Goal: Task Accomplishment & Management: Use online tool/utility

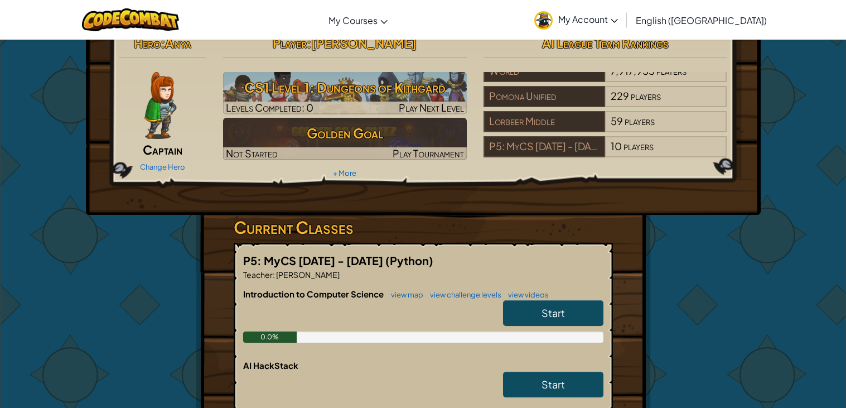
scroll to position [12, 0]
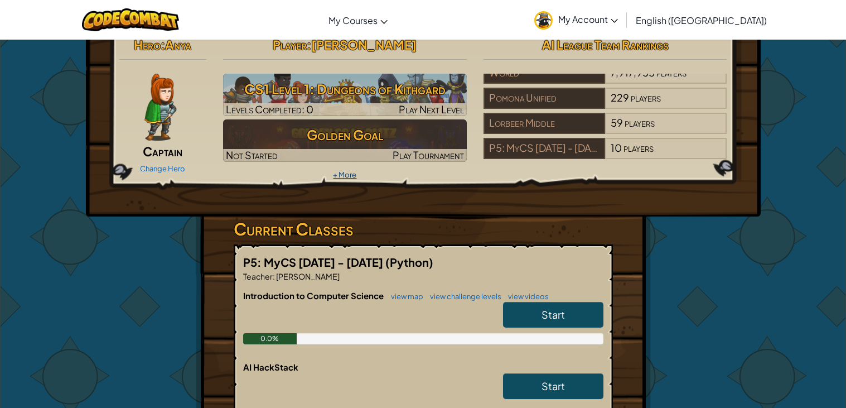
click at [349, 171] on link "+ More" at bounding box center [344, 174] width 23 height 9
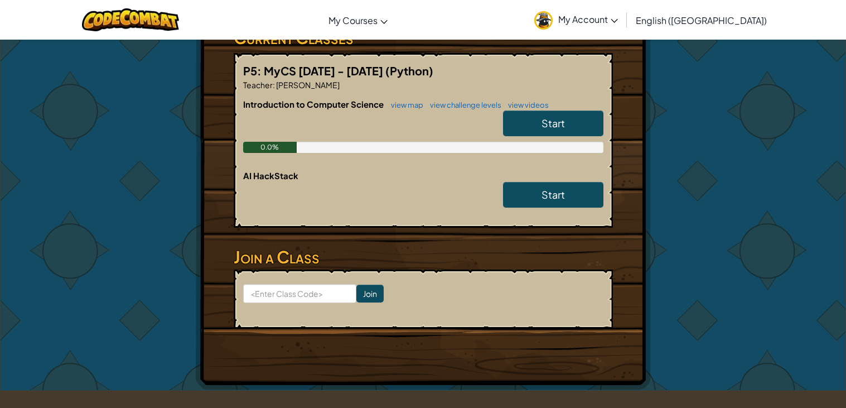
scroll to position [278, 0]
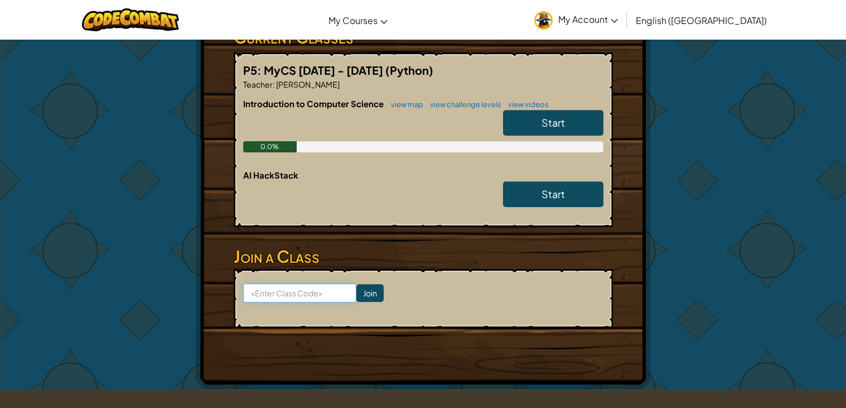
click at [300, 294] on input at bounding box center [299, 292] width 113 height 19
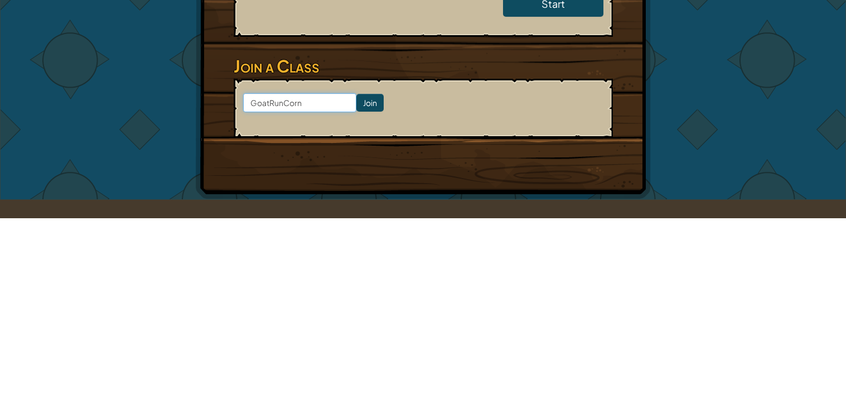
type input "GoatRunCorn"
click at [386, 287] on form "GoatRunCorn Join" at bounding box center [423, 298] width 379 height 59
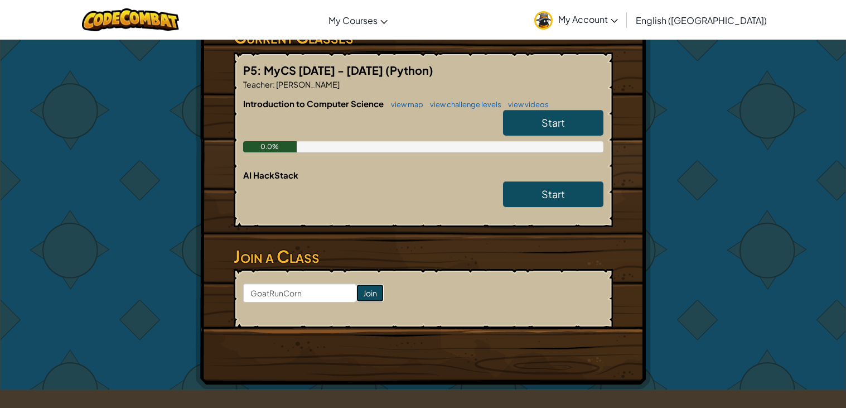
click at [373, 295] on input "Join" at bounding box center [369, 293] width 27 height 18
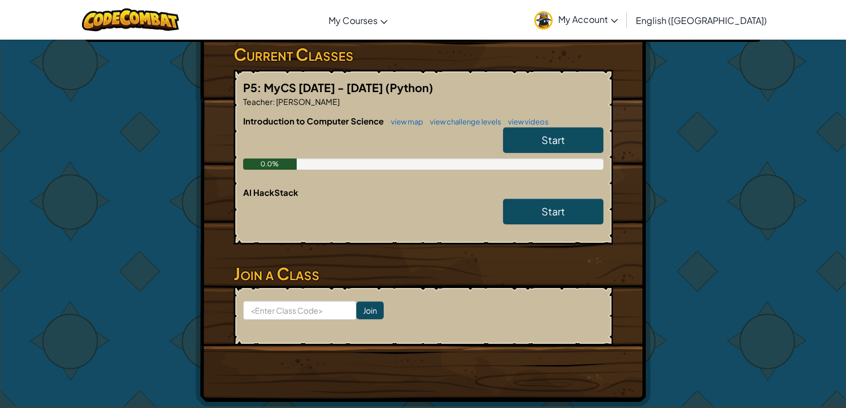
scroll to position [185, 0]
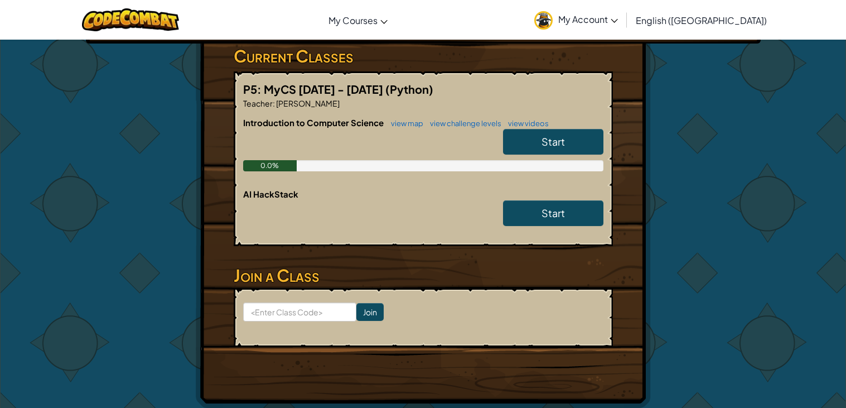
click at [512, 160] on div "0.0%" at bounding box center [423, 165] width 360 height 11
click at [506, 149] on link "Start" at bounding box center [553, 142] width 100 height 26
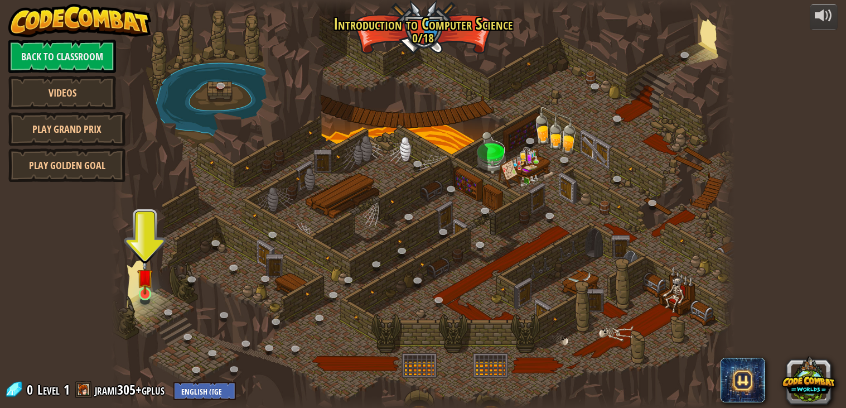
click at [148, 292] on img at bounding box center [145, 277] width 16 height 36
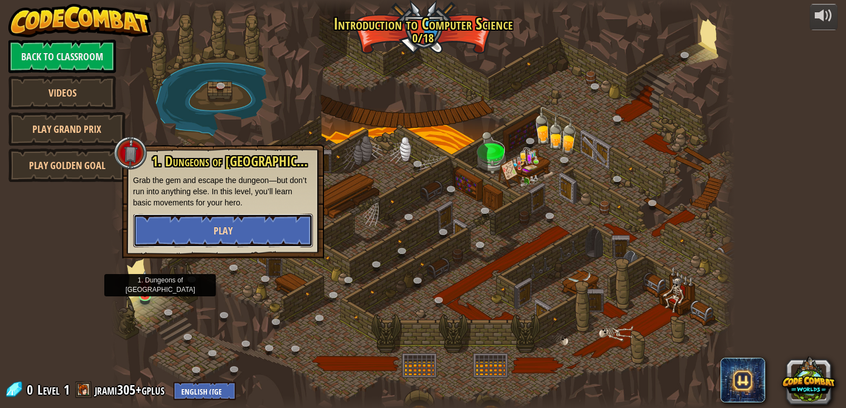
click at [149, 231] on button "Play" at bounding box center [223, 230] width 180 height 33
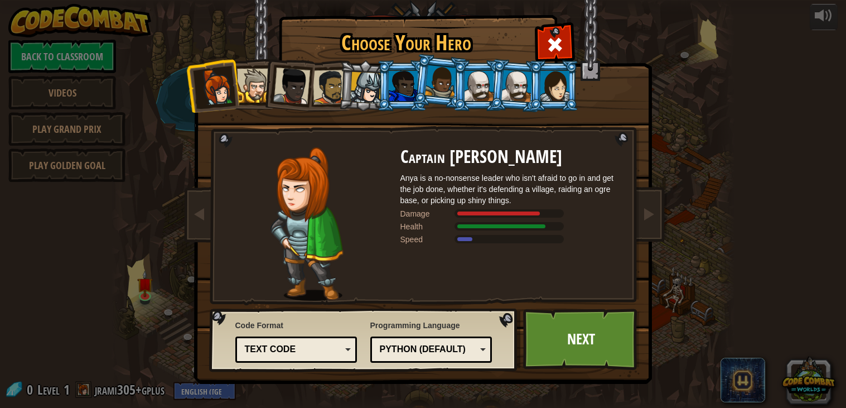
drag, startPoint x: 397, startPoint y: 162, endPoint x: 476, endPoint y: 179, distance: 80.4
click at [476, 147] on div "Captain [PERSON_NAME] Anya is a no-nonsense leader who isn't afraid to go in an…" at bounding box center [423, 147] width 418 height 0
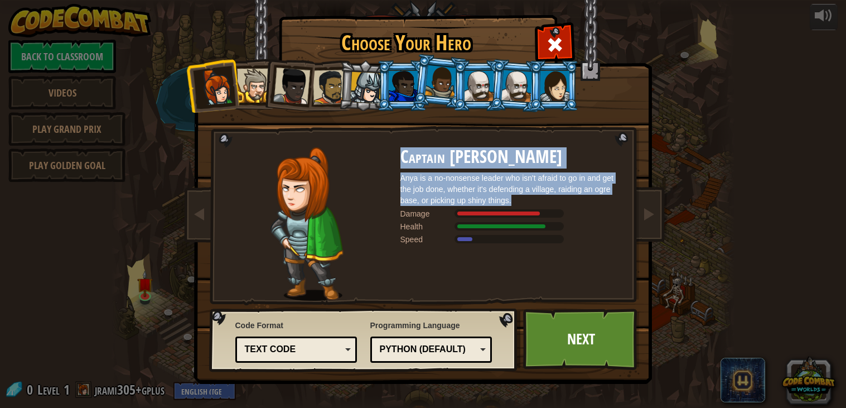
drag, startPoint x: 513, startPoint y: 201, endPoint x: 400, endPoint y: 152, distance: 123.1
click at [400, 152] on div "Captain [PERSON_NAME] Anya is a no-nonsense leader who isn't afraid to go in an…" at bounding box center [511, 223] width 223 height 153
copy div "Captain [PERSON_NAME] Anya is a no-nonsense leader who isn't afraid to go in an…"
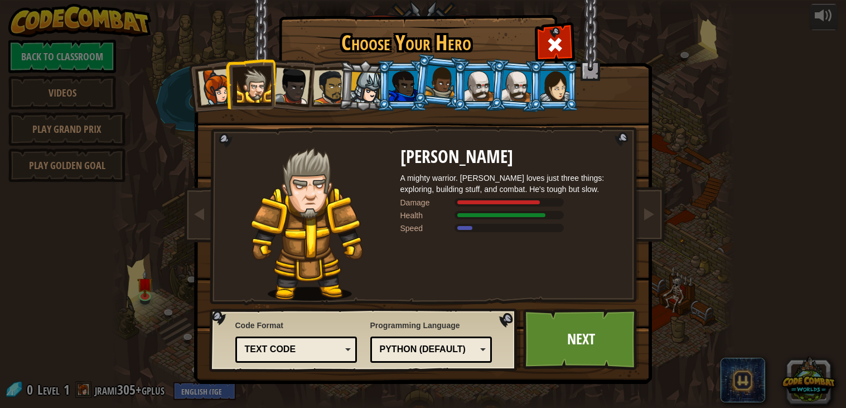
drag, startPoint x: 392, startPoint y: 160, endPoint x: 488, endPoint y: 157, distance: 95.4
click at [488, 147] on div "[PERSON_NAME] A mighty warrior. [PERSON_NAME] loves just three things: explorin…" at bounding box center [423, 147] width 418 height 0
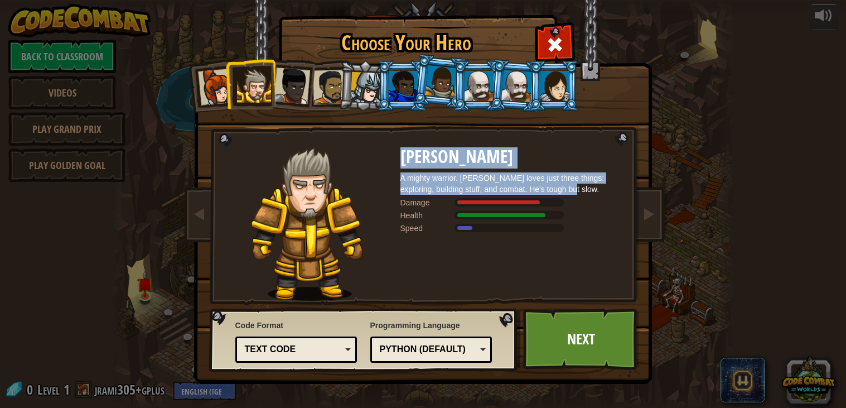
drag, startPoint x: 402, startPoint y: 157, endPoint x: 582, endPoint y: 187, distance: 182.6
click at [582, 187] on div "[PERSON_NAME] A mighty warrior. [PERSON_NAME] loves just three things: explorin…" at bounding box center [511, 223] width 223 height 153
copy div "[PERSON_NAME] A mighty warrior. [PERSON_NAME] loves just three things: explorin…"
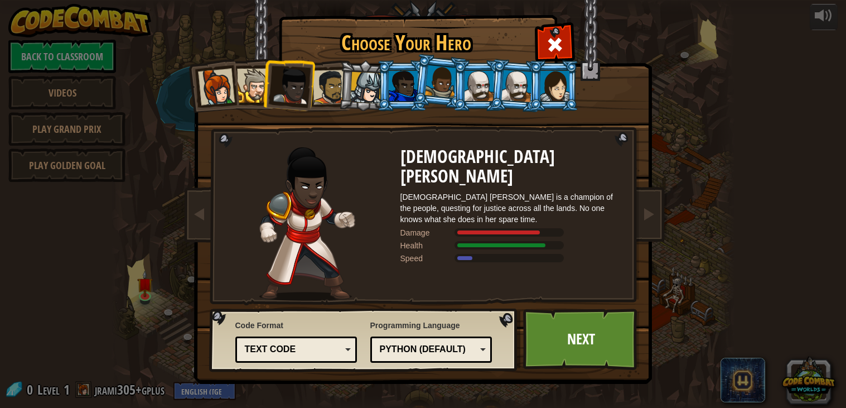
drag, startPoint x: 394, startPoint y: 157, endPoint x: 450, endPoint y: 171, distance: 57.9
click at [450, 147] on div "[DEMOGRAPHIC_DATA] [PERSON_NAME] [DEMOGRAPHIC_DATA] [PERSON_NAME] is a champion…" at bounding box center [423, 147] width 418 height 0
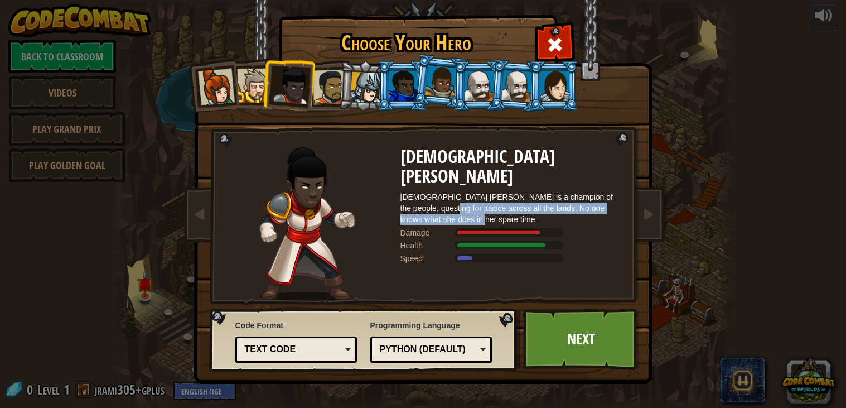
drag, startPoint x: 435, startPoint y: 197, endPoint x: 419, endPoint y: 184, distance: 20.6
click at [419, 191] on div "[DEMOGRAPHIC_DATA] [PERSON_NAME] is a champion of the people, questing for just…" at bounding box center [511, 207] width 223 height 33
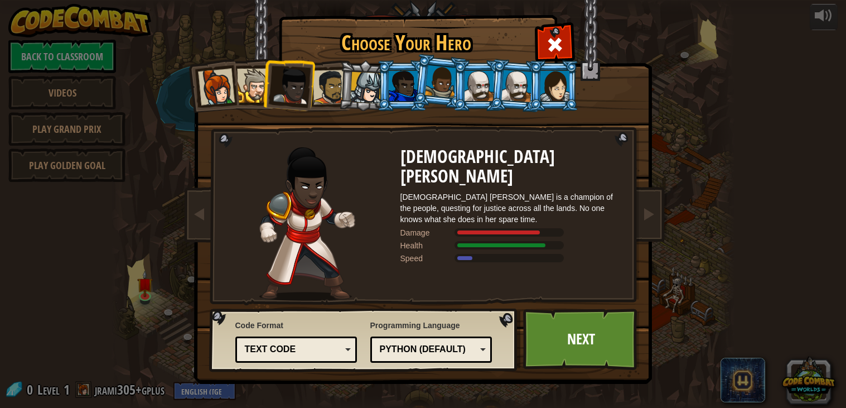
click at [438, 196] on div "[DEMOGRAPHIC_DATA] [PERSON_NAME] is a champion of the people, questing for just…" at bounding box center [511, 207] width 223 height 33
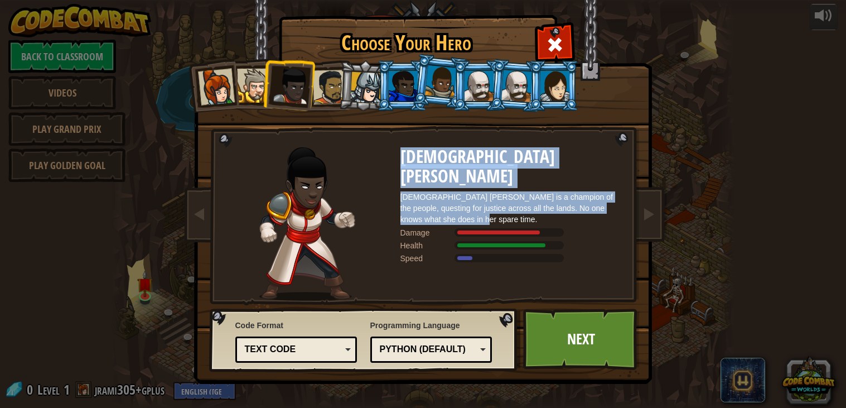
drag, startPoint x: 444, startPoint y: 199, endPoint x: 401, endPoint y: 153, distance: 63.5
click at [401, 153] on div "[DEMOGRAPHIC_DATA] [PERSON_NAME] [DEMOGRAPHIC_DATA] [PERSON_NAME] is a champion…" at bounding box center [511, 223] width 223 height 153
copy div "[DEMOGRAPHIC_DATA] [PERSON_NAME] [DEMOGRAPHIC_DATA] [PERSON_NAME] is a champion…"
click at [334, 76] on div at bounding box center [329, 87] width 35 height 35
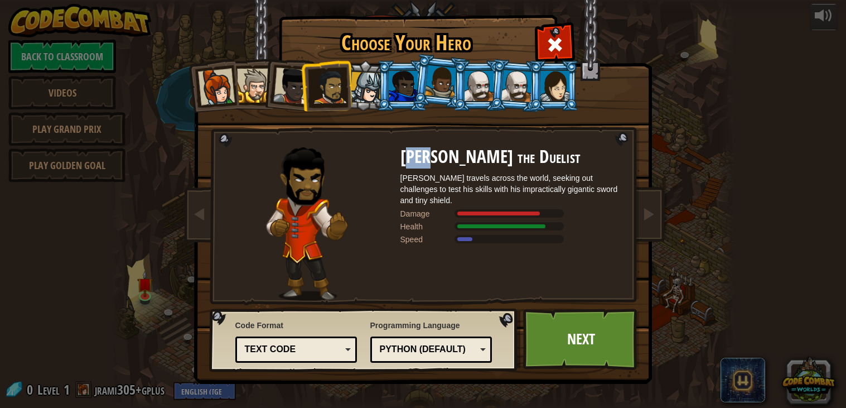
drag, startPoint x: 406, startPoint y: 161, endPoint x: 422, endPoint y: 168, distance: 18.0
click at [422, 167] on h2 "[PERSON_NAME] the Duelist" at bounding box center [511, 157] width 223 height 20
click at [392, 174] on div at bounding box center [307, 223] width 186 height 153
click at [408, 159] on h2 "[PERSON_NAME] the Duelist" at bounding box center [511, 157] width 223 height 20
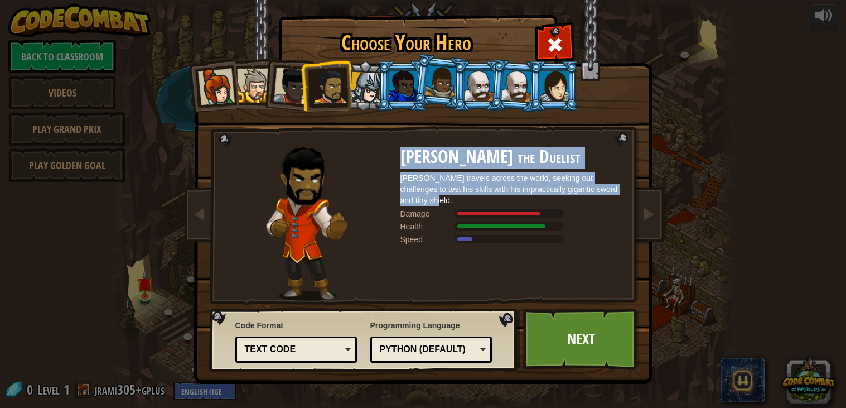
drag, startPoint x: 426, startPoint y: 202, endPoint x: 400, endPoint y: 155, distance: 54.1
click at [400, 155] on div "[PERSON_NAME] the Duelist [PERSON_NAME] travels across the world, seeking out c…" at bounding box center [511, 223] width 223 height 153
copy div "[PERSON_NAME] the Duelist [PERSON_NAME] travels across the world, seeking out c…"
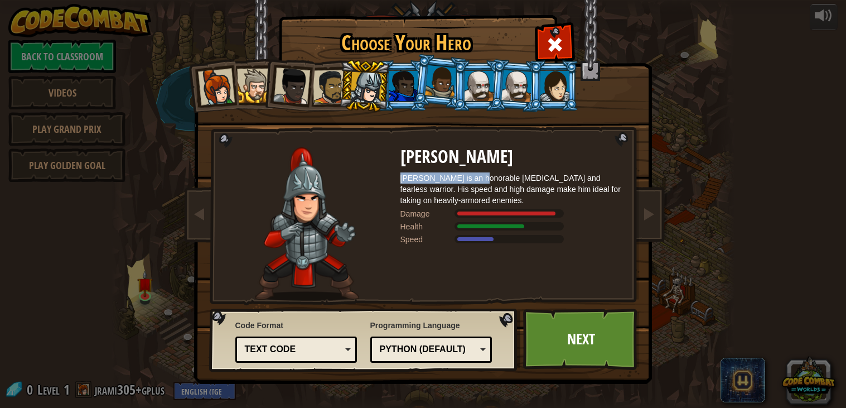
drag, startPoint x: 400, startPoint y: 179, endPoint x: 471, endPoint y: 177, distance: 70.8
click at [471, 177] on div "[PERSON_NAME] is an honorable [MEDICAL_DATA] and fearless warrior. His speed an…" at bounding box center [511, 188] width 223 height 33
click at [463, 197] on div "[PERSON_NAME] is an honorable [MEDICAL_DATA] and fearless warrior. His speed an…" at bounding box center [511, 188] width 223 height 33
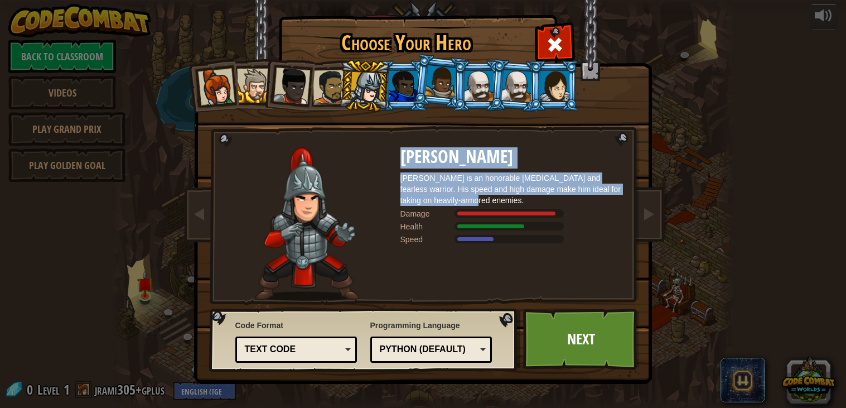
drag, startPoint x: 441, startPoint y: 195, endPoint x: 401, endPoint y: 151, distance: 59.6
click at [401, 151] on div "[PERSON_NAME] is an honorable [MEDICAL_DATA] and fearless warrior. His speed an…" at bounding box center [511, 223] width 223 height 153
copy div "[PERSON_NAME] is an honorable [MEDICAL_DATA] and fearless warrior. His speed an…"
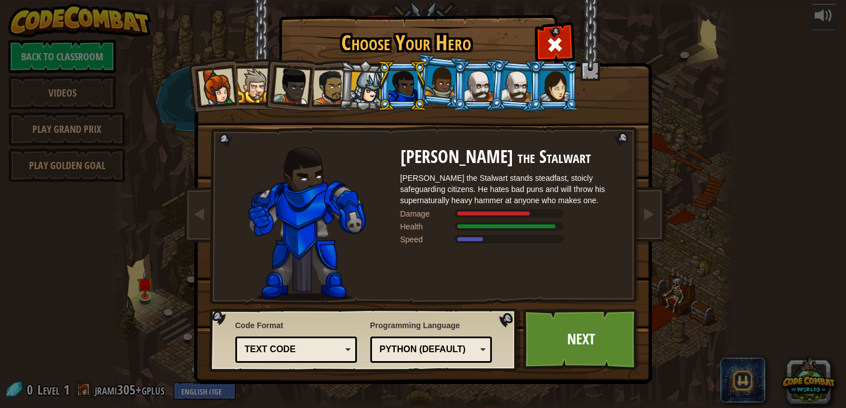
drag, startPoint x: 396, startPoint y: 159, endPoint x: 528, endPoint y: 205, distance: 139.6
click at [528, 147] on div "[PERSON_NAME] the Stalwart [PERSON_NAME] the Stalwart stands steadfast, stoicly…" at bounding box center [423, 147] width 418 height 0
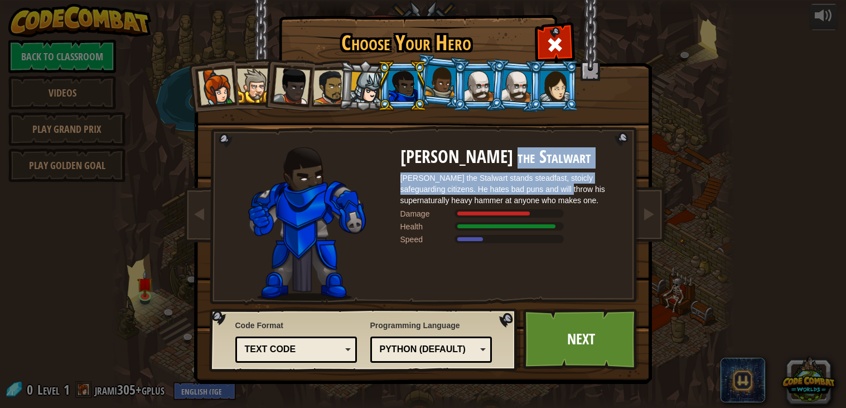
drag, startPoint x: 552, startPoint y: 192, endPoint x: 491, endPoint y: 160, distance: 68.8
click at [491, 160] on div "[PERSON_NAME] the Stalwart [PERSON_NAME] the Stalwart stands steadfast, stoicly…" at bounding box center [511, 223] width 223 height 153
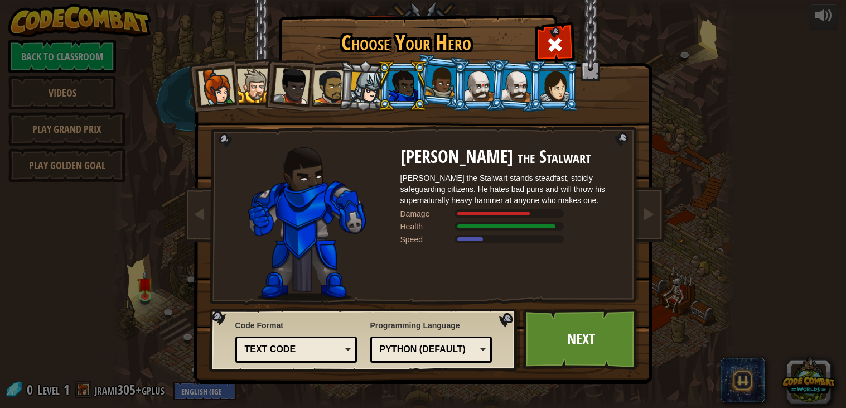
click at [547, 206] on div "[PERSON_NAME] the Stalwart [PERSON_NAME] the Stalwart stands steadfast, stoicly…" at bounding box center [511, 223] width 223 height 153
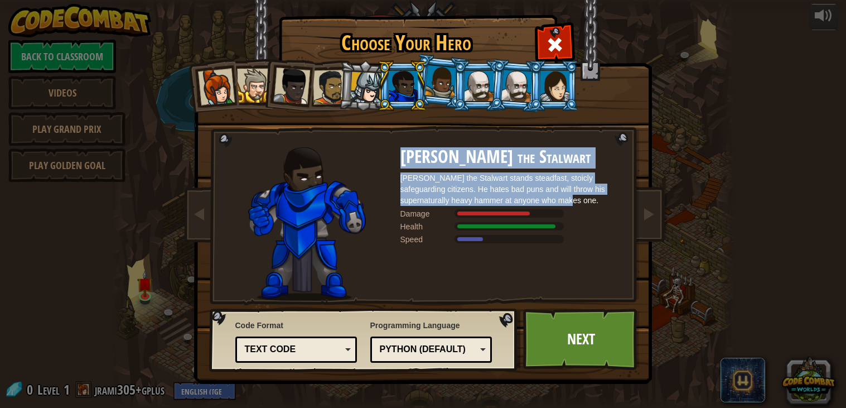
drag, startPoint x: 547, startPoint y: 200, endPoint x: 401, endPoint y: 157, distance: 151.5
click at [401, 157] on div "[PERSON_NAME] the Stalwart [PERSON_NAME] the Stalwart stands steadfast, stoicly…" at bounding box center [511, 223] width 223 height 153
copy div "[PERSON_NAME] the Stalwart [PERSON_NAME] the Stalwart stands steadfast, stoicly…"
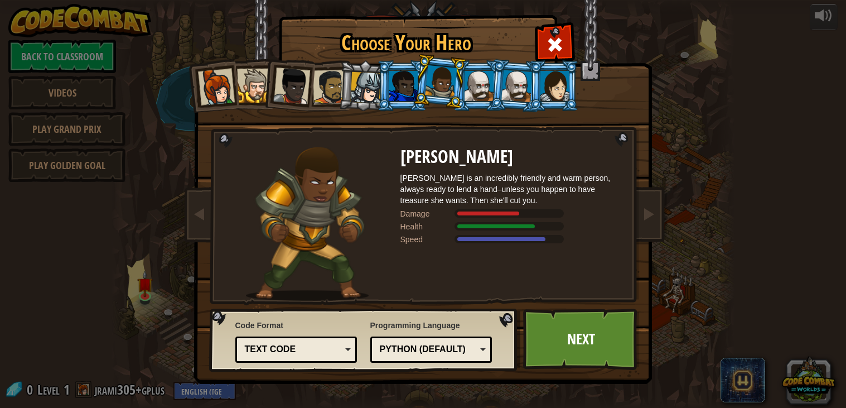
drag, startPoint x: 399, startPoint y: 154, endPoint x: 476, endPoint y: 200, distance: 89.5
click at [476, 147] on div "[PERSON_NAME] is an incredibly friendly and warm person, always ready to lend a…" at bounding box center [423, 147] width 418 height 0
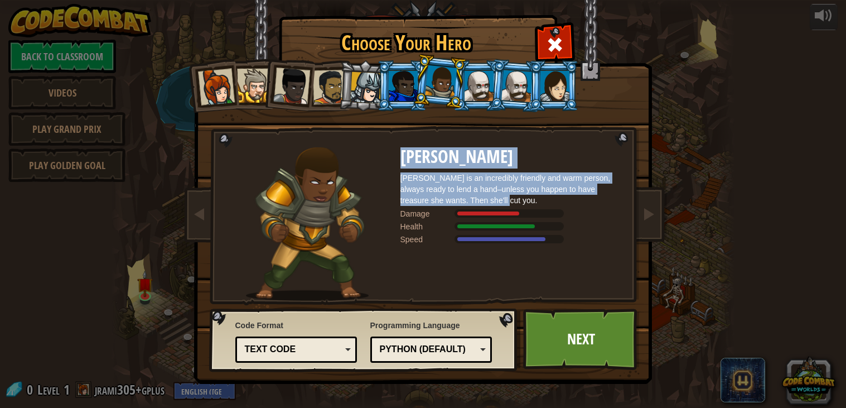
drag, startPoint x: 476, startPoint y: 200, endPoint x: 402, endPoint y: 154, distance: 85.9
click at [402, 154] on div "[PERSON_NAME] is an incredibly friendly and warm person, always ready to lend a…" at bounding box center [511, 223] width 223 height 153
copy div "[PERSON_NAME] is an incredibly friendly and warm person, always ready to lend a…"
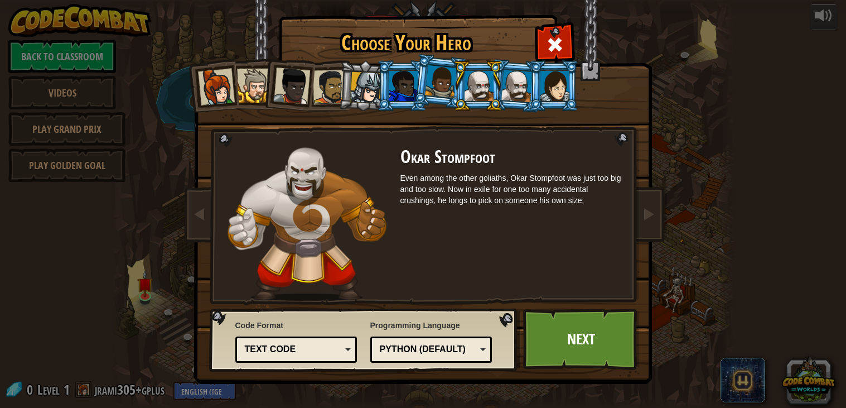
drag, startPoint x: 399, startPoint y: 154, endPoint x: 543, endPoint y: 192, distance: 149.3
click at [543, 147] on div "Okar Stompfoot Even among the other goliaths, Okar Stompfoot was just too big a…" at bounding box center [423, 147] width 418 height 0
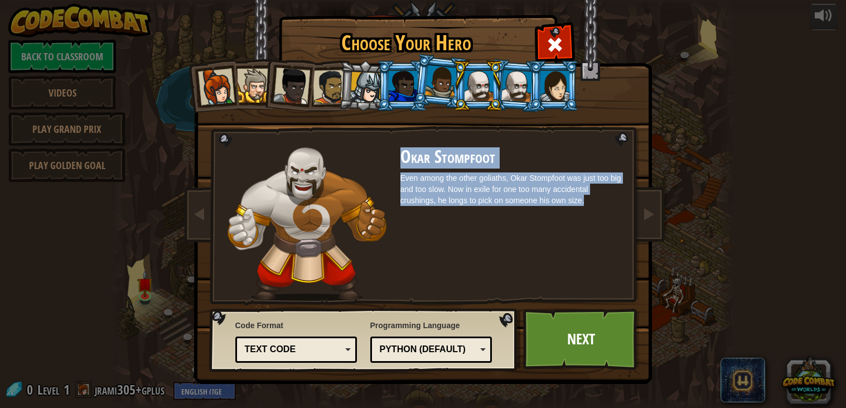
drag, startPoint x: 584, startPoint y: 197, endPoint x: 397, endPoint y: 159, distance: 190.6
click at [397, 147] on div "Okar Stompfoot Even among the other goliaths, Okar Stompfoot was just too big a…" at bounding box center [423, 147] width 418 height 0
copy div "Okar Stompfoot Even among the other goliaths, Okar Stompfoot was just too big a…"
click at [486, 84] on div at bounding box center [478, 86] width 29 height 30
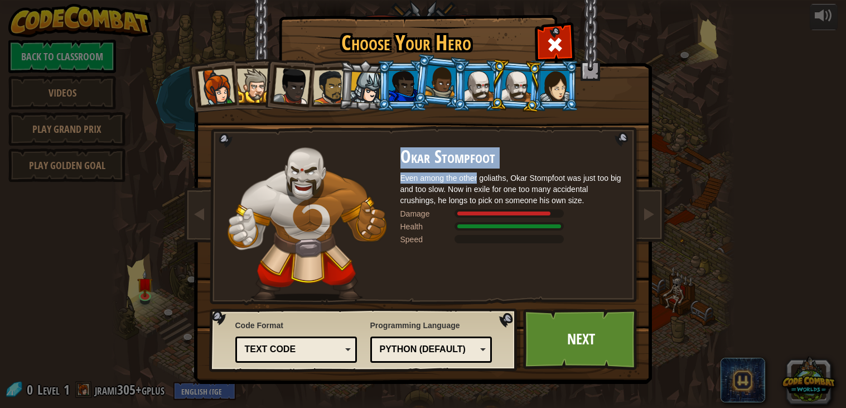
drag, startPoint x: 400, startPoint y: 157, endPoint x: 477, endPoint y: 172, distance: 78.0
click at [477, 172] on div "Okar Stompfoot Even among the other goliaths, Okar Stompfoot was just too big a…" at bounding box center [511, 223] width 223 height 153
click at [462, 197] on div "Even among the other goliaths, Okar Stompfoot was just too big and too slow. No…" at bounding box center [511, 188] width 223 height 33
drag, startPoint x: 396, startPoint y: 158, endPoint x: 555, endPoint y: 170, distance: 158.8
click at [555, 147] on div "Okar Stompfoot Even among the other goliaths, Okar Stompfoot was just too big a…" at bounding box center [423, 147] width 418 height 0
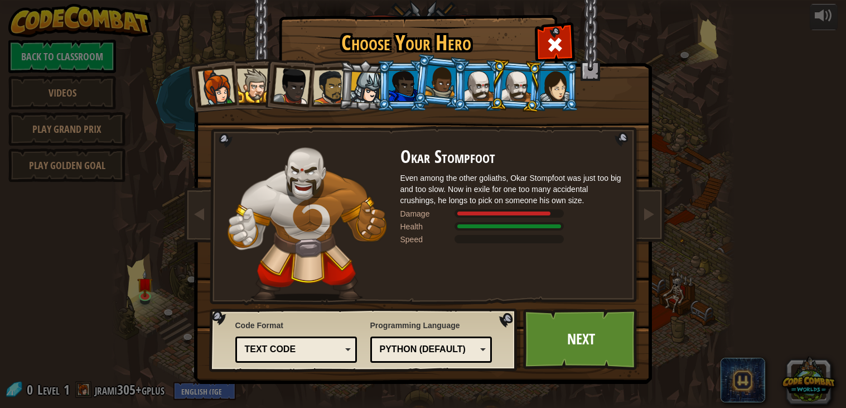
drag, startPoint x: 583, startPoint y: 200, endPoint x: 468, endPoint y: 165, distance: 120.1
click at [468, 165] on div "Okar Stompfoot Even among the other goliaths, Okar Stompfoot was just too big a…" at bounding box center [511, 223] width 223 height 153
drag, startPoint x: 396, startPoint y: 153, endPoint x: 430, endPoint y: 155, distance: 33.5
click at [430, 147] on div "Okar Stompfoot Even among the other goliaths, Okar Stompfoot was just too big a…" at bounding box center [423, 147] width 418 height 0
drag, startPoint x: 399, startPoint y: 159, endPoint x: 406, endPoint y: 158, distance: 7.8
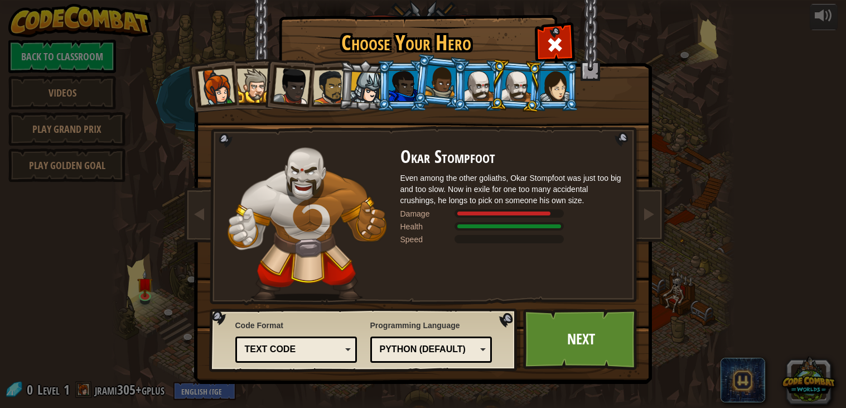
click at [406, 147] on div "Okar Stompfoot Even among the other goliaths, Okar Stompfoot was just too big a…" at bounding box center [423, 147] width 418 height 0
drag, startPoint x: 406, startPoint y: 158, endPoint x: 444, endPoint y: 161, distance: 37.4
click at [444, 161] on h2 "Okar Stompfoot" at bounding box center [511, 157] width 223 height 20
click at [432, 183] on div "Even among the other goliaths, Okar Stompfoot was just too big and too slow. No…" at bounding box center [511, 188] width 223 height 33
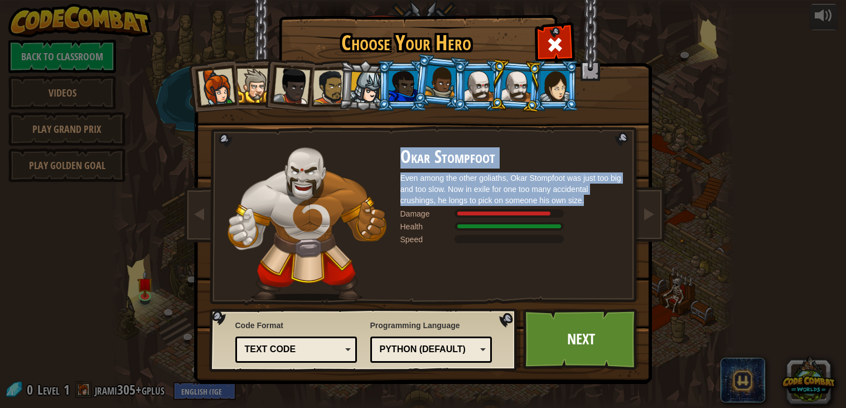
drag, startPoint x: 400, startPoint y: 158, endPoint x: 601, endPoint y: 202, distance: 205.6
click at [601, 202] on div "Okar Stompfoot Even among the other goliaths, Okar Stompfoot was just too big a…" at bounding box center [511, 223] width 223 height 153
copy div "Okar Stompfoot Even among the other goliaths, Okar Stompfoot was just too big a…"
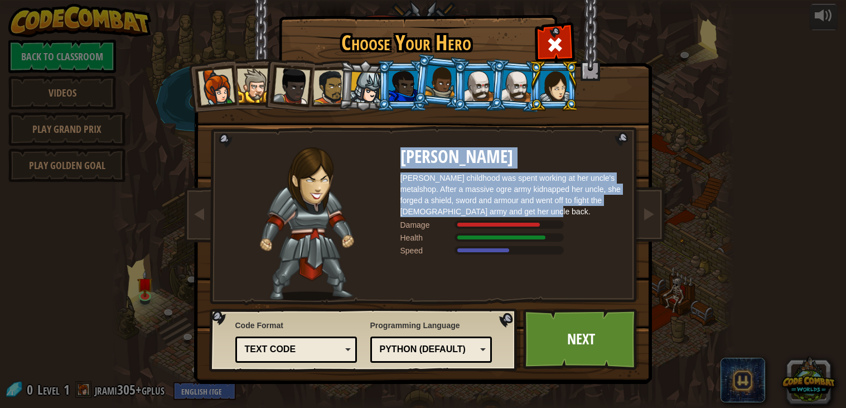
drag, startPoint x: 401, startPoint y: 156, endPoint x: 569, endPoint y: 208, distance: 176.2
click at [569, 208] on div "[PERSON_NAME] [PERSON_NAME] childhood was spent working at her uncle's metalsho…" at bounding box center [511, 223] width 223 height 153
copy div "[PERSON_NAME] [PERSON_NAME] childhood was spent working at her uncle's metalsho…"
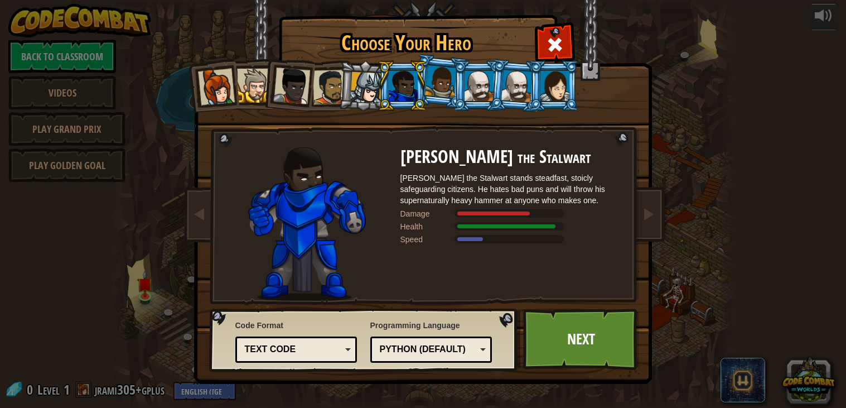
click at [256, 69] on div at bounding box center [254, 86] width 34 height 34
click at [259, 74] on div at bounding box center [254, 86] width 34 height 34
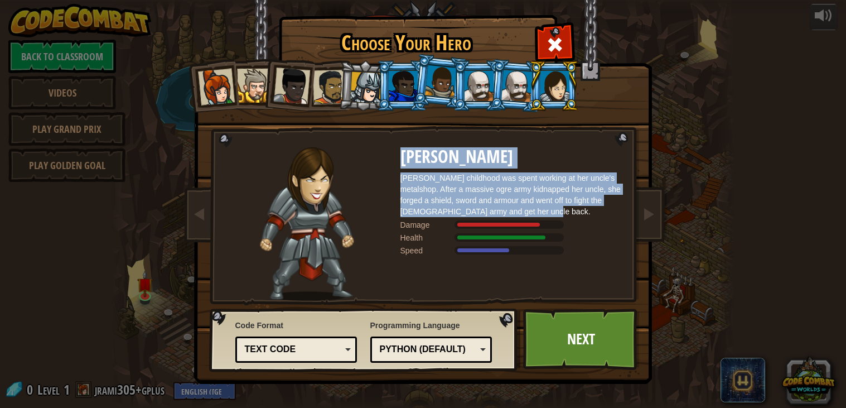
click at [513, 190] on div "[PERSON_NAME] childhood was spent working at her uncle's metalshop. After a mas…" at bounding box center [511, 194] width 223 height 45
click at [603, 213] on div "[PERSON_NAME] childhood was spent working at her uncle's metalshop. After a mas…" at bounding box center [511, 194] width 223 height 45
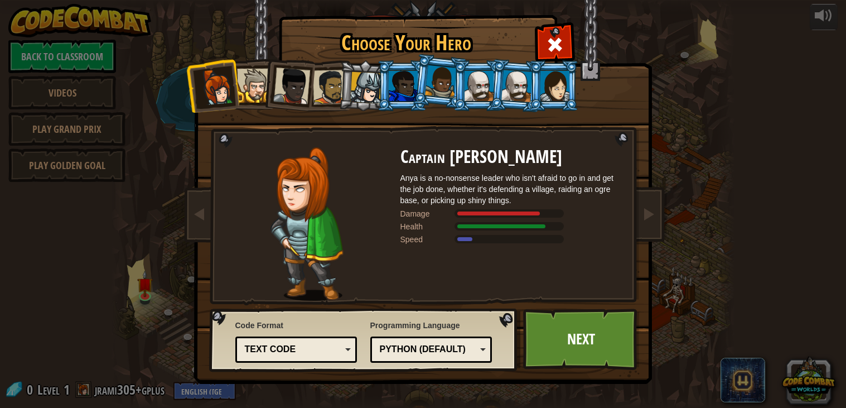
click at [405, 91] on div at bounding box center [403, 86] width 29 height 30
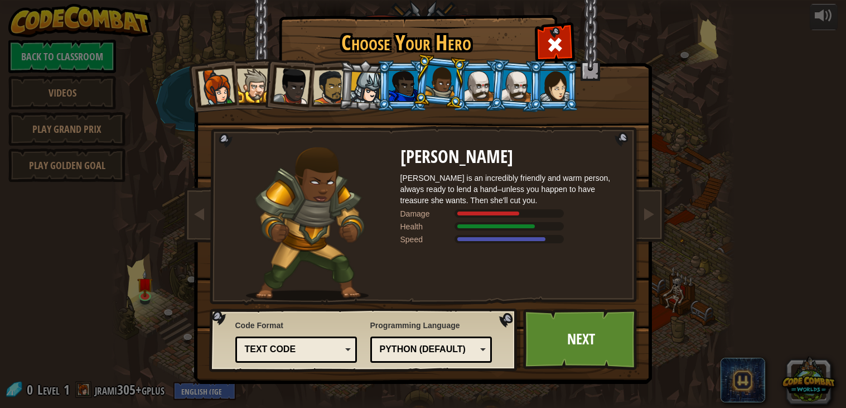
drag, startPoint x: 395, startPoint y: 174, endPoint x: 419, endPoint y: 173, distance: 23.4
click at [419, 147] on div "[PERSON_NAME] is an incredibly friendly and warm person, always ready to lend a…" at bounding box center [423, 147] width 418 height 0
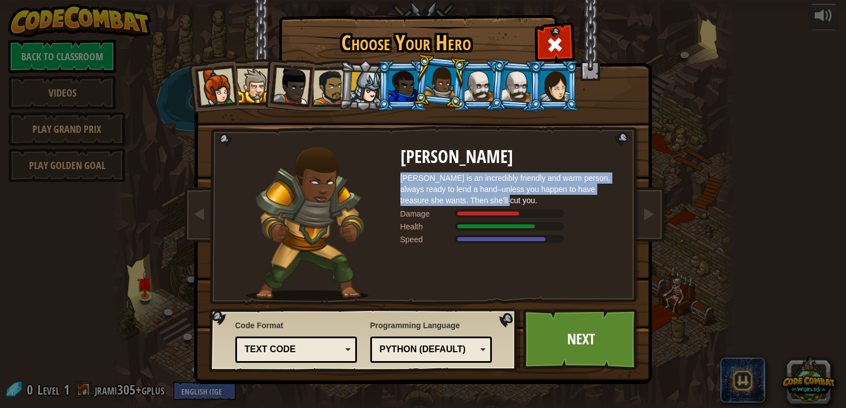
drag, startPoint x: 400, startPoint y: 180, endPoint x: 550, endPoint y: 196, distance: 150.8
click at [550, 196] on div "[PERSON_NAME] is an incredibly friendly and warm person, always ready to lend a…" at bounding box center [511, 188] width 223 height 33
click at [370, 91] on div at bounding box center [366, 88] width 32 height 32
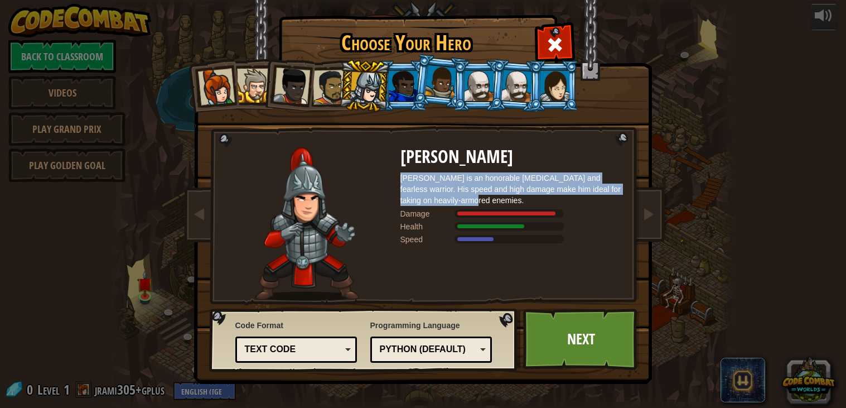
drag, startPoint x: 402, startPoint y: 177, endPoint x: 614, endPoint y: 198, distance: 212.9
click at [614, 198] on div "[PERSON_NAME] is an honorable [MEDICAL_DATA] and fearless warrior. His speed an…" at bounding box center [511, 188] width 223 height 33
click at [448, 90] on div at bounding box center [441, 81] width 32 height 33
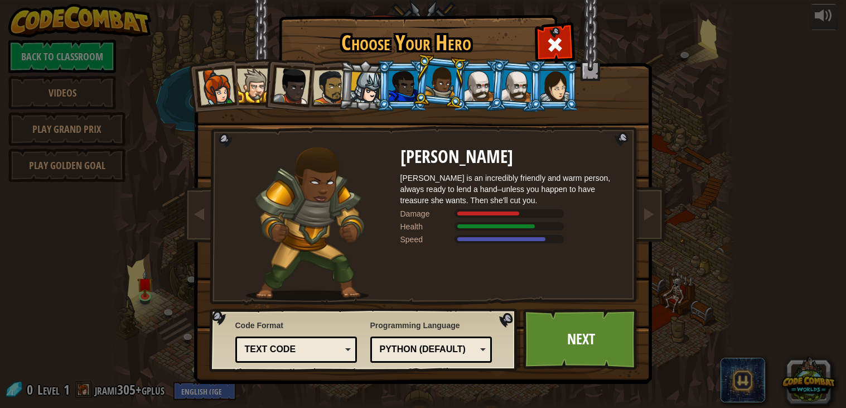
click at [371, 93] on div at bounding box center [366, 88] width 32 height 32
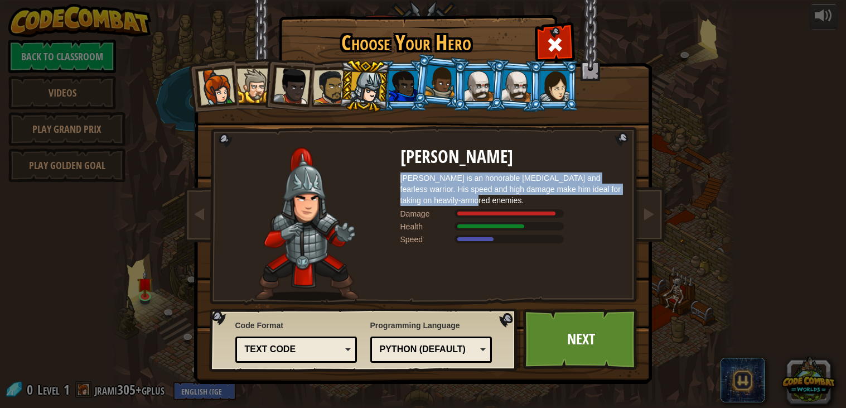
click at [447, 94] on div at bounding box center [441, 81] width 32 height 33
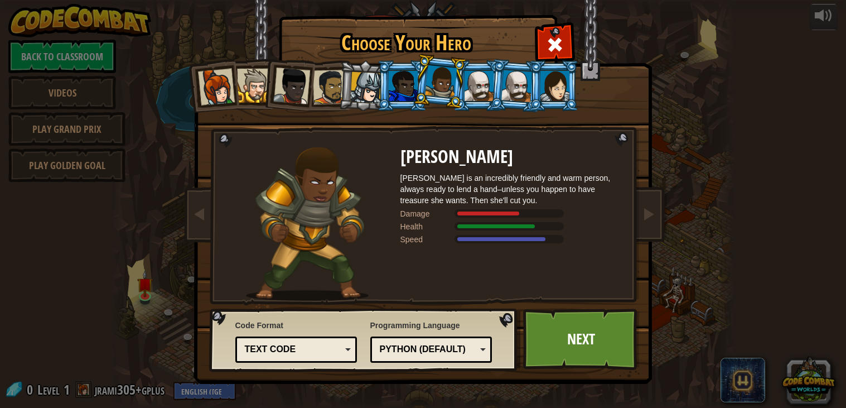
click at [366, 92] on div at bounding box center [366, 88] width 32 height 32
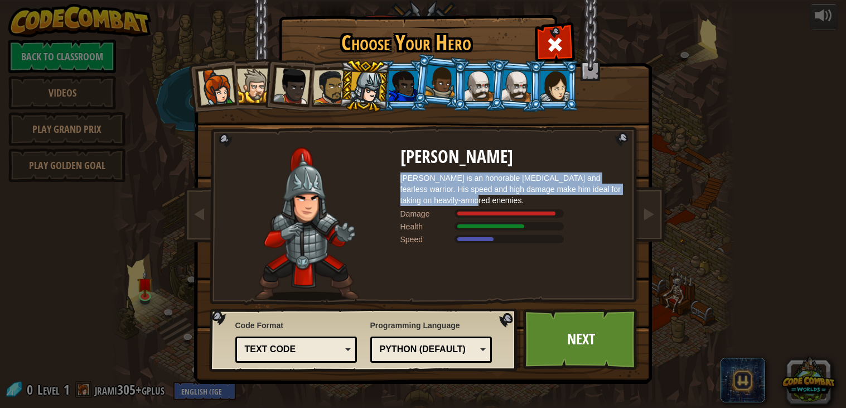
click at [287, 341] on div "Text code" at bounding box center [296, 349] width 108 height 17
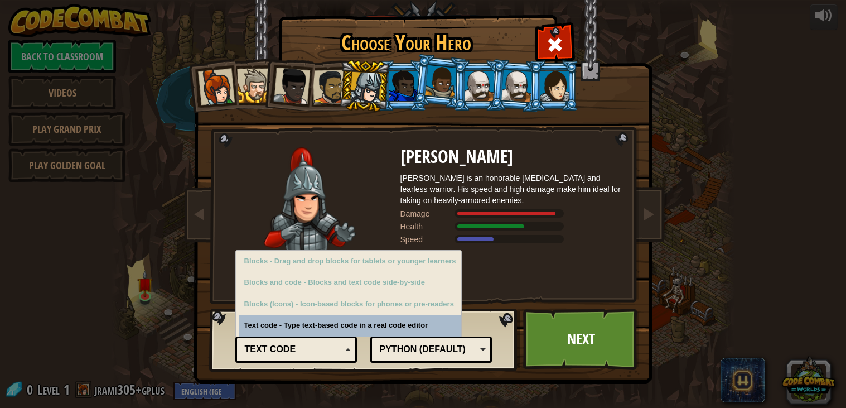
click at [366, 349] on div "Code Format Text code Blocks and code Blocks Blocks (Icons) Text code Blocks - …" at bounding box center [364, 339] width 302 height 57
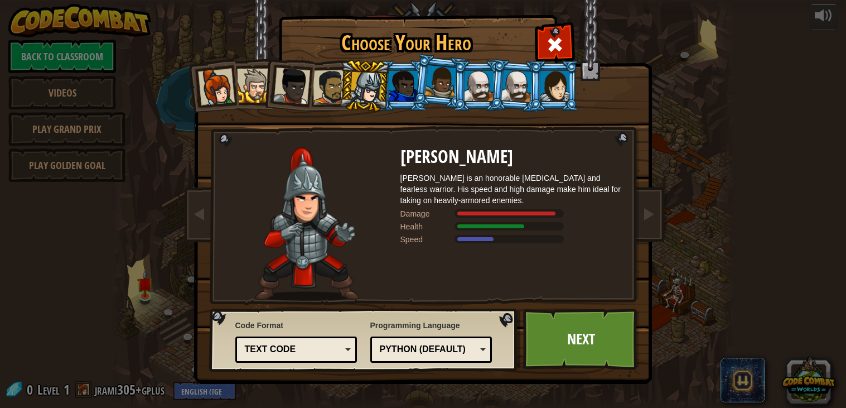
click at [377, 350] on div "Python (Default)" at bounding box center [431, 349] width 108 height 17
click at [347, 321] on span "Code Format" at bounding box center [296, 324] width 122 height 11
click at [544, 329] on link "Next" at bounding box center [581, 338] width 117 height 61
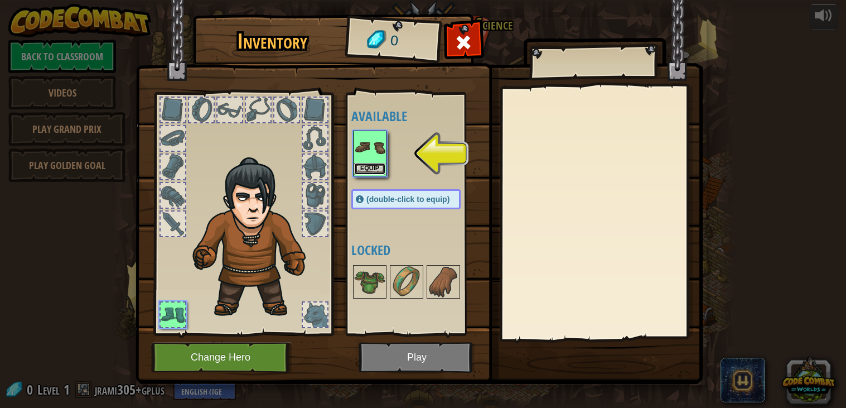
click at [380, 163] on button "Equip" at bounding box center [369, 169] width 31 height 12
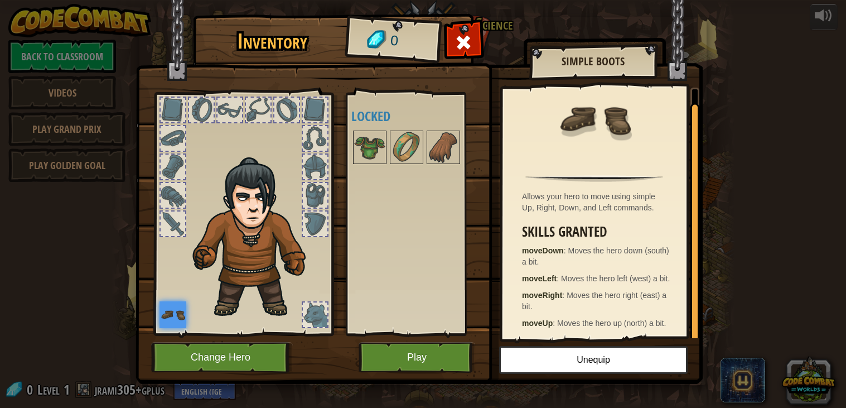
scroll to position [14, 0]
drag, startPoint x: 690, startPoint y: 308, endPoint x: 692, endPoint y: 317, distance: 9.3
click at [692, 317] on div at bounding box center [694, 222] width 9 height 239
click at [415, 355] on button "Play" at bounding box center [416, 357] width 117 height 31
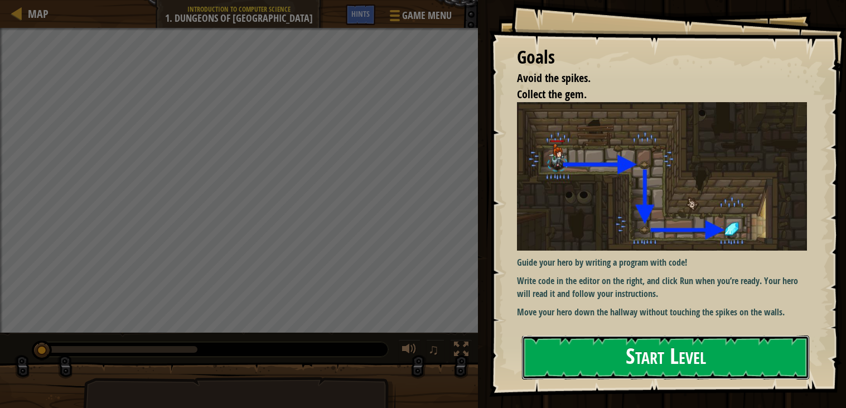
click at [664, 342] on button "Start Level" at bounding box center [665, 357] width 287 height 44
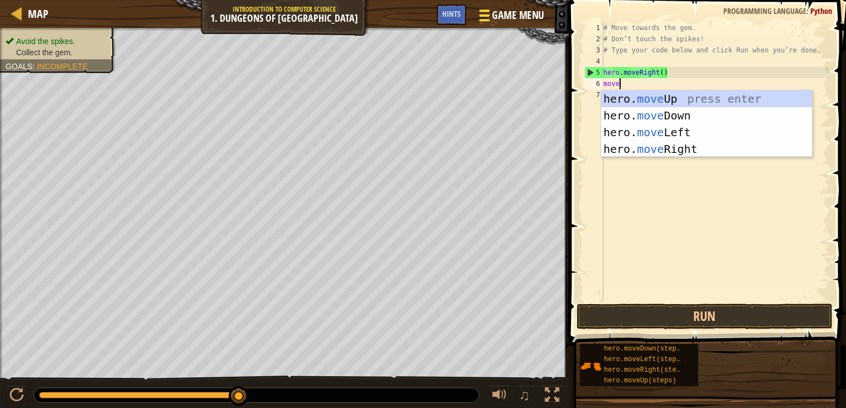
scroll to position [4, 1]
type textarea "moveD"
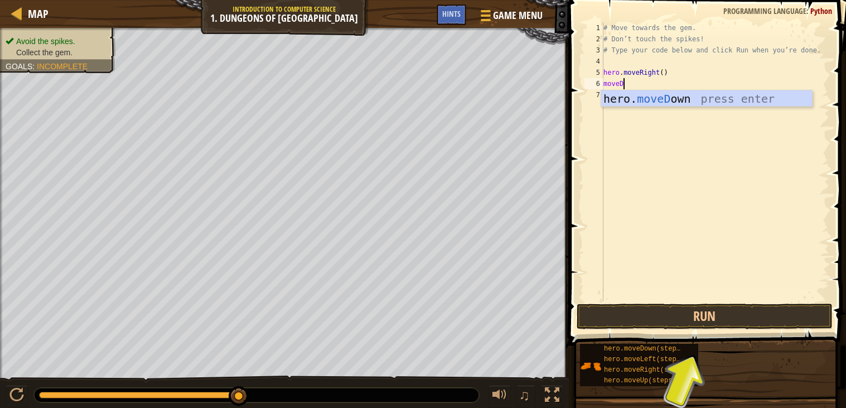
scroll to position [4, 0]
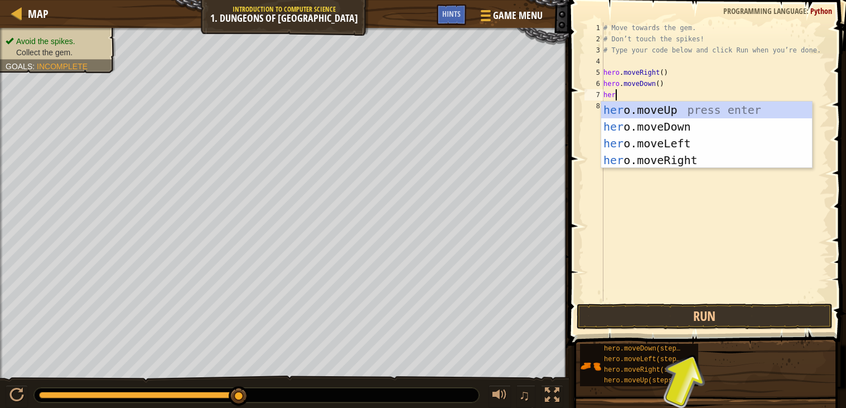
type textarea "hero"
click at [682, 155] on div "hero .moveUp press enter hero .moveDown press enter hero .moveLeft press enter …" at bounding box center [706, 151] width 211 height 100
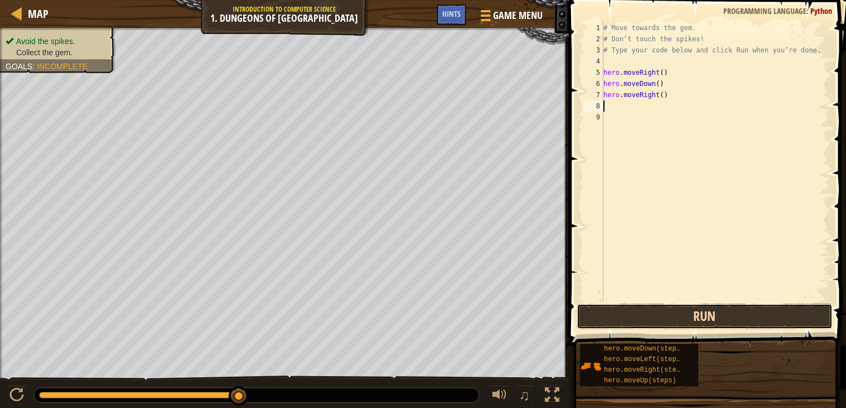
click at [751, 321] on button "Run" at bounding box center [704, 316] width 256 height 26
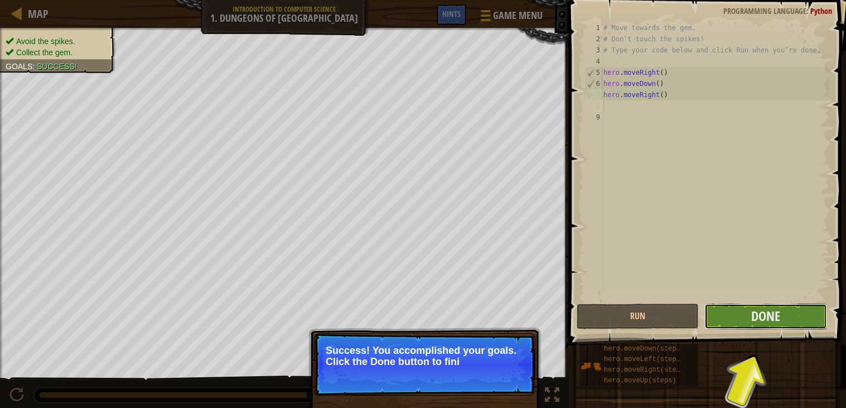
click at [736, 322] on button "Done" at bounding box center [765, 316] width 122 height 26
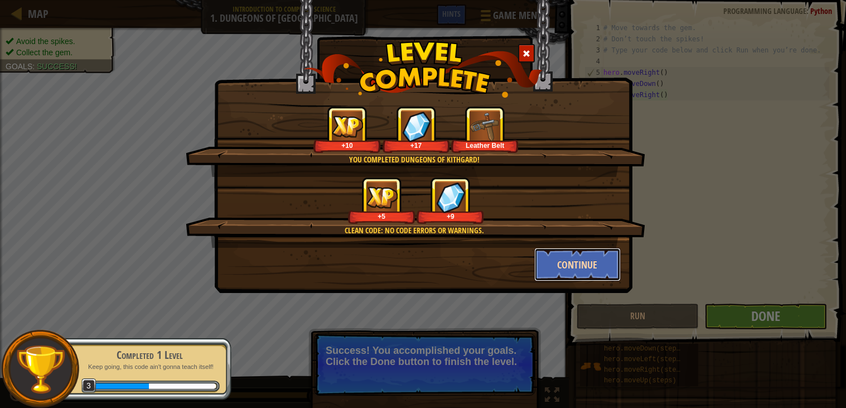
click at [549, 259] on button "Continue" at bounding box center [577, 264] width 86 height 33
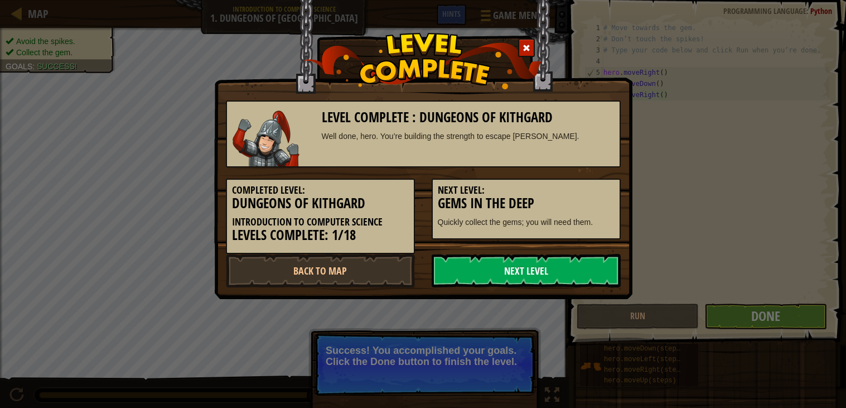
click at [577, 257] on link "Next Level" at bounding box center [525, 270] width 189 height 33
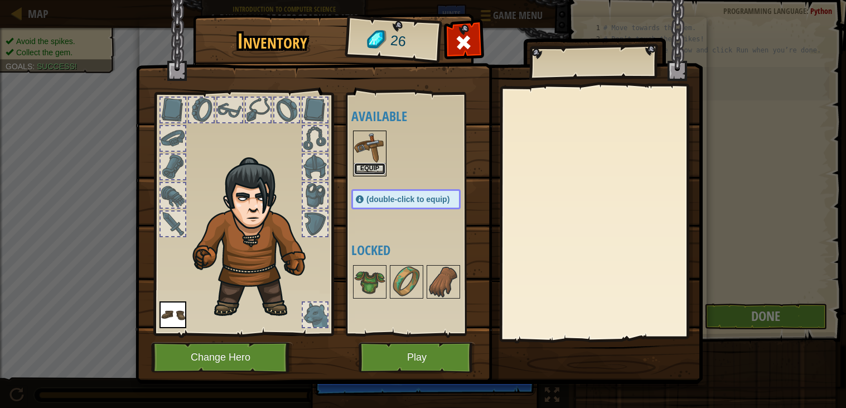
click at [378, 168] on button "Equip" at bounding box center [369, 169] width 31 height 12
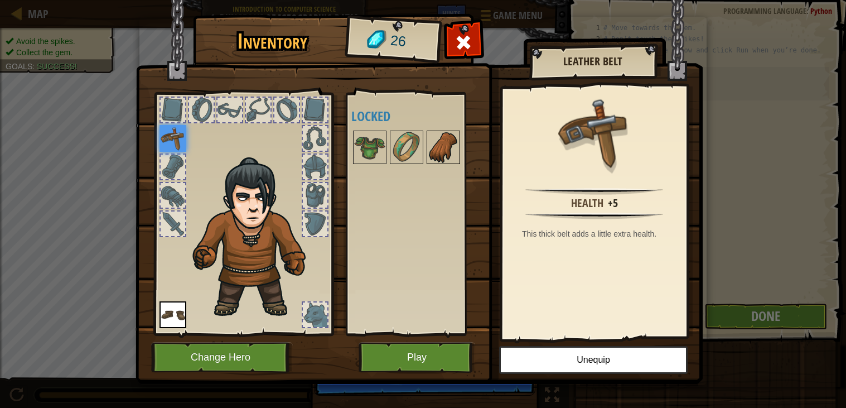
click at [437, 143] on img at bounding box center [443, 147] width 31 height 31
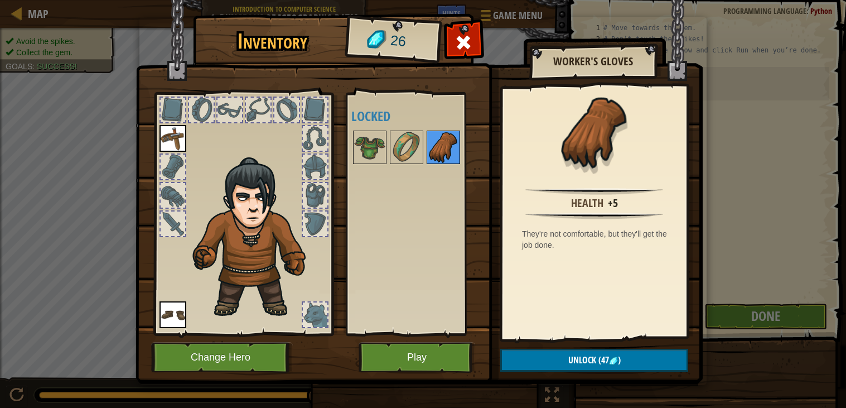
click at [437, 143] on img at bounding box center [443, 147] width 31 height 31
click at [420, 158] on img at bounding box center [406, 147] width 31 height 31
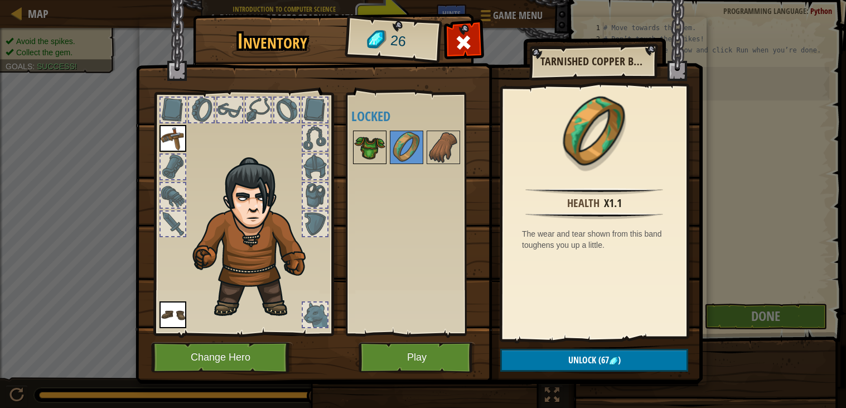
click at [386, 149] on div at bounding box center [369, 146] width 33 height 33
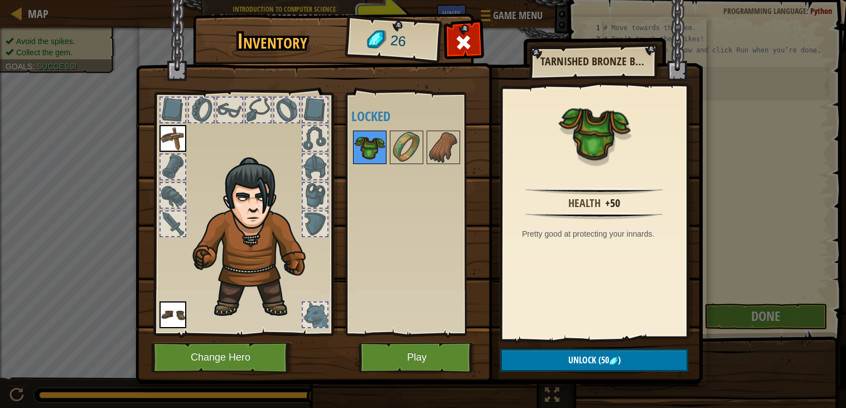
click at [378, 149] on img at bounding box center [369, 147] width 31 height 31
click at [448, 364] on button "Play" at bounding box center [416, 357] width 117 height 31
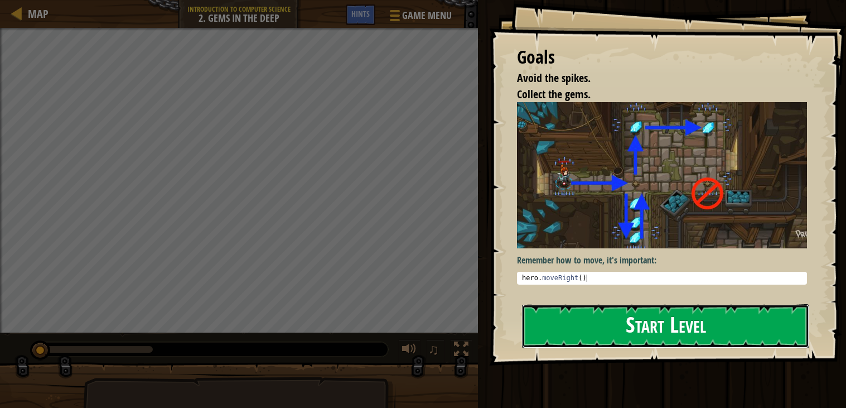
click at [589, 314] on button "Start Level" at bounding box center [665, 326] width 287 height 44
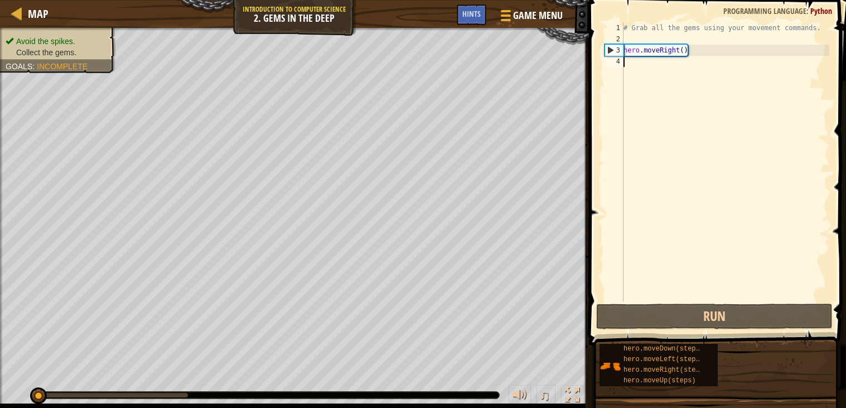
click at [654, 52] on div "# Grab all the gems using your movement commands. hero . moveRight ( )" at bounding box center [725, 172] width 208 height 301
type textarea "hero.moveRight()"
click at [674, 69] on div "# Grab all the gems using your movement commands. hero . moveRight ( )" at bounding box center [725, 172] width 208 height 301
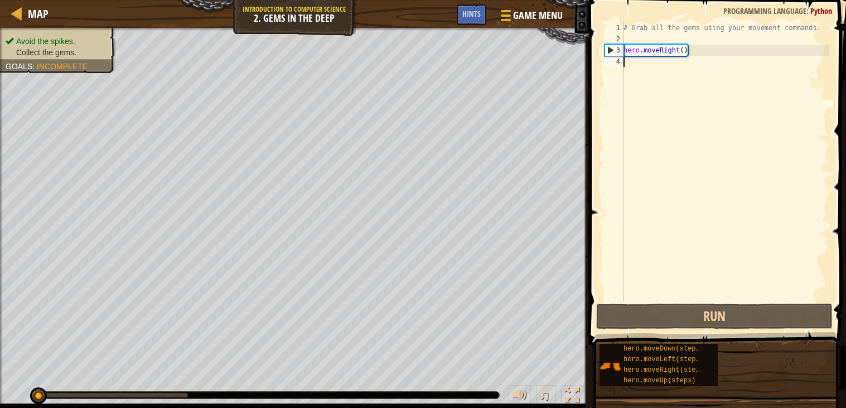
click at [670, 68] on div "# Grab all the gems using your movement commands. hero . moveRight ( )" at bounding box center [725, 172] width 208 height 301
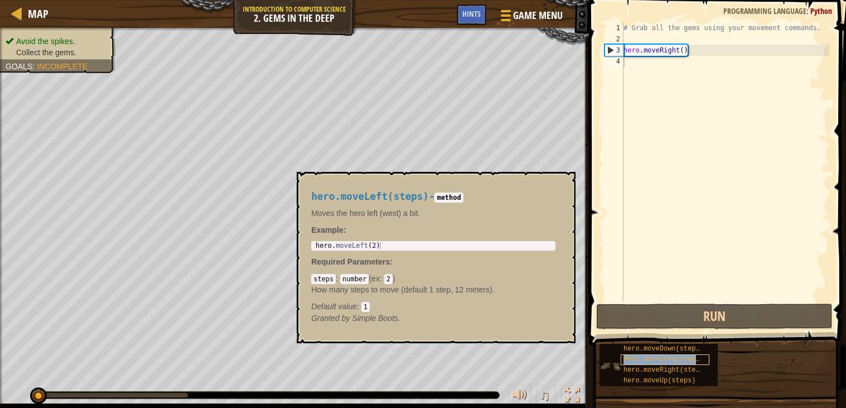
click at [681, 358] on span "hero.moveLeft(steps)" at bounding box center [663, 359] width 80 height 8
click at [755, 377] on div "hero.moveDown(steps) hero.moveLeft(steps) hero.moveRight(steps) hero.moveUp(ste…" at bounding box center [718, 364] width 239 height 43
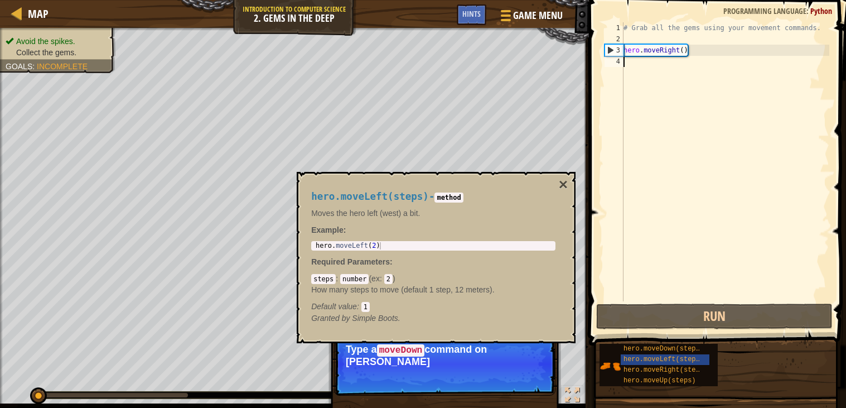
click at [683, 56] on div "# Grab all the gems using your movement commands. hero . moveRight ( )" at bounding box center [725, 172] width 208 height 301
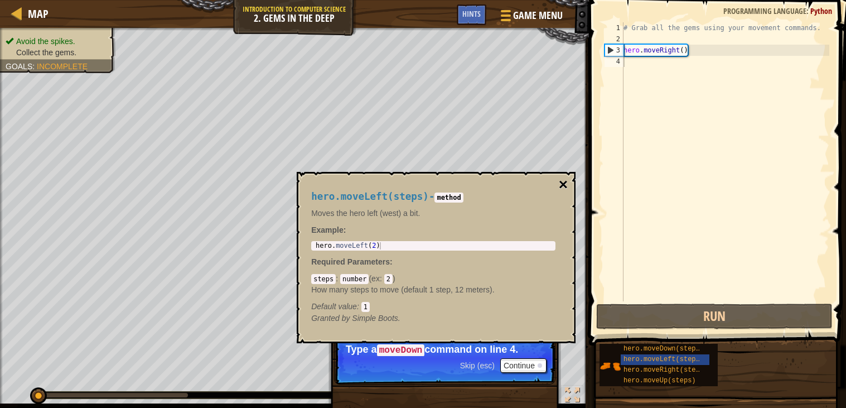
click at [567, 183] on button "×" at bounding box center [563, 185] width 9 height 16
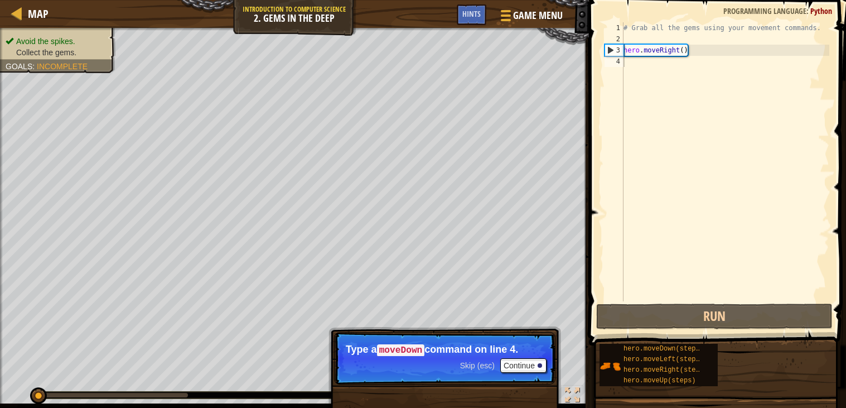
type textarea "hero.moveRight()"
click at [649, 81] on div "# Grab all the gems using your movement commands. hero . moveRight ( )" at bounding box center [725, 172] width 208 height 301
click at [690, 76] on div "# Grab all the gems using your movement commands. hero . moveRight ( )" at bounding box center [725, 172] width 208 height 301
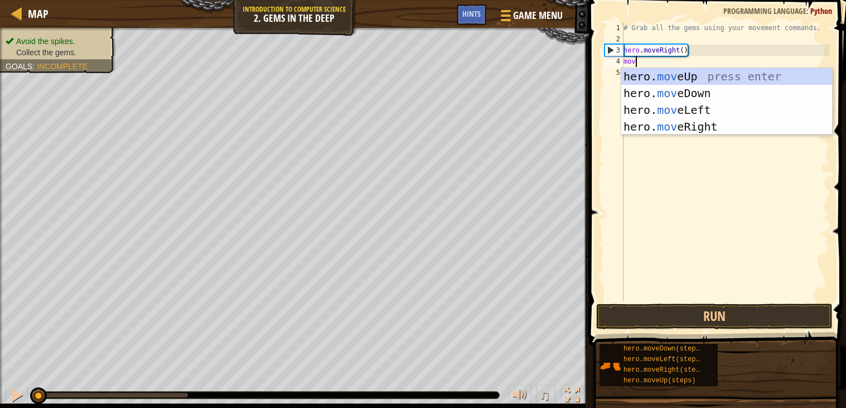
scroll to position [5, 1]
type textarea "move"
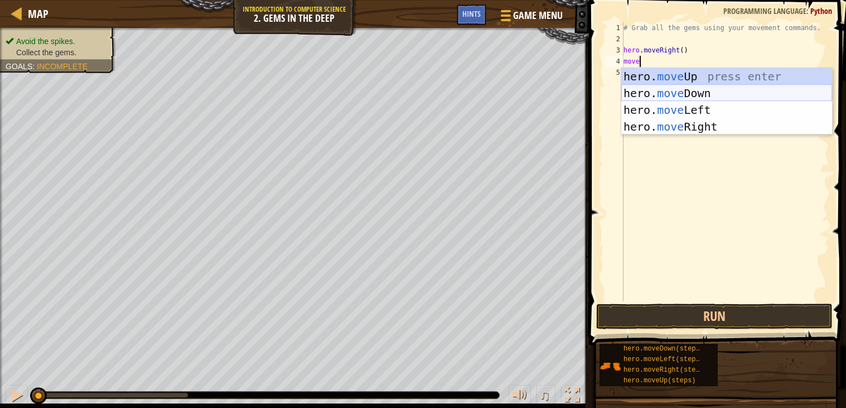
click at [697, 89] on div "hero. move Up press enter hero. move Down press enter hero. move Left press ent…" at bounding box center [726, 118] width 211 height 100
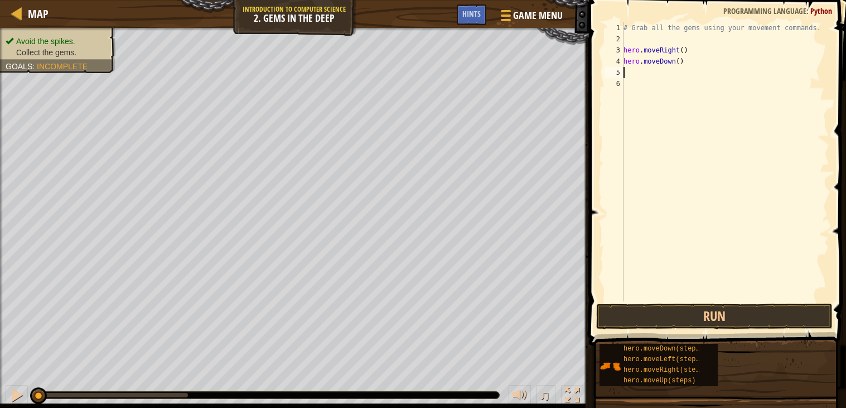
scroll to position [5, 0]
type textarea "n"
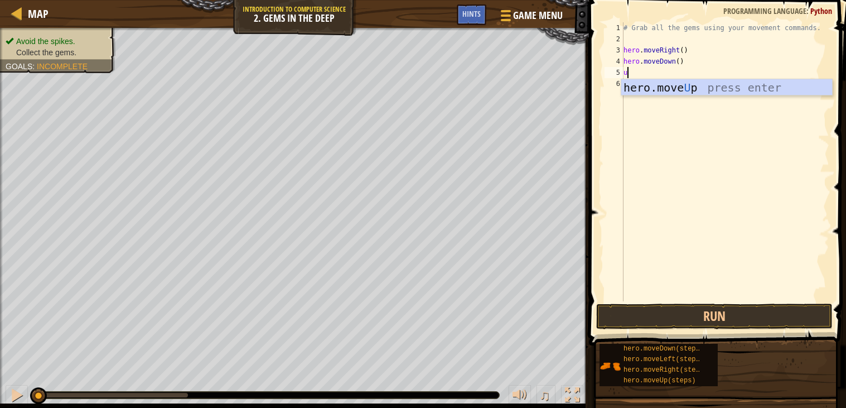
type textarea "u"
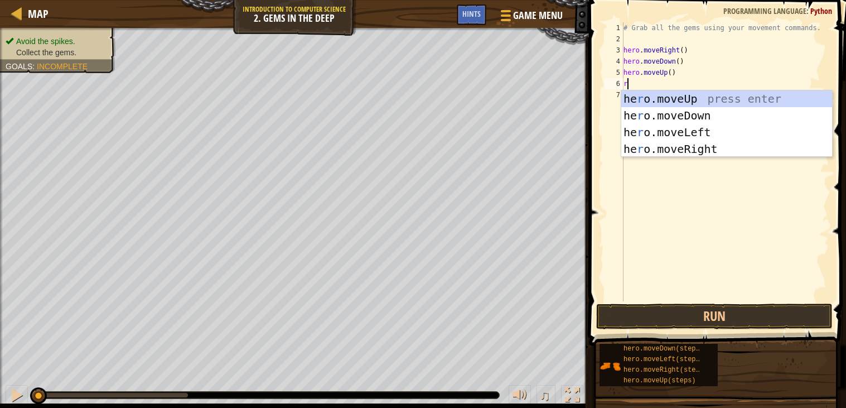
type textarea "ri"
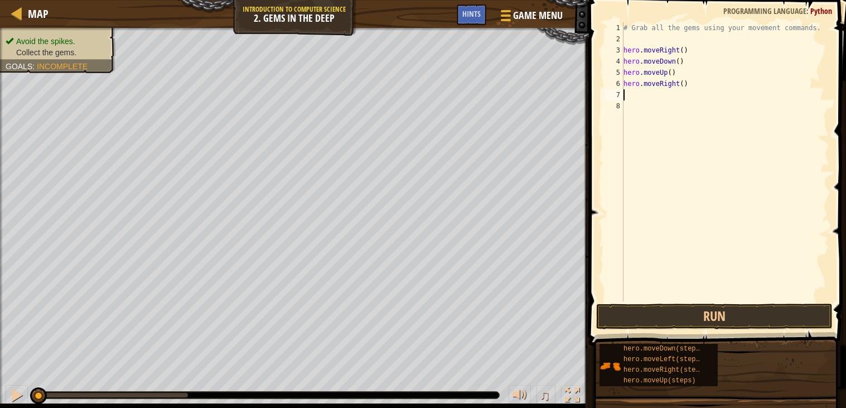
type textarea "d"
click at [666, 314] on button "Run" at bounding box center [714, 316] width 236 height 26
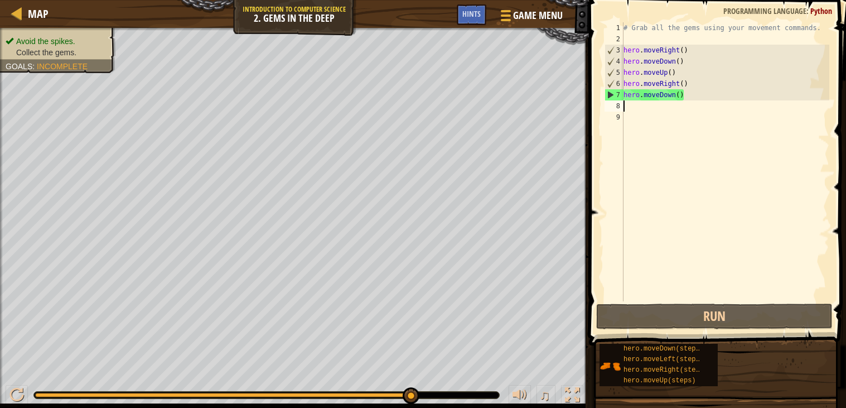
click at [686, 77] on div "# Grab all the gems using your movement commands. hero . moveRight ( ) hero . m…" at bounding box center [725, 172] width 208 height 301
click at [682, 83] on div "# Grab all the gems using your movement commands. hero . moveRight ( ) hero . m…" at bounding box center [725, 172] width 208 height 301
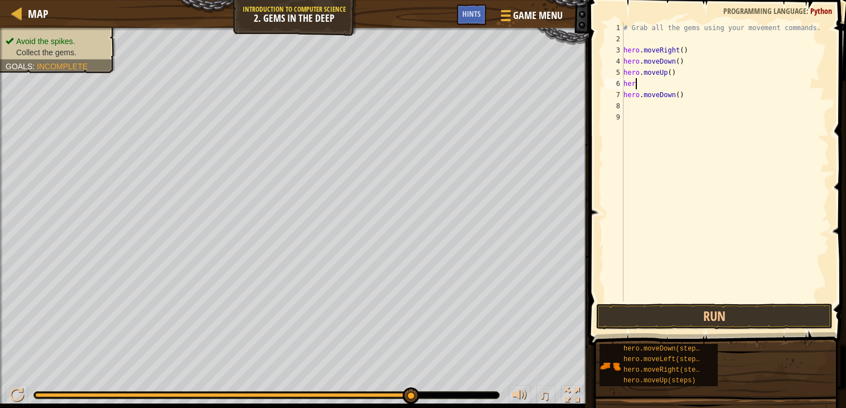
scroll to position [5, 0]
type textarea "h"
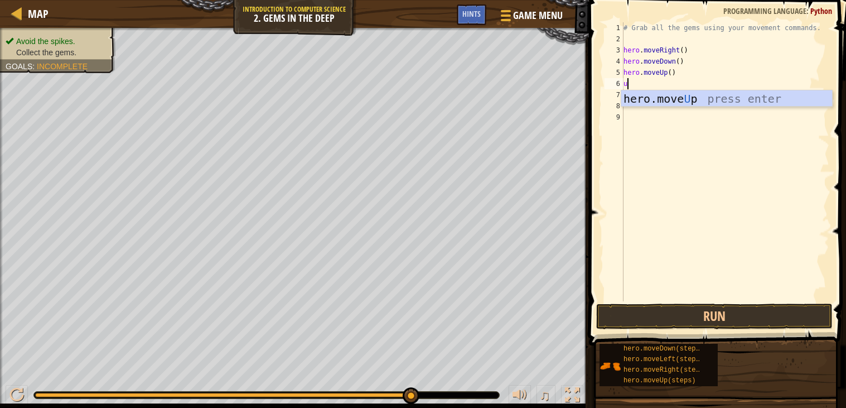
type textarea "up"
click at [744, 101] on div "hero.move Up press enter" at bounding box center [726, 115] width 211 height 50
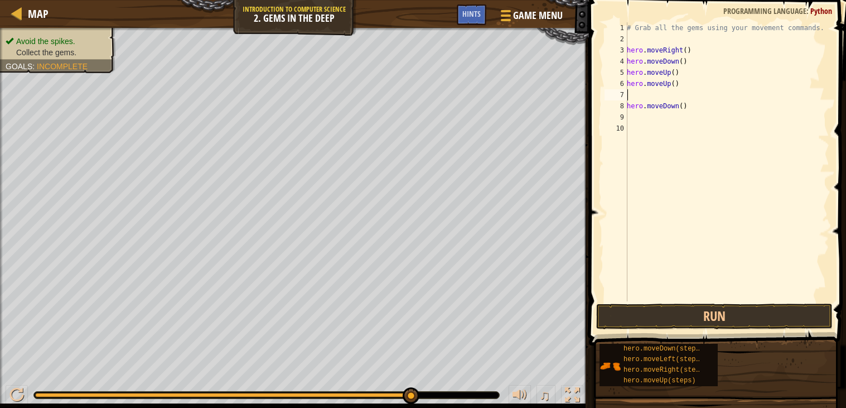
click at [700, 107] on div "# Grab all the gems using your movement commands. hero . moveRight ( ) hero . m…" at bounding box center [726, 172] width 205 height 301
click at [677, 106] on div "# Grab all the gems using your movement commands. hero . moveRight ( ) hero . m…" at bounding box center [726, 172] width 205 height 301
type textarea "hero.move()"
click at [667, 93] on div "# Grab all the gems using your movement commands. hero . moveRight ( ) hero . m…" at bounding box center [726, 172] width 205 height 301
type textarea "r"
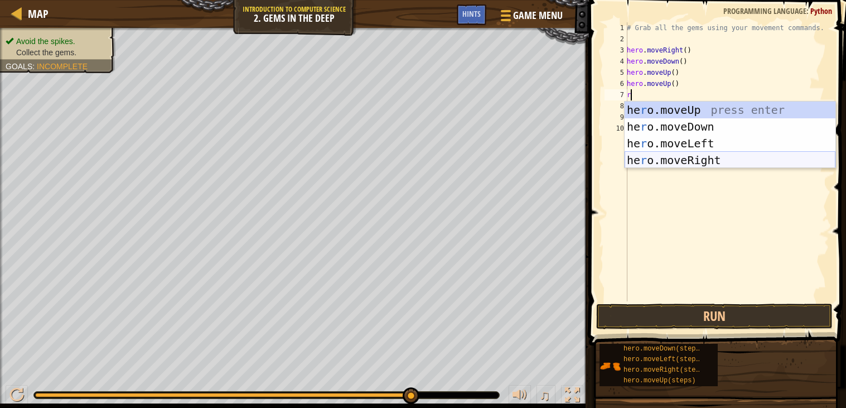
click at [697, 160] on div "he r o.moveUp press enter he r o.moveDown press enter he r o.moveLeft press ent…" at bounding box center [729, 151] width 211 height 100
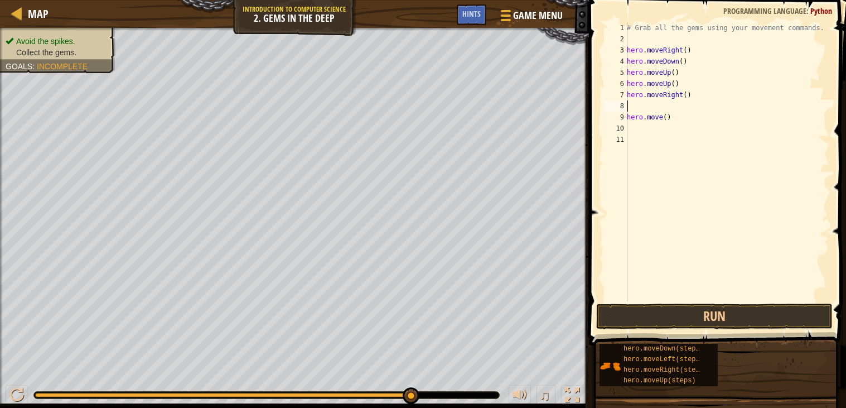
type textarea "d"
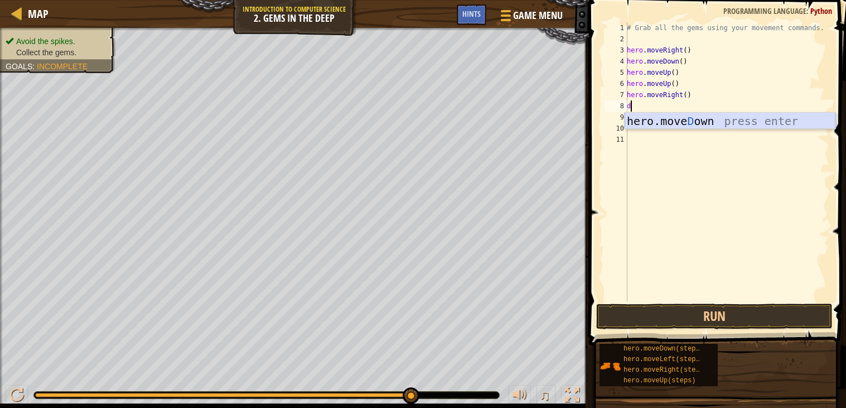
click at [733, 119] on div "hero.[PERSON_NAME] own press enter" at bounding box center [729, 138] width 211 height 50
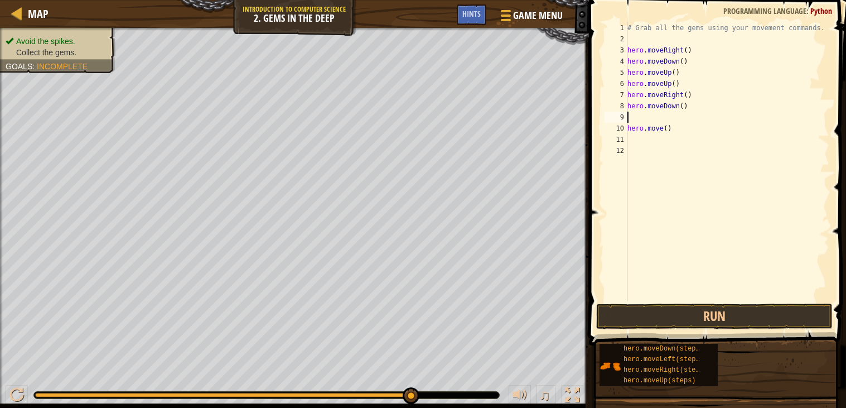
click at [649, 130] on div "# Grab all the gems using your movement commands. hero . moveRight ( ) hero . m…" at bounding box center [727, 172] width 204 height 301
type textarea "hero.move()"
type textarea "h"
click at [733, 316] on button "Run" at bounding box center [714, 316] width 236 height 26
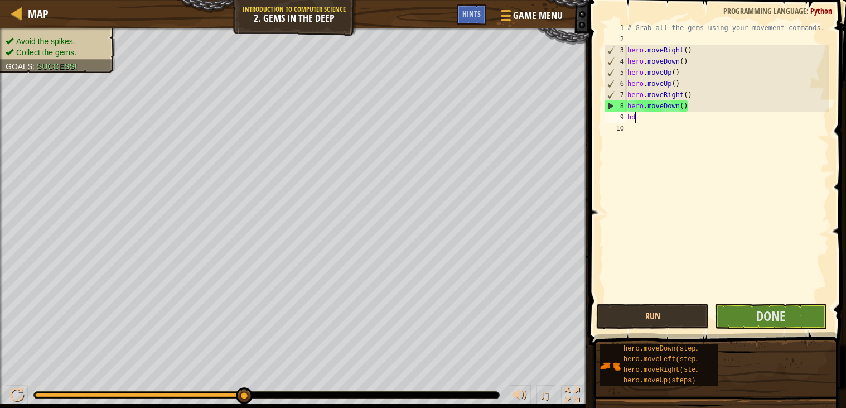
type textarea "h"
click at [661, 324] on button "Run" at bounding box center [652, 316] width 113 height 26
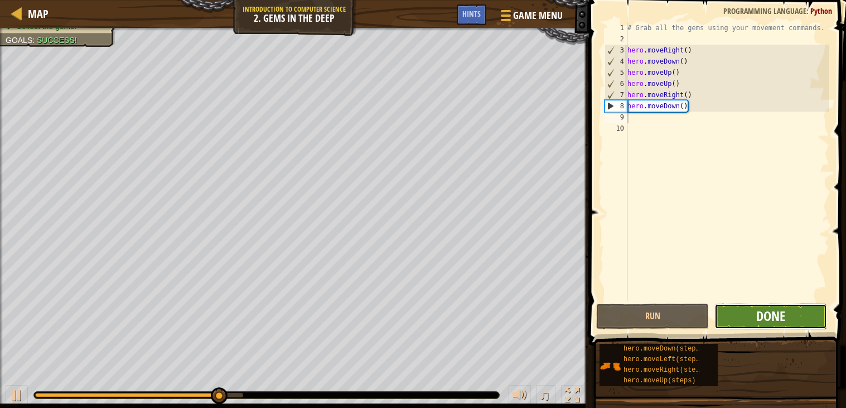
click at [774, 317] on span "Done" at bounding box center [770, 316] width 29 height 18
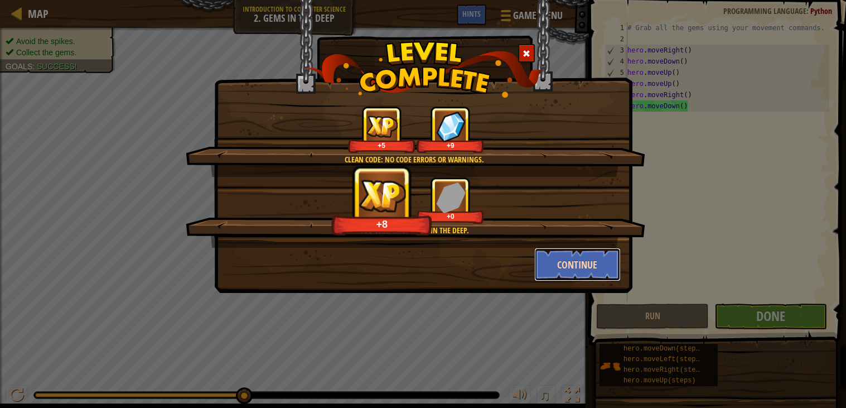
click at [594, 275] on button "Continue" at bounding box center [577, 264] width 86 height 33
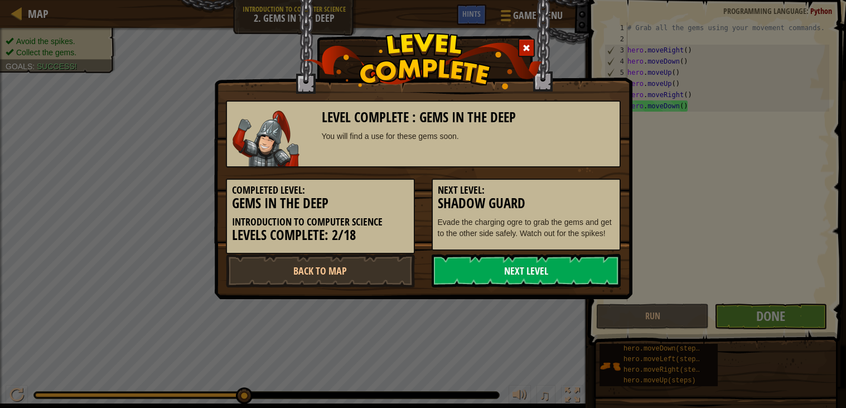
click at [575, 277] on link "Next Level" at bounding box center [525, 270] width 189 height 33
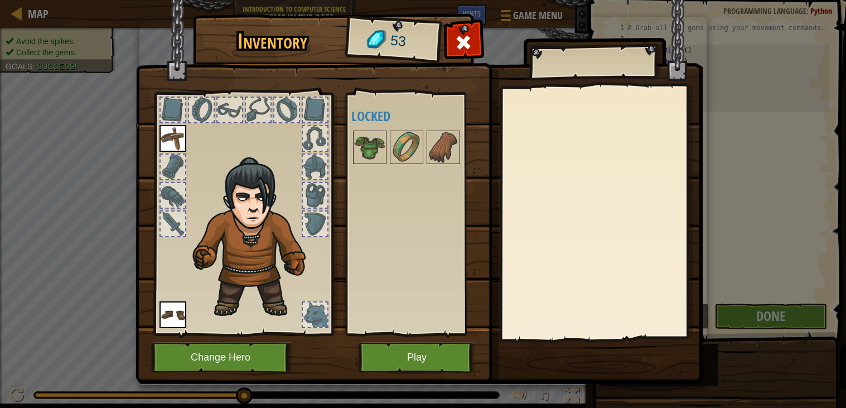
click at [556, 91] on div at bounding box center [600, 213] width 197 height 250
click at [399, 349] on button "Play" at bounding box center [416, 357] width 117 height 31
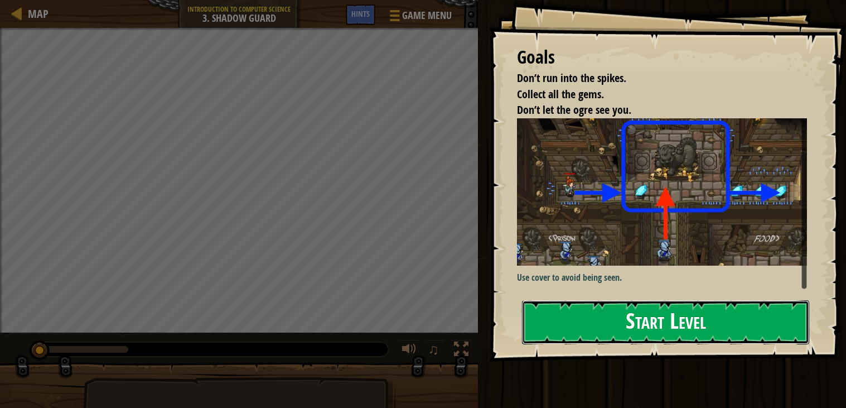
click at [608, 309] on button "Start Level" at bounding box center [665, 322] width 287 height 44
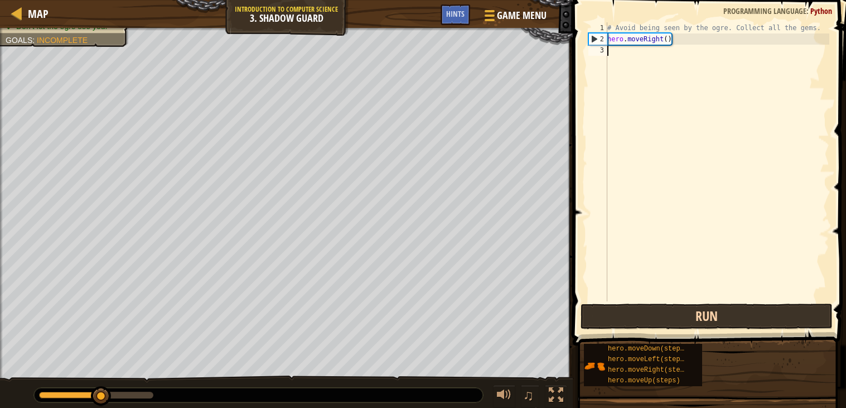
type textarea "hero.moveRight()"
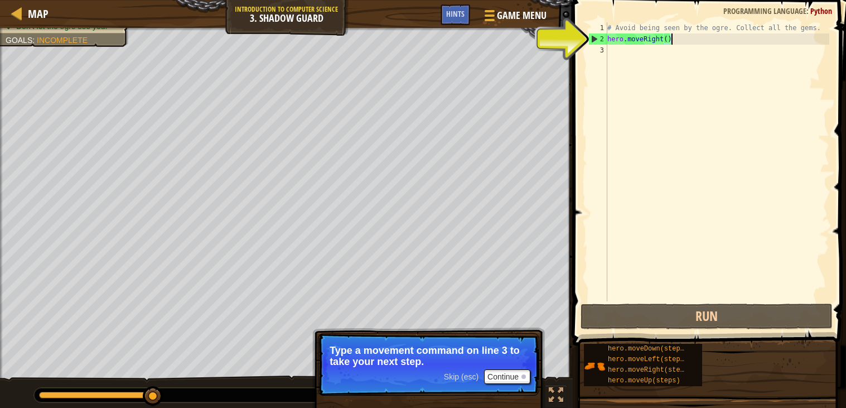
click at [649, 53] on div "# Avoid being seen by the ogre. Collect all the gems. hero . moveRight ( )" at bounding box center [717, 172] width 224 height 301
type textarea "u"
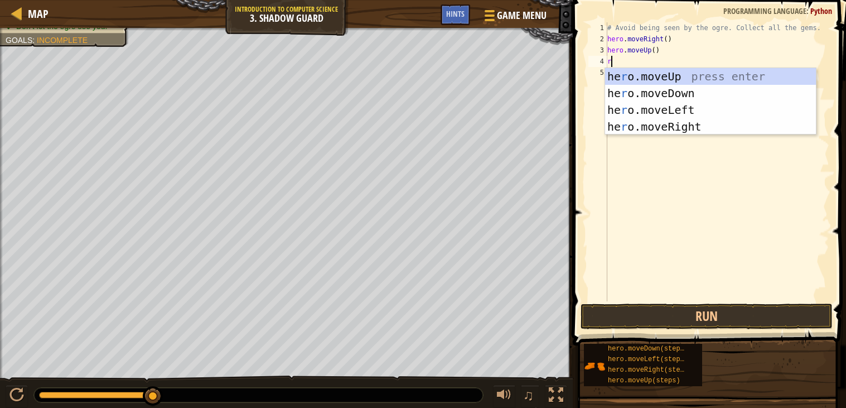
type textarea "ri"
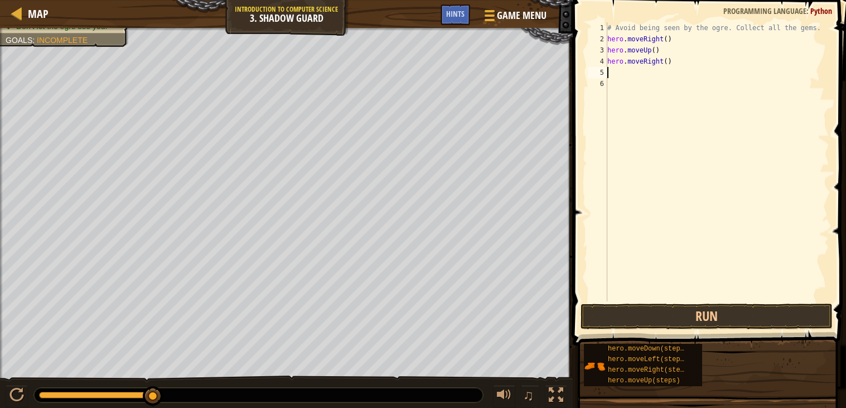
type textarea "do"
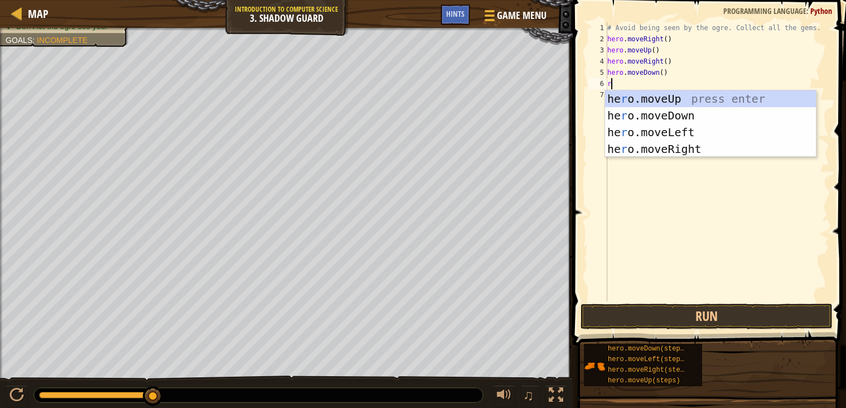
type textarea "ri"
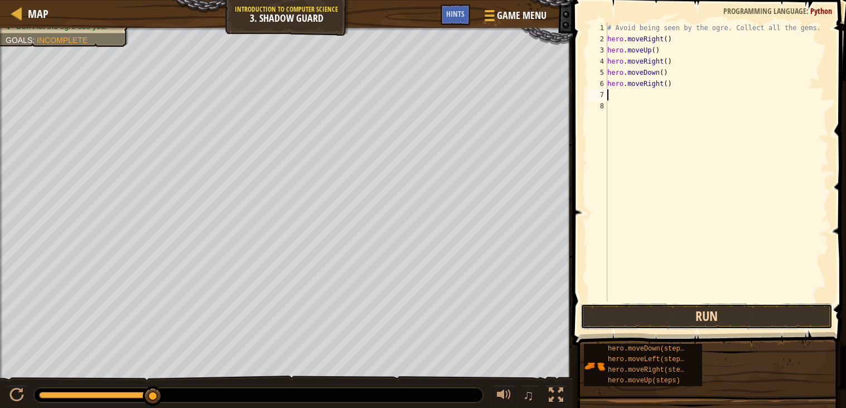
click at [729, 317] on button "Run" at bounding box center [706, 316] width 252 height 26
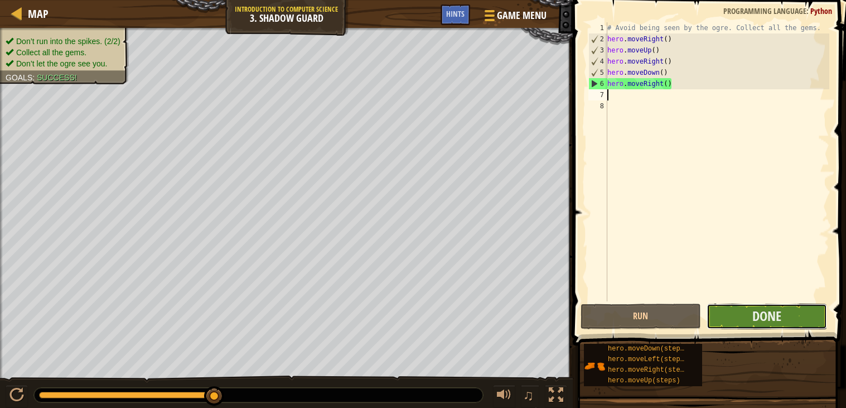
click at [794, 310] on button "Done" at bounding box center [766, 316] width 120 height 26
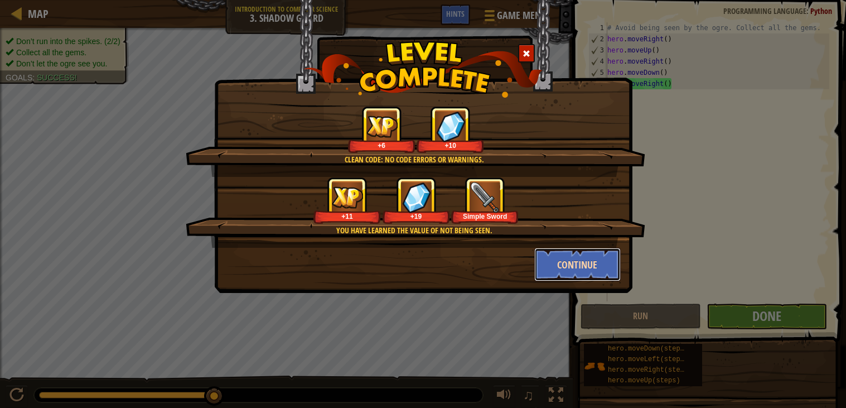
click at [591, 278] on button "Continue" at bounding box center [577, 264] width 86 height 33
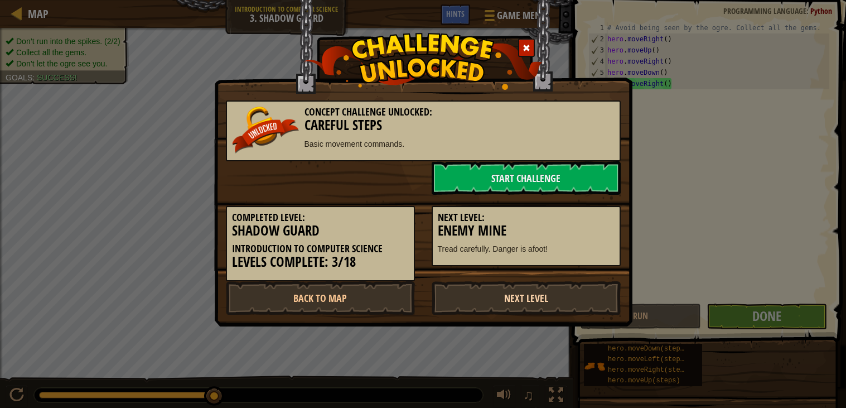
click at [561, 292] on link "Next Level" at bounding box center [525, 297] width 189 height 33
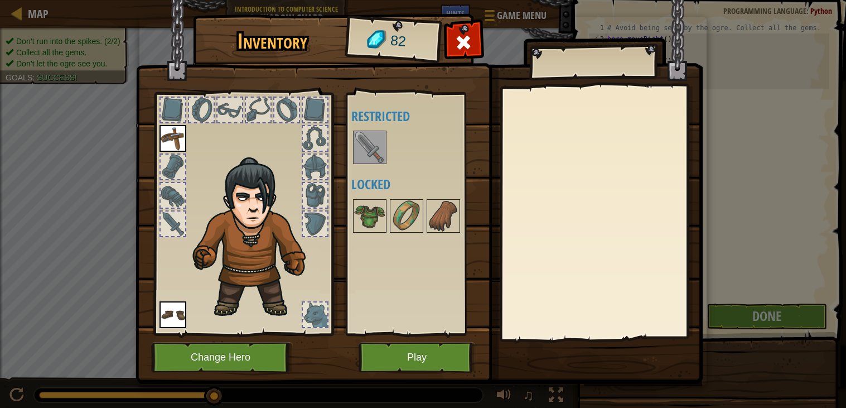
click at [376, 157] on img at bounding box center [369, 147] width 31 height 31
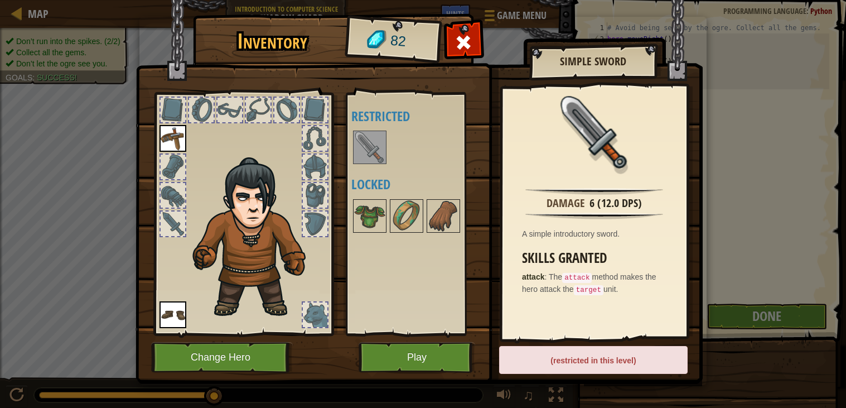
click at [376, 157] on img at bounding box center [369, 147] width 31 height 31
click at [654, 268] on div "Skills Granted attack : The attack method makes the hero attack the target unit." at bounding box center [597, 272] width 150 height 45
click at [404, 352] on button "Play" at bounding box center [416, 357] width 117 height 31
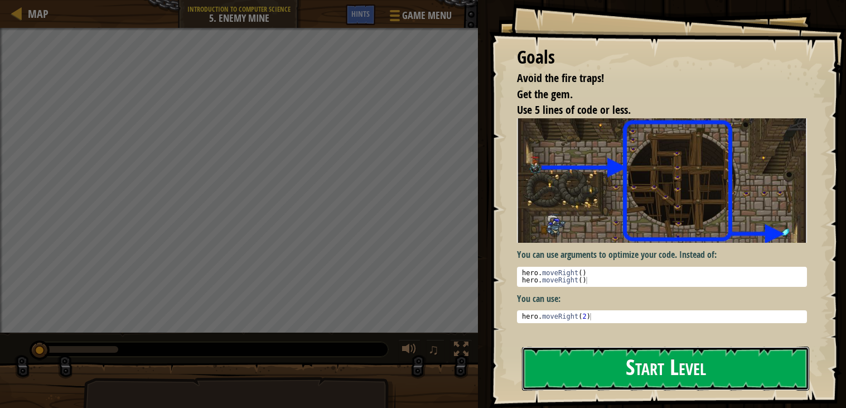
click at [667, 346] on button "Start Level" at bounding box center [665, 368] width 287 height 44
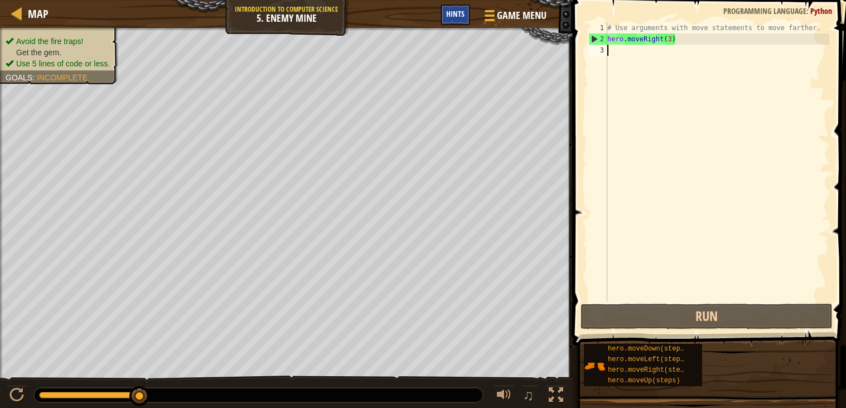
click at [460, 16] on span "Hints" at bounding box center [455, 13] width 18 height 11
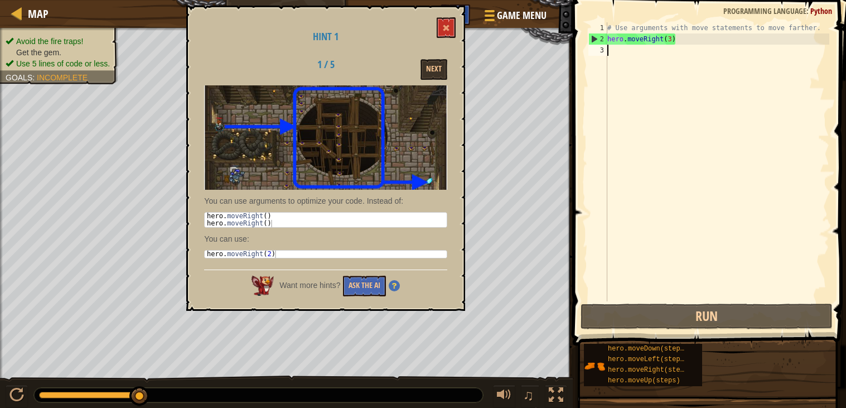
scroll to position [5, 0]
click at [447, 24] on span at bounding box center [446, 28] width 8 height 8
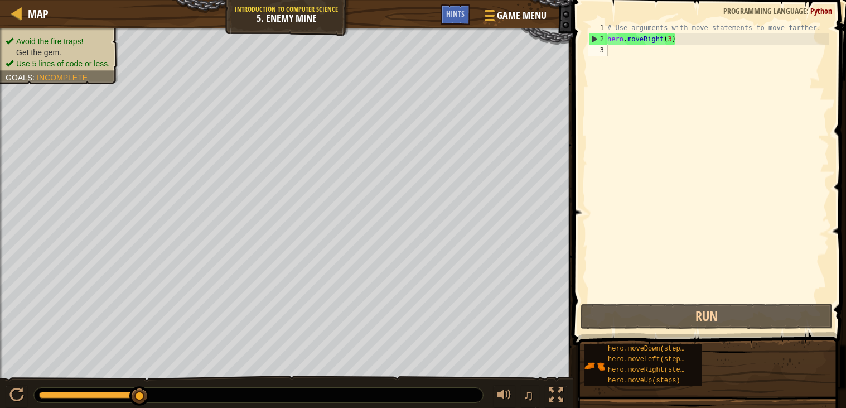
click at [681, 57] on div "# Use arguments with move statements to move farther. hero . moveRight ( 3 )" at bounding box center [717, 172] width 224 height 301
type textarea "u"
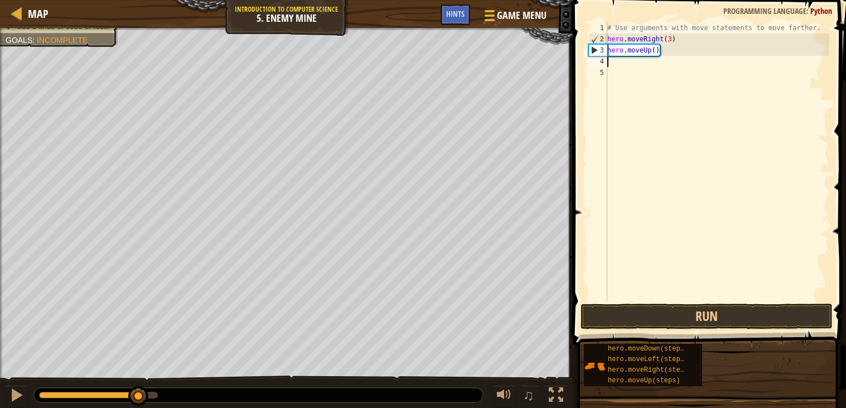
type textarea "l"
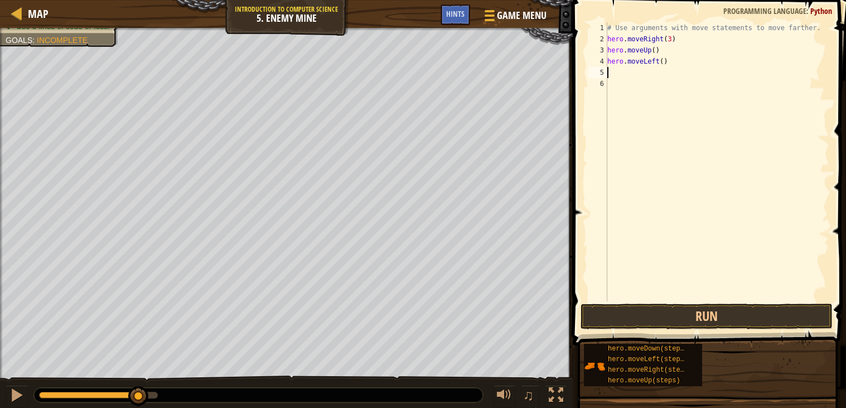
type textarea "d"
type textarea "u"
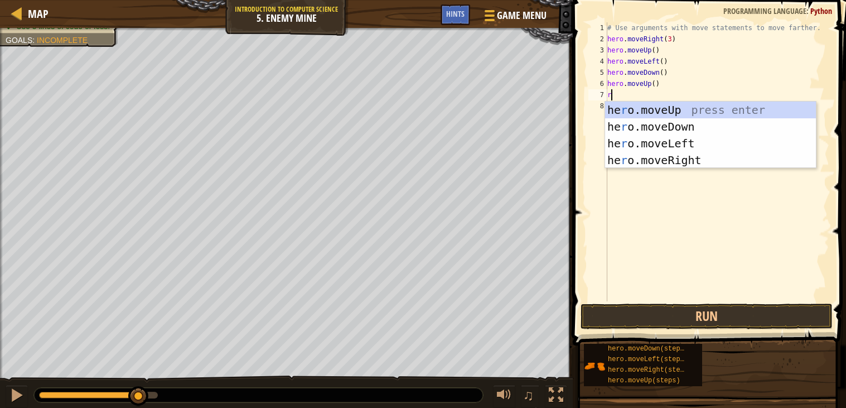
type textarea "ri"
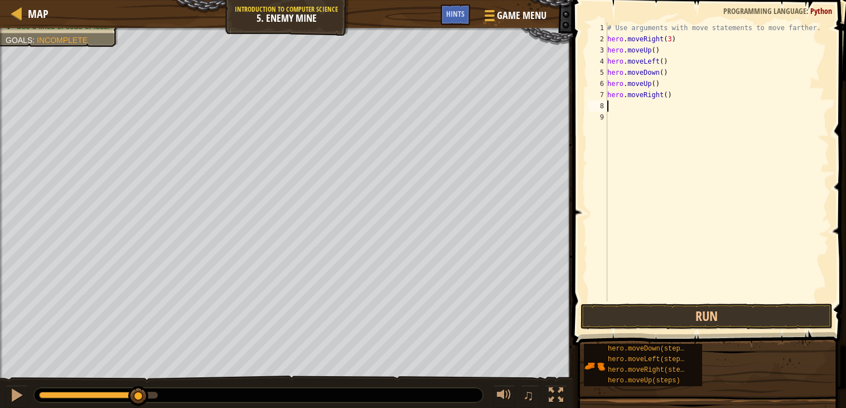
type textarea "d"
click at [688, 314] on button "Run" at bounding box center [706, 316] width 252 height 26
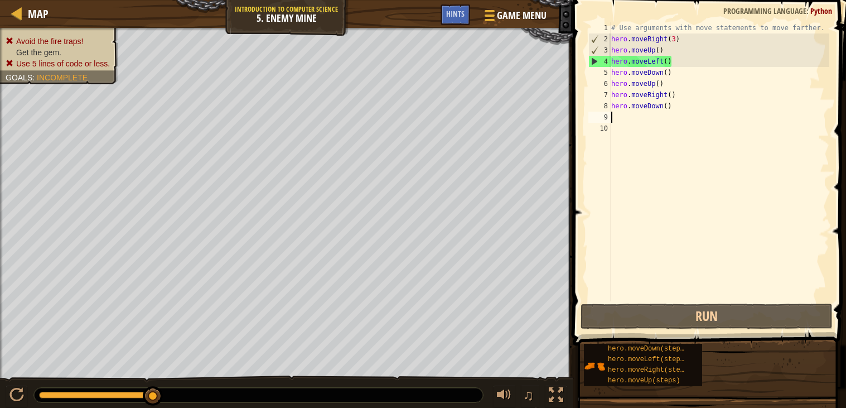
click at [760, 109] on div "# Use arguments with move statements to move farther. hero . moveRight ( 3 ) he…" at bounding box center [719, 172] width 220 height 301
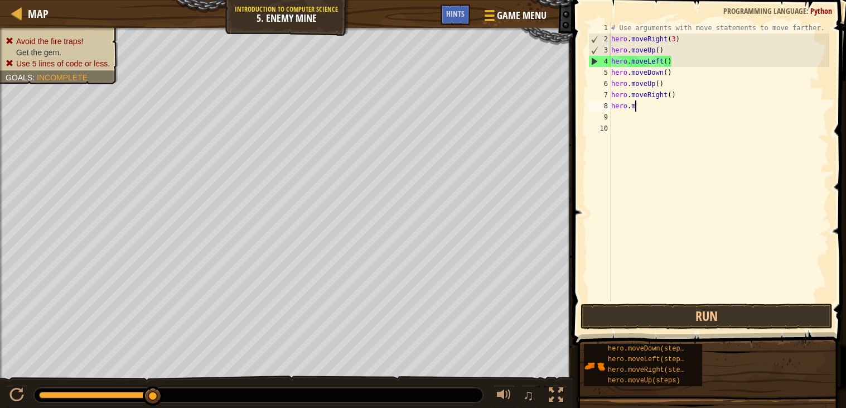
type textarea "h"
type textarea "hero.moveDo"
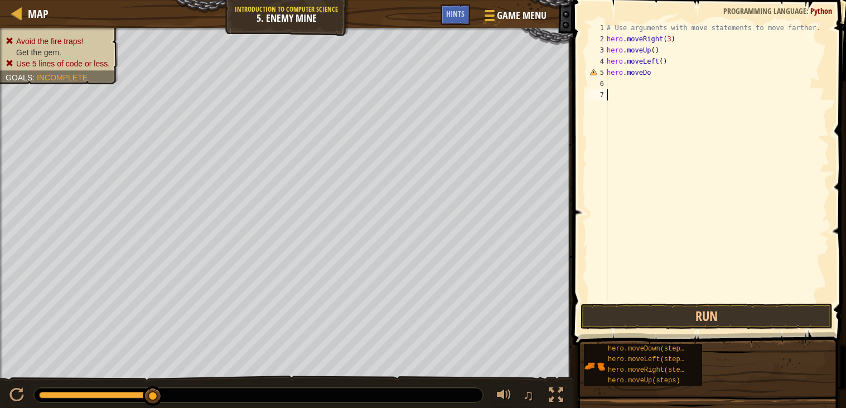
click at [623, 96] on div "# Use arguments with move statements to move farther. hero . moveRight ( 3 ) he…" at bounding box center [716, 172] width 225 height 301
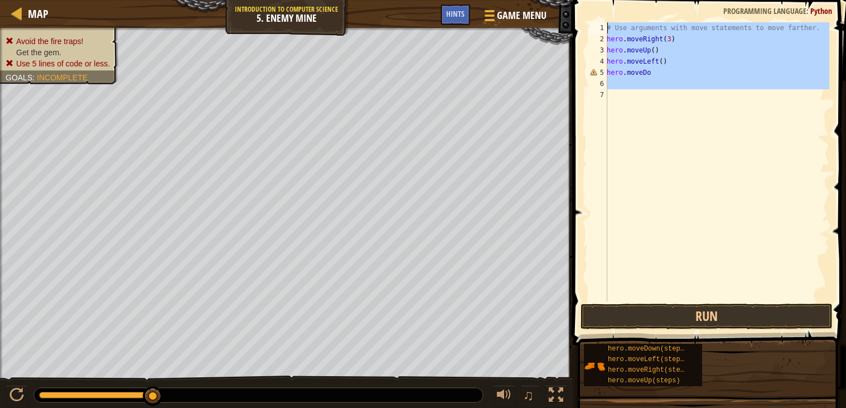
drag, startPoint x: 614, startPoint y: 91, endPoint x: 607, endPoint y: 23, distance: 68.5
click at [607, 23] on div "1 2 3 4 5 6 7 # Use arguments with move statements to move farther. hero . move…" at bounding box center [707, 161] width 243 height 279
type textarea "# Use arguments with move statements to move farther. hero.moveRight(3)"
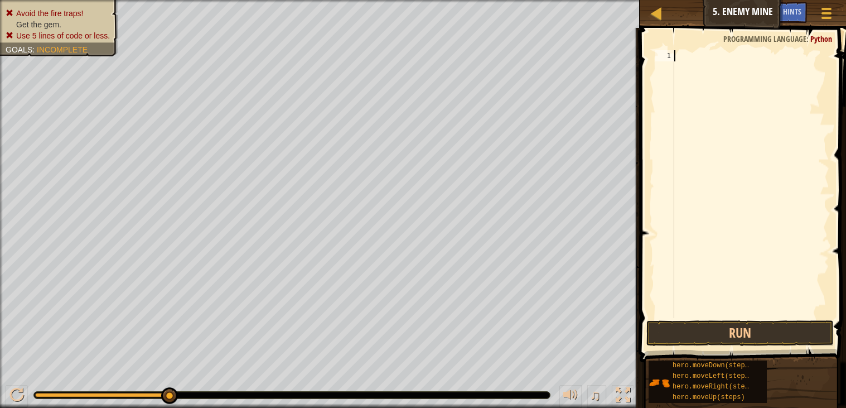
click at [824, 15] on div at bounding box center [825, 13] width 15 height 16
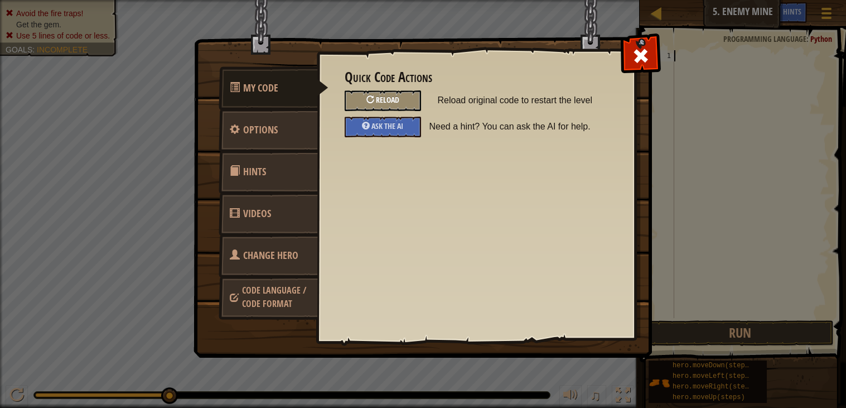
click at [397, 104] on div "Reload" at bounding box center [383, 100] width 76 height 21
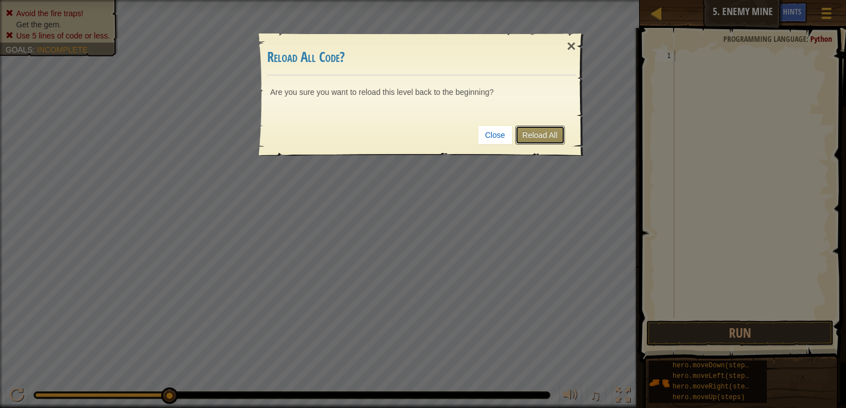
click at [559, 130] on link "Reload All" at bounding box center [540, 134] width 50 height 19
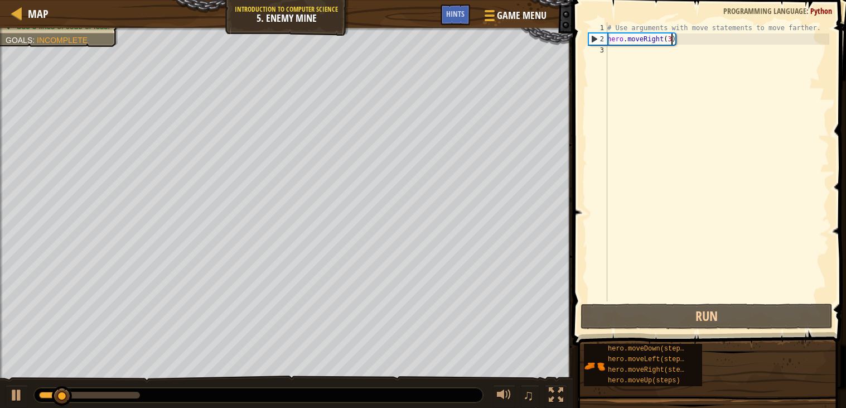
click at [672, 35] on div "# Use arguments with move statements to move farther. hero . moveRight ( 3 )" at bounding box center [717, 172] width 224 height 301
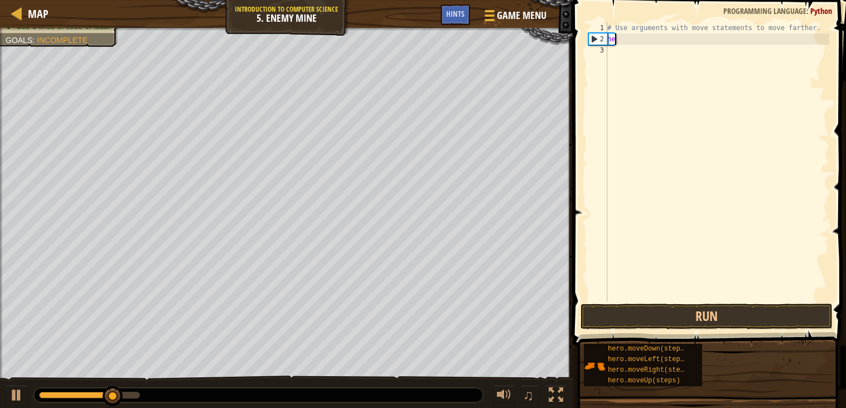
type textarea "h"
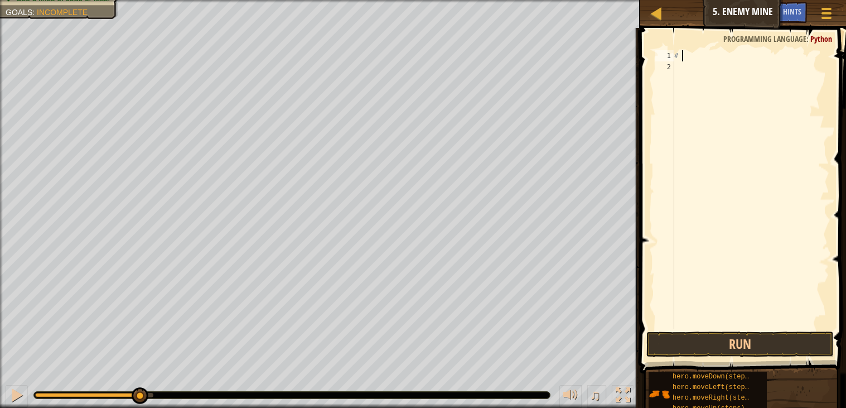
type textarea "#"
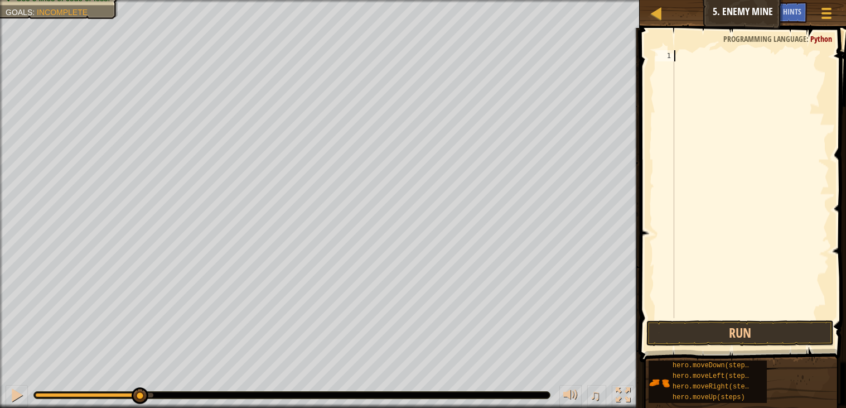
click at [749, 50] on div at bounding box center [750, 195] width 157 height 290
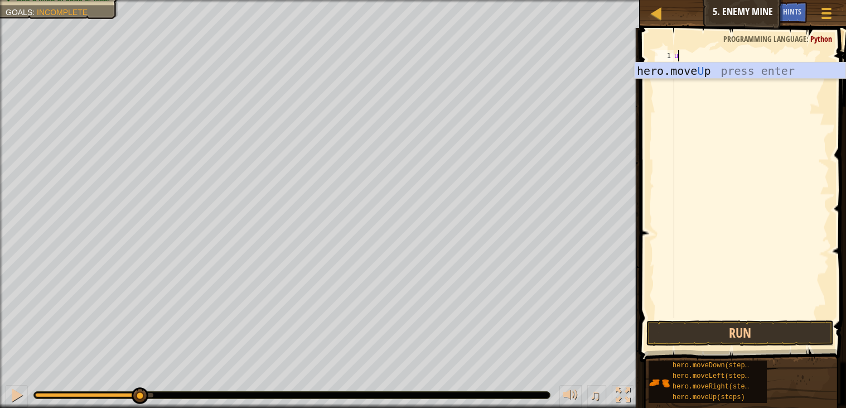
type textarea "up"
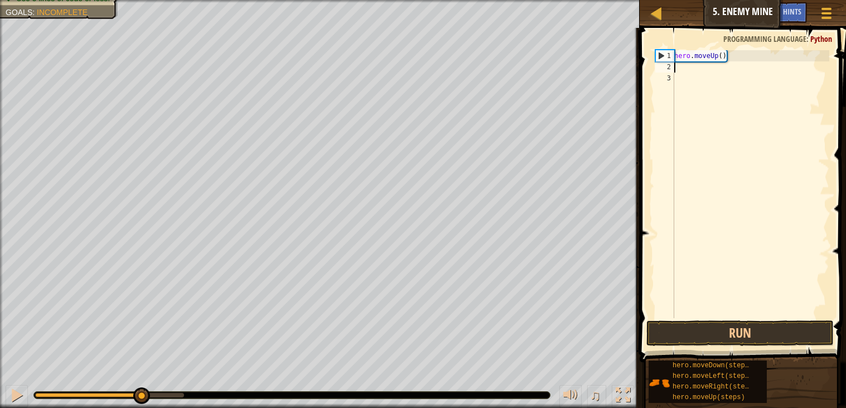
click at [748, 80] on div "hero . moveUp ( )" at bounding box center [750, 195] width 157 height 290
click at [740, 71] on div "hero . moveUp ( )" at bounding box center [750, 195] width 157 height 290
type textarea "r"
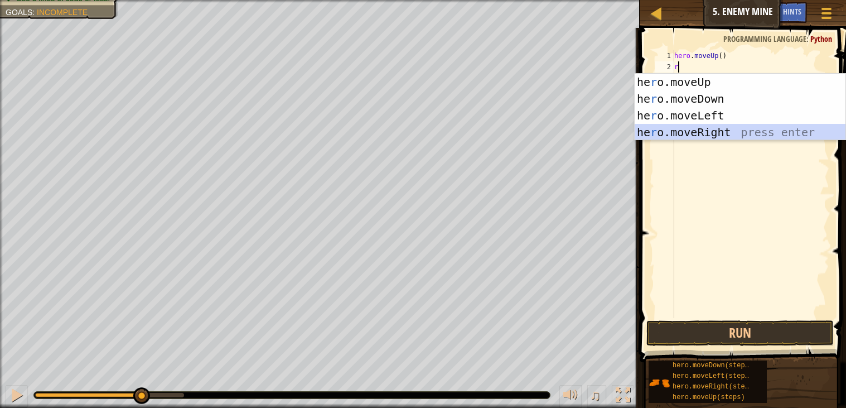
click at [736, 135] on div "he r o.moveUp press enter he r o.moveDown press enter he r o.moveLeft press ent…" at bounding box center [739, 124] width 211 height 100
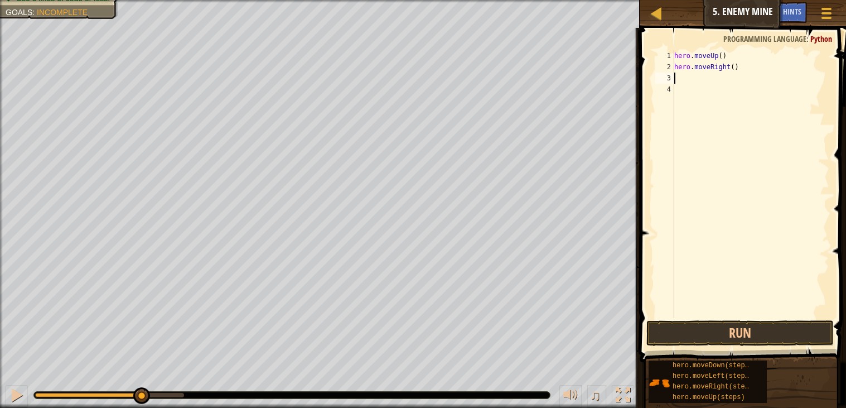
type textarea "d"
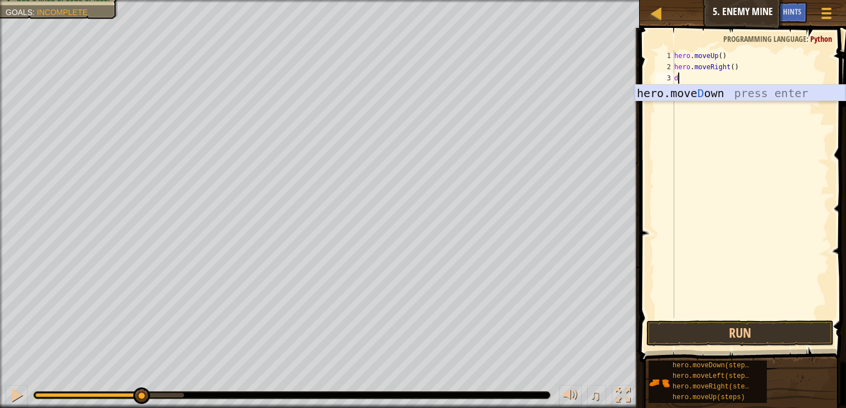
click at [734, 94] on div "hero.[PERSON_NAME] own press enter" at bounding box center [739, 110] width 211 height 50
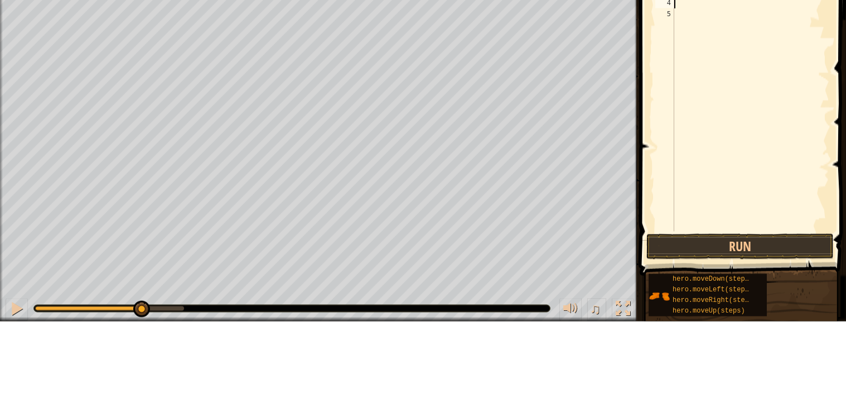
click at [776, 196] on div "hero . moveUp ( ) hero . moveRight ( ) hero . moveDown ( )" at bounding box center [750, 195] width 157 height 290
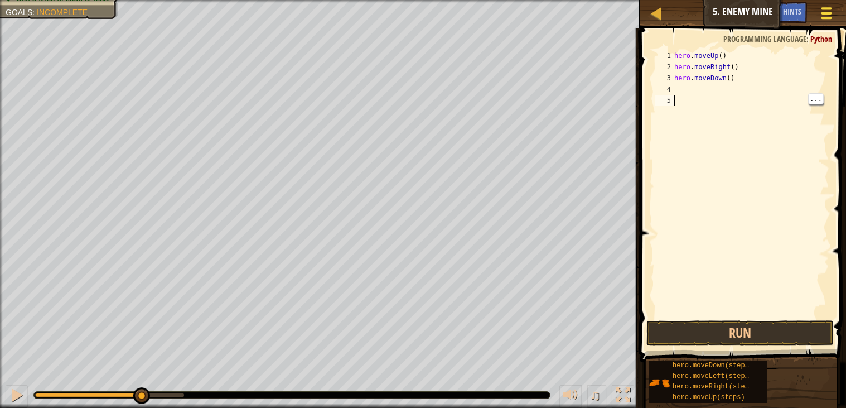
click at [824, 14] on div at bounding box center [825, 13] width 15 height 16
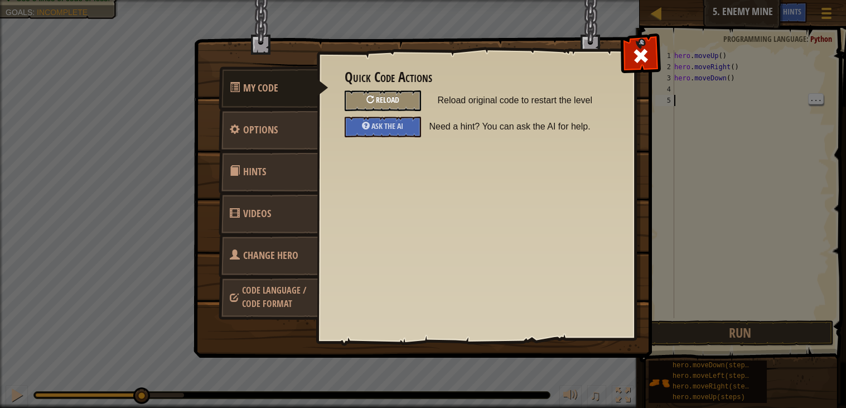
click at [390, 99] on span "Reload" at bounding box center [387, 99] width 23 height 11
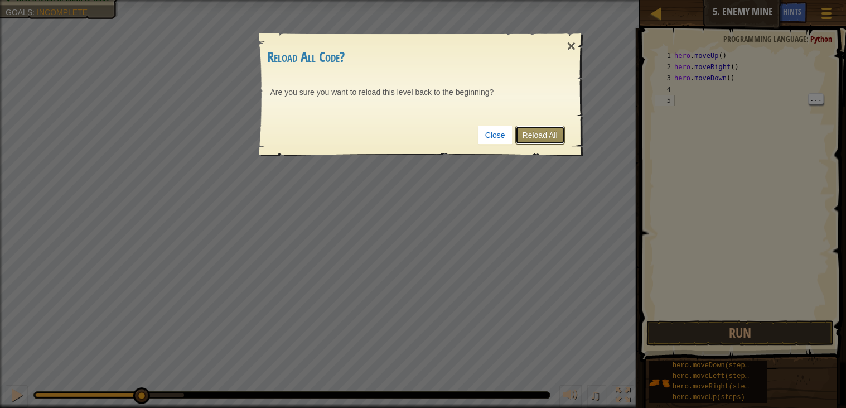
click at [547, 136] on link "Reload All" at bounding box center [540, 134] width 50 height 19
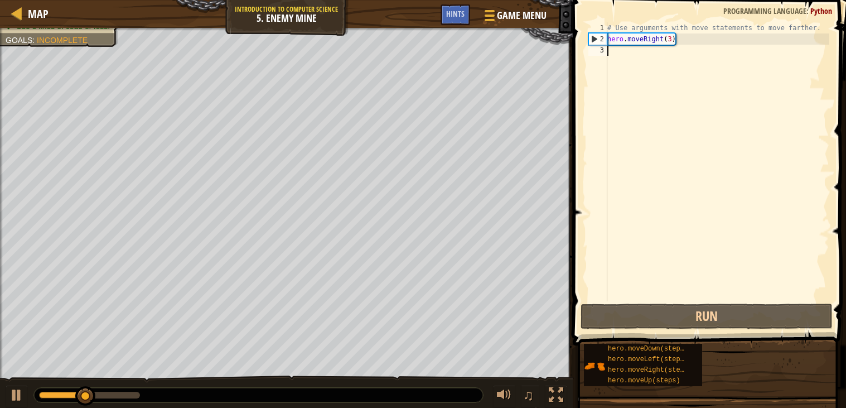
click at [690, 69] on div "# Use arguments with move statements to move farther. hero . moveRight ( 3 )" at bounding box center [717, 172] width 224 height 301
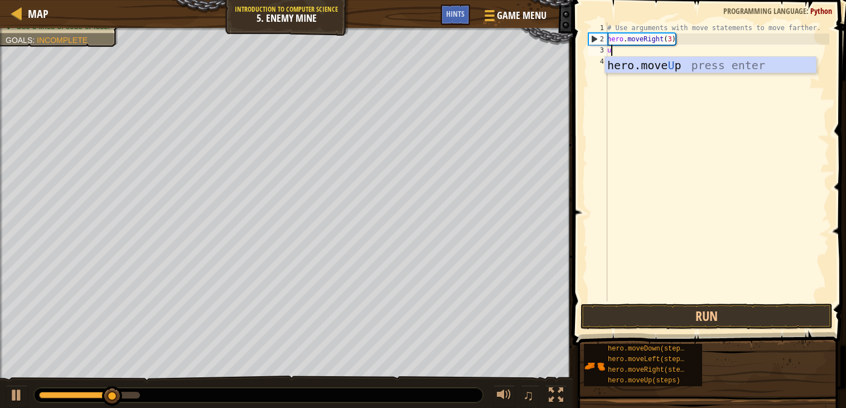
type textarea "up"
click at [698, 60] on div "hero.move Up press enter" at bounding box center [710, 82] width 211 height 50
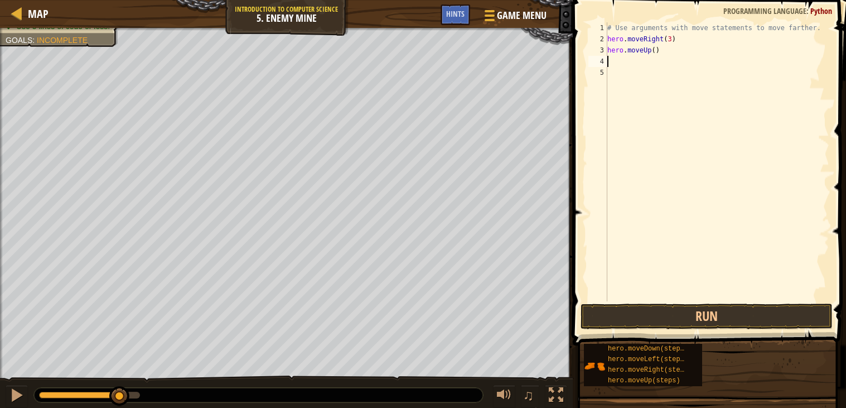
type textarea "r"
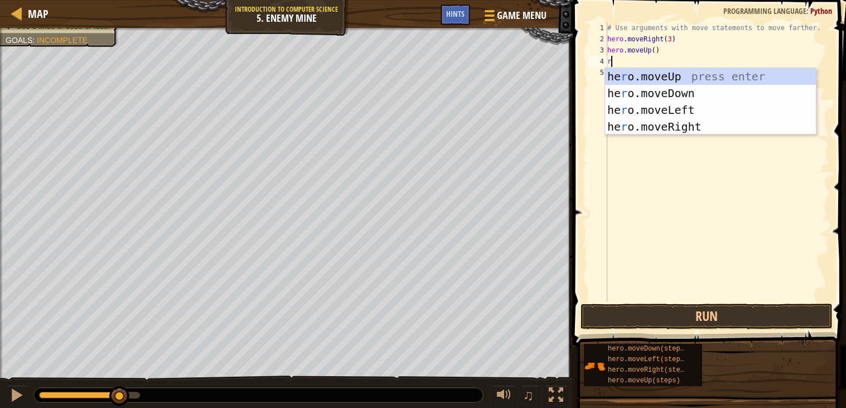
click at [726, 125] on div "he r o.moveUp press enter he r o.moveDown press enter he r o.moveLeft press ent…" at bounding box center [710, 118] width 211 height 100
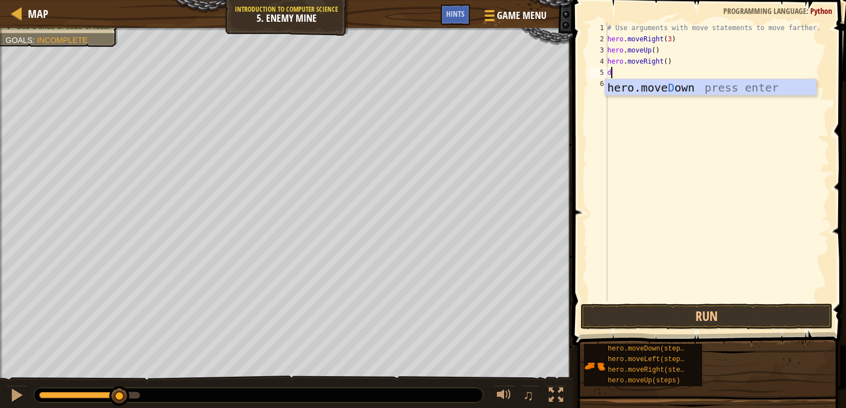
type textarea "do"
click at [747, 89] on div "hero.move Do wn press enter" at bounding box center [710, 104] width 211 height 50
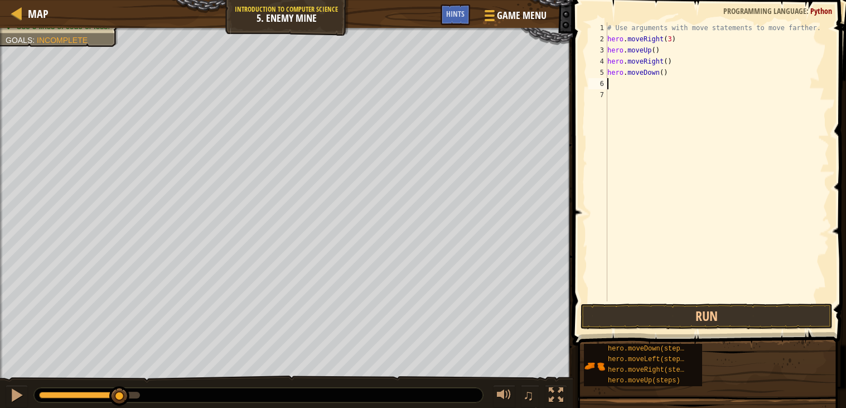
click at [670, 66] on div "# Use arguments with move statements to move farther. hero . moveRight ( 3 ) he…" at bounding box center [717, 172] width 224 height 301
click at [662, 73] on div "# Use arguments with move statements to move farther. hero . moveRight ( 3 ) he…" at bounding box center [717, 172] width 224 height 301
click at [664, 74] on div "# Use arguments with move statements to move farther. hero . moveRight ( 3 ) he…" at bounding box center [717, 172] width 224 height 301
type textarea "hero.moveDown(3)"
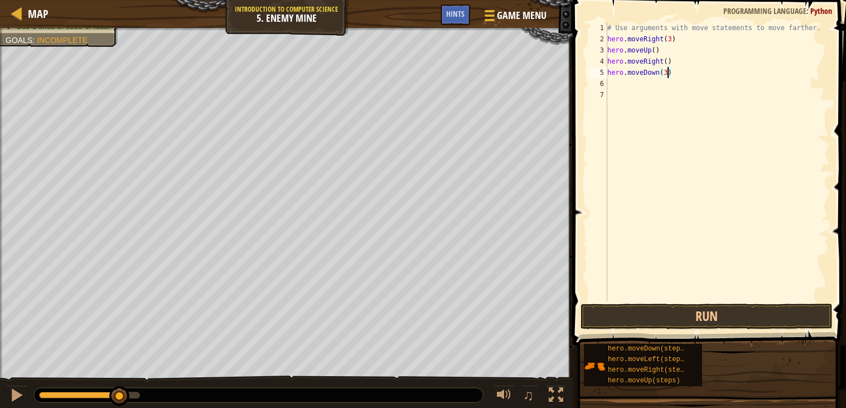
click at [673, 93] on div "# Use arguments with move statements to move farther. hero . moveRight ( 3 ) he…" at bounding box center [717, 172] width 224 height 301
click at [680, 81] on div "# Use arguments with move statements to move farther. hero . moveRight ( 3 ) he…" at bounding box center [717, 172] width 224 height 301
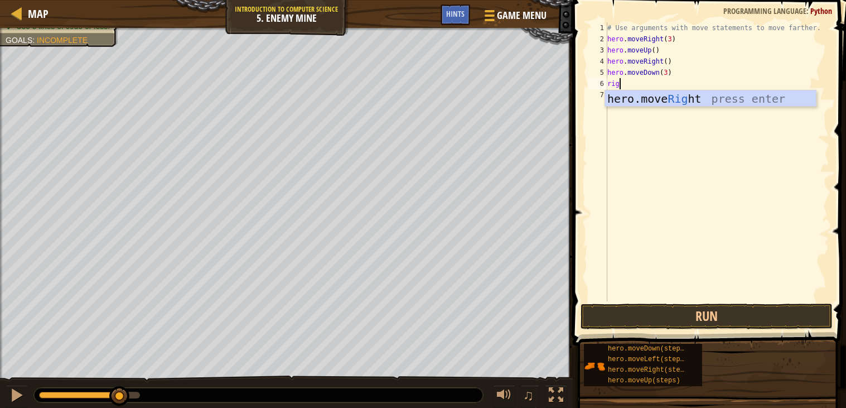
scroll to position [5, 1]
type textarea "right"
click at [760, 103] on div "hero.move Right press enter" at bounding box center [710, 115] width 211 height 50
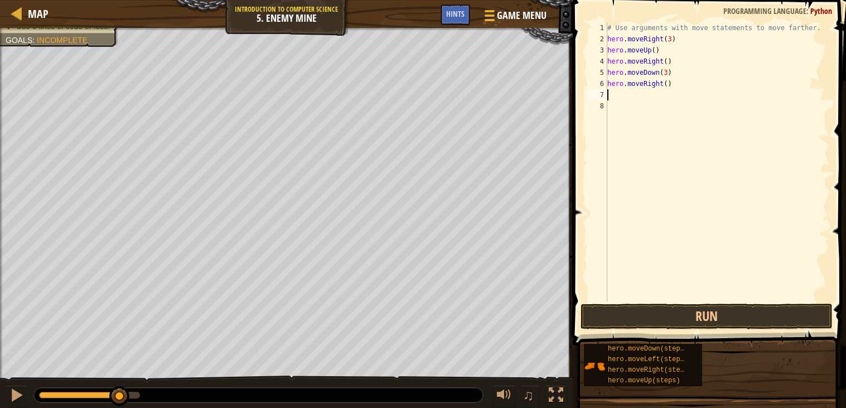
click at [668, 80] on div "# Use arguments with move statements to move farther. hero . moveRight ( 3 ) he…" at bounding box center [717, 172] width 224 height 301
type textarea "hero.moveRight(2)"
click at [745, 309] on button "Run" at bounding box center [706, 316] width 252 height 26
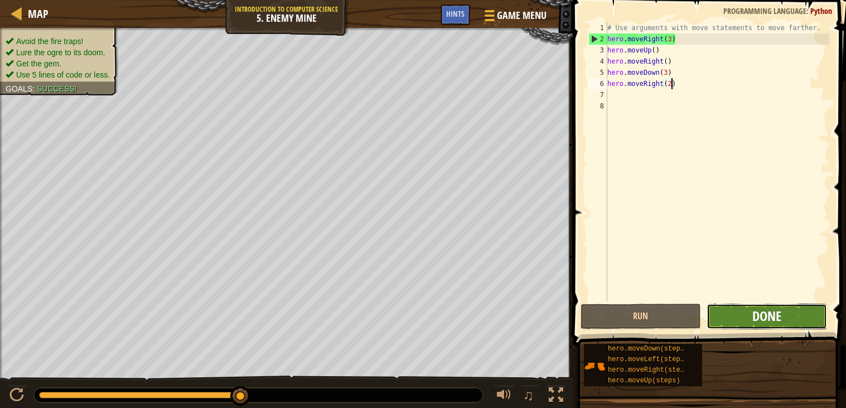
click at [768, 308] on span "Done" at bounding box center [766, 316] width 29 height 18
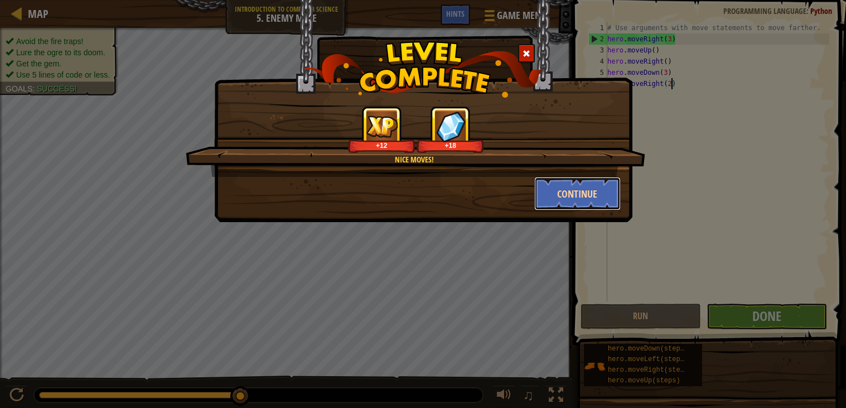
click at [597, 186] on button "Continue" at bounding box center [577, 193] width 86 height 33
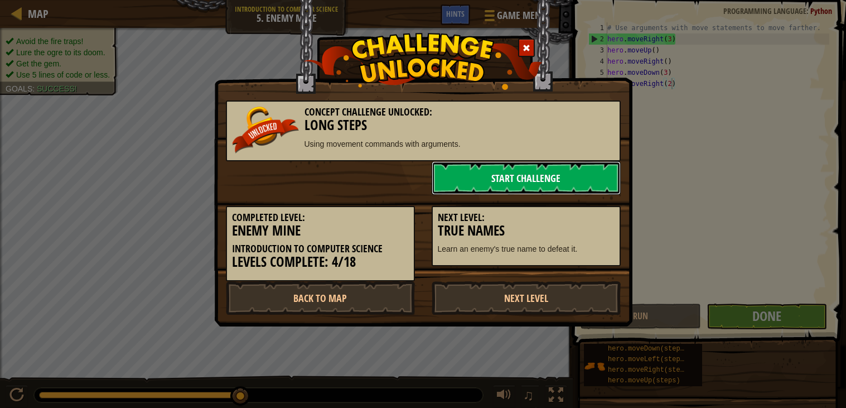
click at [595, 190] on link "Start Challenge" at bounding box center [525, 177] width 189 height 33
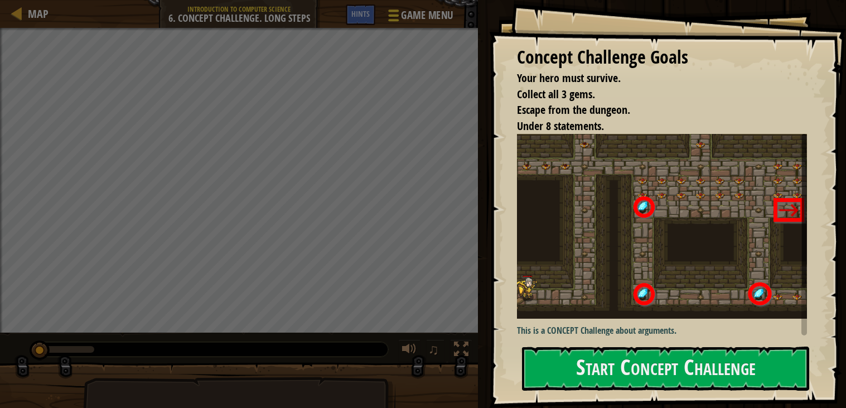
click at [405, 25] on button "Game Menu" at bounding box center [419, 17] width 81 height 27
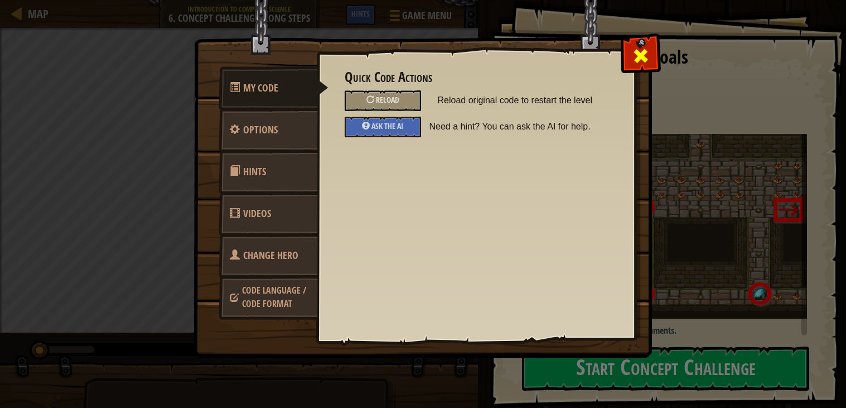
click at [632, 47] on span at bounding box center [641, 56] width 18 height 18
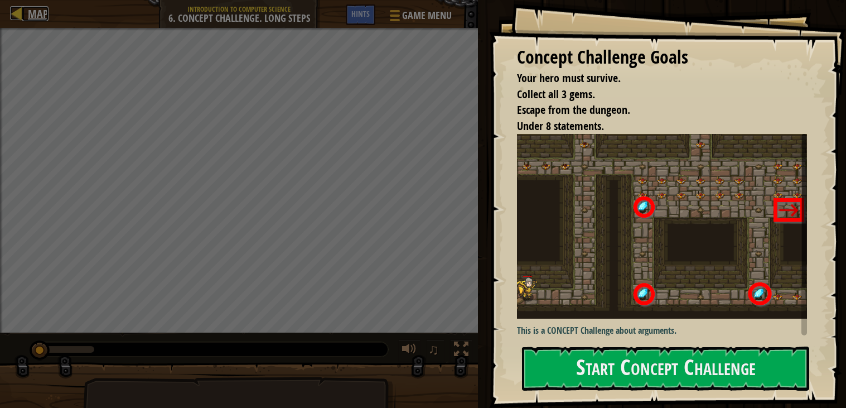
click at [34, 8] on span "Map" at bounding box center [38, 13] width 21 height 15
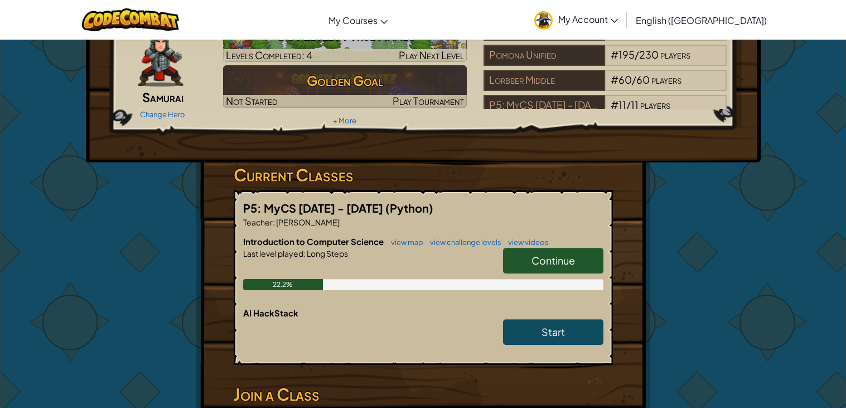
scroll to position [66, 0]
click at [558, 254] on span "Continue" at bounding box center [552, 260] width 43 height 13
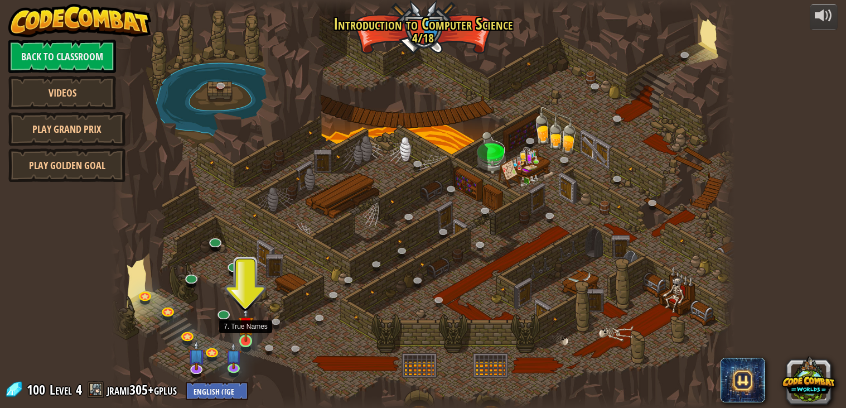
click at [251, 323] on img at bounding box center [246, 324] width 16 height 36
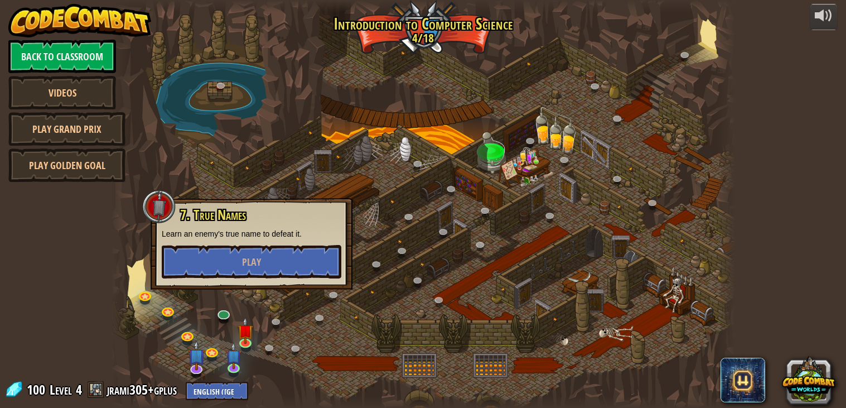
click at [313, 377] on div at bounding box center [423, 204] width 624 height 408
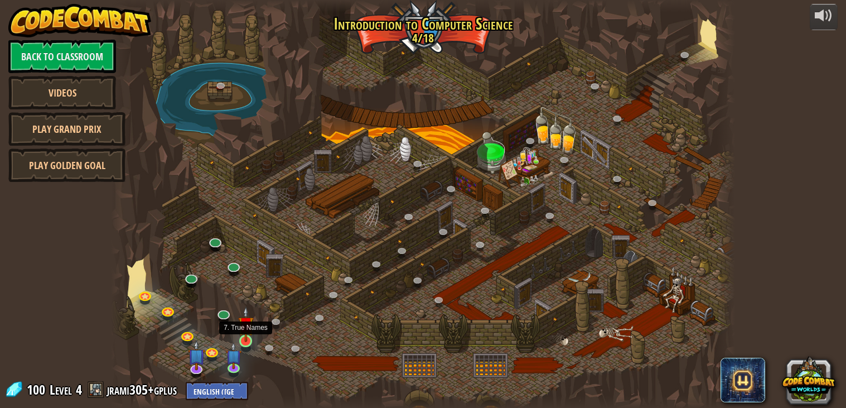
click at [248, 338] on img at bounding box center [246, 324] width 16 height 36
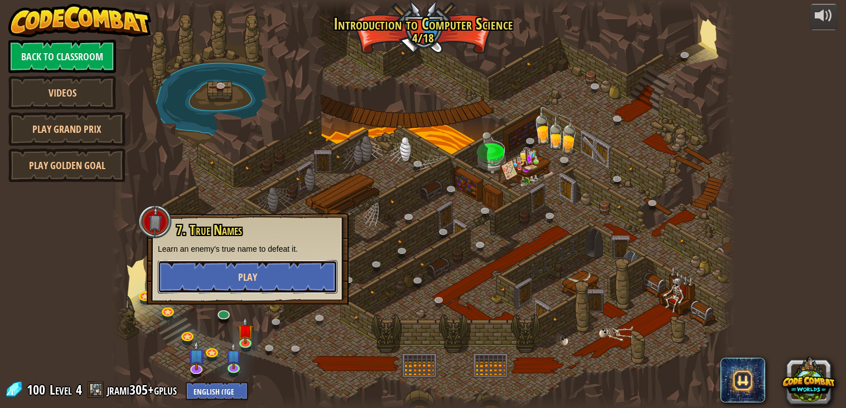
click at [270, 273] on button "Play" at bounding box center [248, 276] width 180 height 33
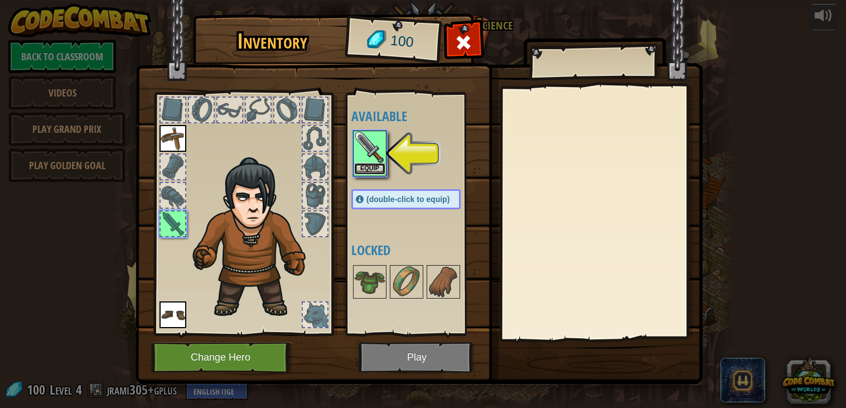
click at [375, 172] on button "Equip" at bounding box center [369, 169] width 31 height 12
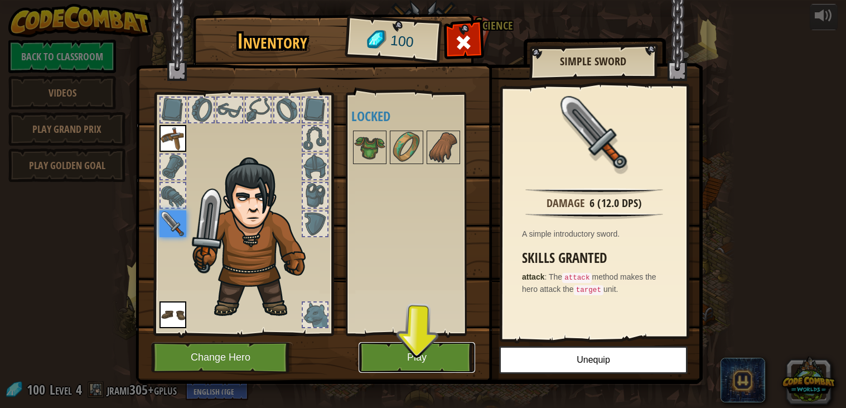
click at [434, 348] on button "Play" at bounding box center [416, 357] width 117 height 31
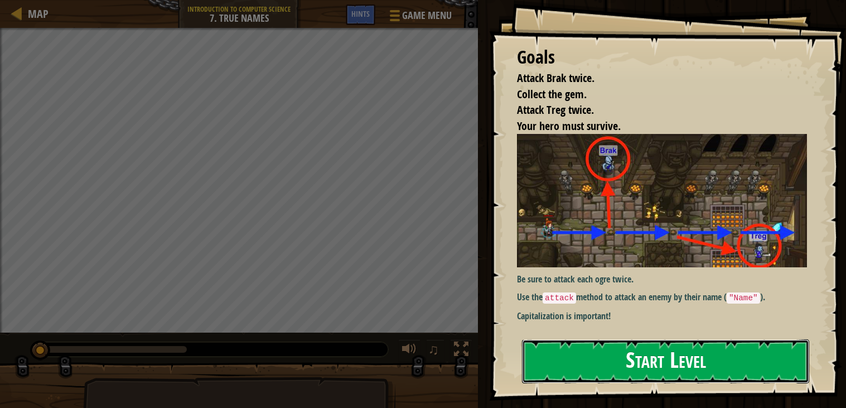
click at [759, 350] on button "Start Level" at bounding box center [665, 361] width 287 height 44
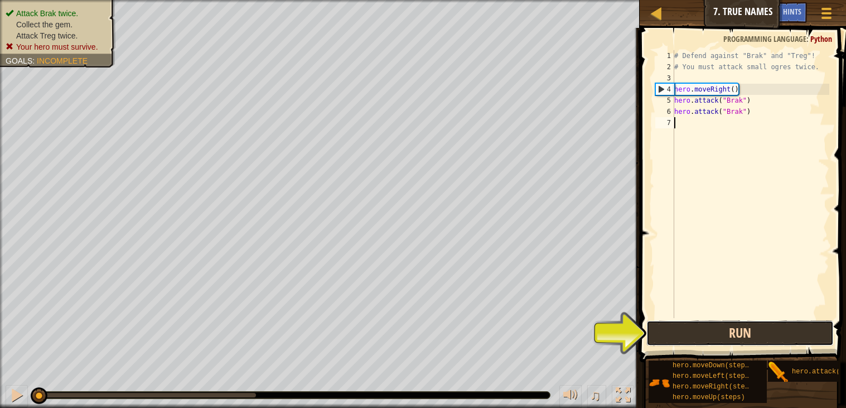
click at [746, 320] on button "Run" at bounding box center [739, 333] width 187 height 26
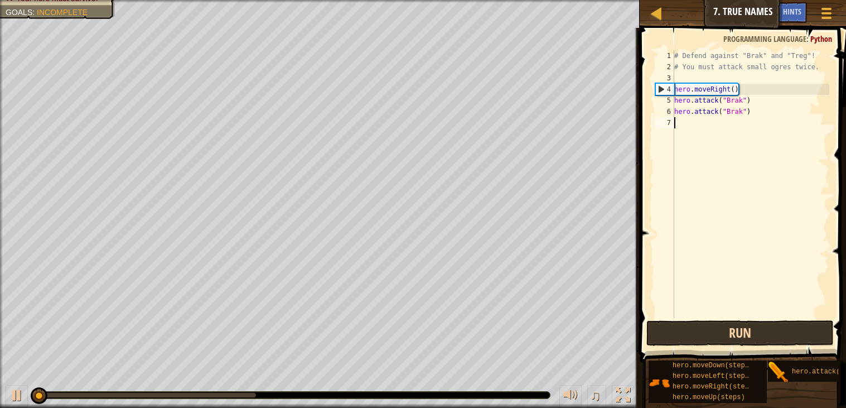
scroll to position [4, 0]
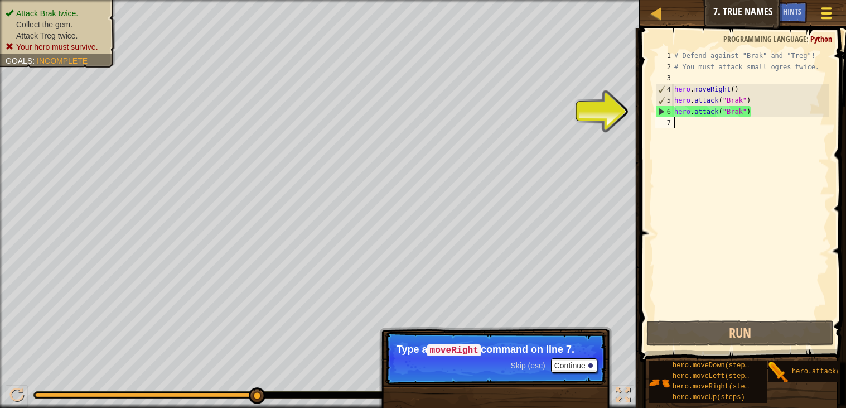
click at [822, 18] on span at bounding box center [826, 18] width 11 height 2
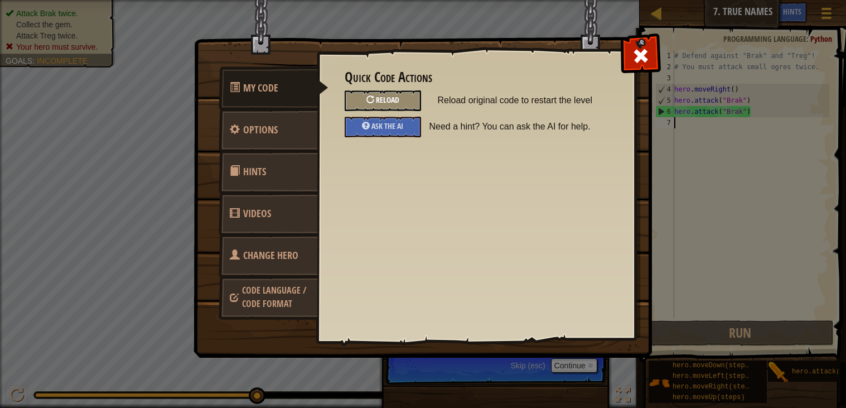
click at [399, 96] on span "Reload" at bounding box center [387, 99] width 23 height 11
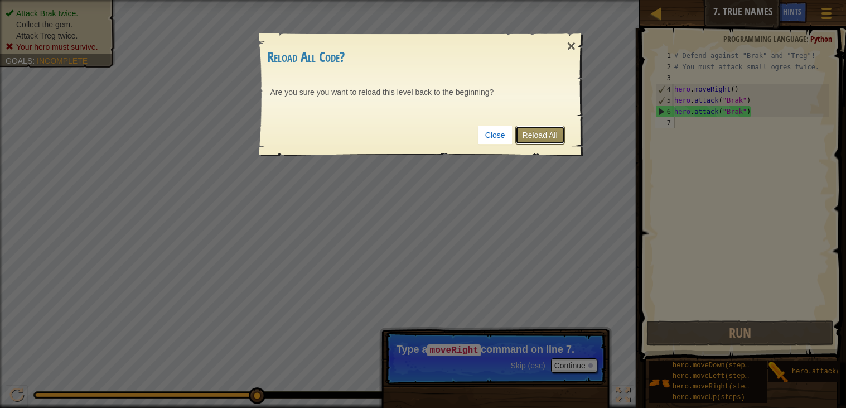
click at [546, 133] on link "Reload All" at bounding box center [540, 134] width 50 height 19
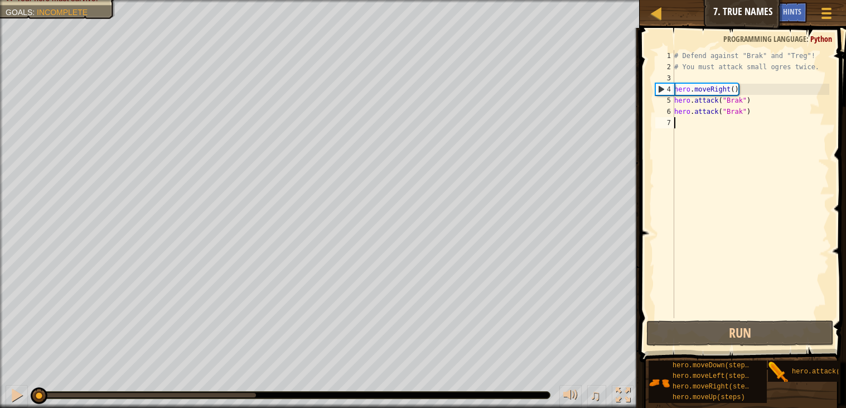
click at [714, 123] on div "# Defend against "Brak" and "Treg"! # You must attack small ogres twice. hero .…" at bounding box center [750, 195] width 157 height 290
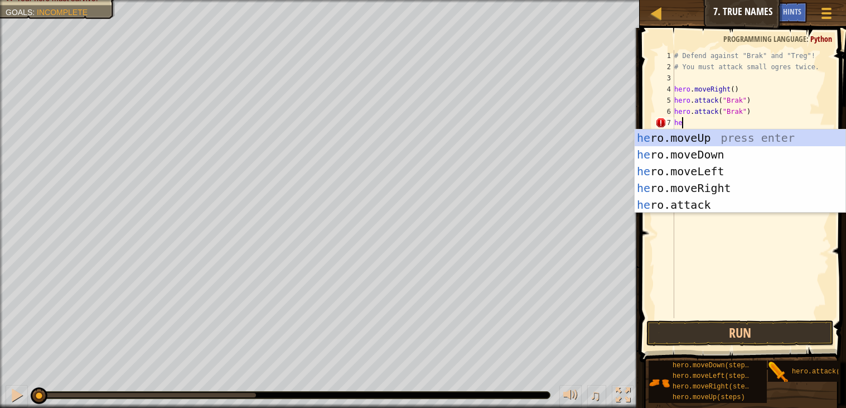
type textarea "h"
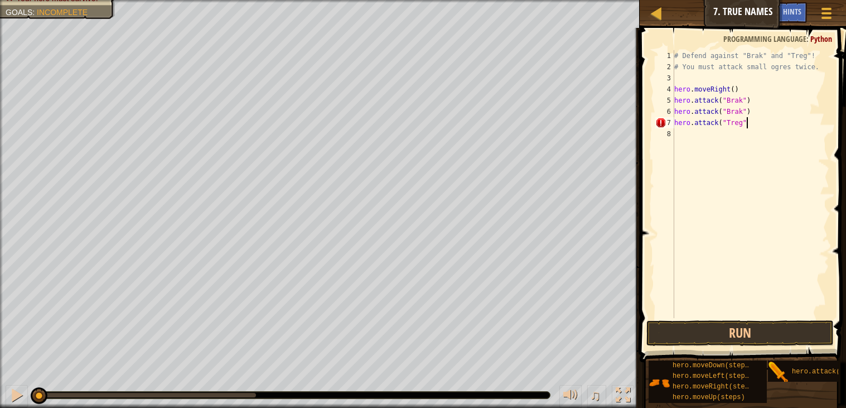
scroll to position [4, 5]
type textarea "hero.attack("Treg")"
click at [762, 138] on div "# Defend against "Brak" and "Treg"! # You must attack small ogres twice. hero .…" at bounding box center [750, 195] width 157 height 290
click at [713, 119] on div "# Defend against "Brak" and "Treg"! # You must attack small ogres twice. hero .…" at bounding box center [750, 195] width 157 height 290
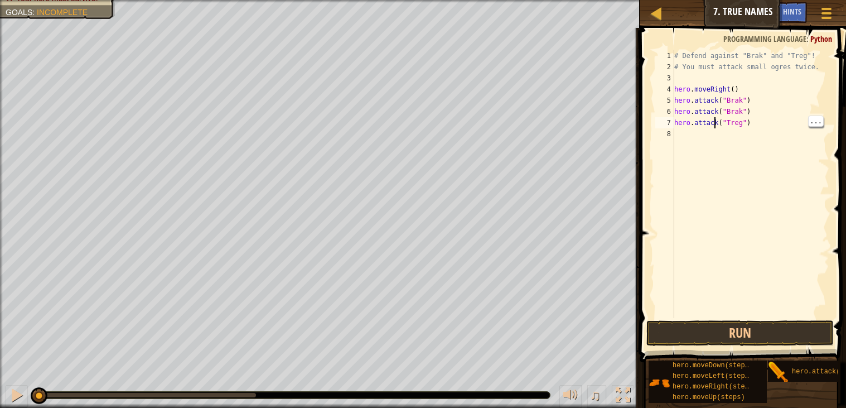
type textarea "hero.attack("Treg")"
click at [772, 127] on div "# Defend against "Brak" and "Treg"! # You must attack small ogres twice. hero .…" at bounding box center [750, 195] width 157 height 290
click at [755, 128] on div "# Defend against "Brak" and "Treg"! # You must attack small ogres twice. hero .…" at bounding box center [750, 195] width 157 height 290
type textarea "hero.attack("Treg")"
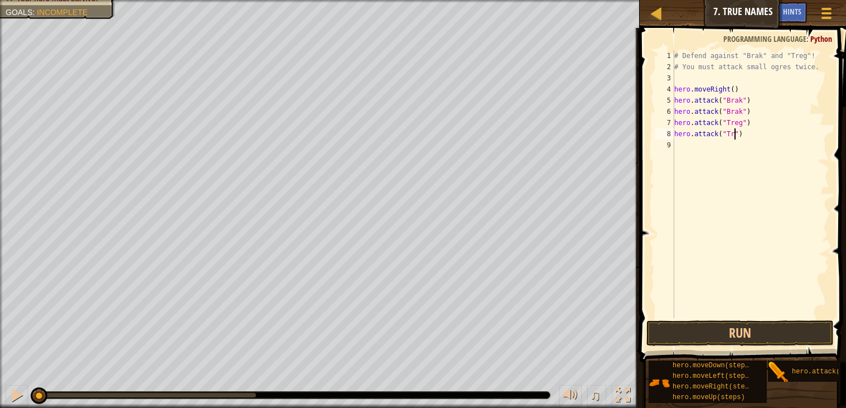
scroll to position [4, 5]
click at [729, 151] on div "# Defend against "Brak" and "Treg"! # You must attack small ogres twice. hero .…" at bounding box center [750, 195] width 157 height 290
click at [768, 325] on button "Run" at bounding box center [739, 333] width 187 height 26
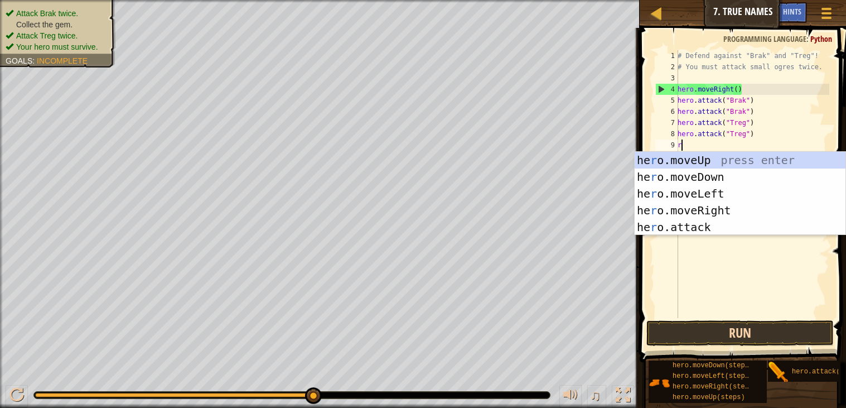
type textarea "ri"
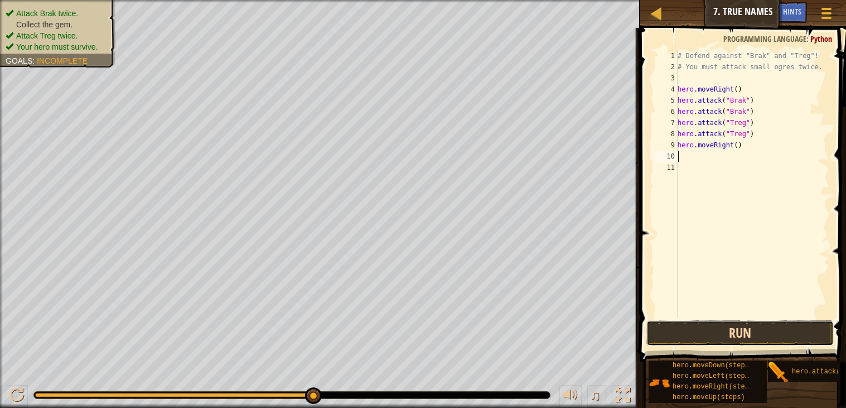
click at [763, 326] on button "Run" at bounding box center [739, 333] width 187 height 26
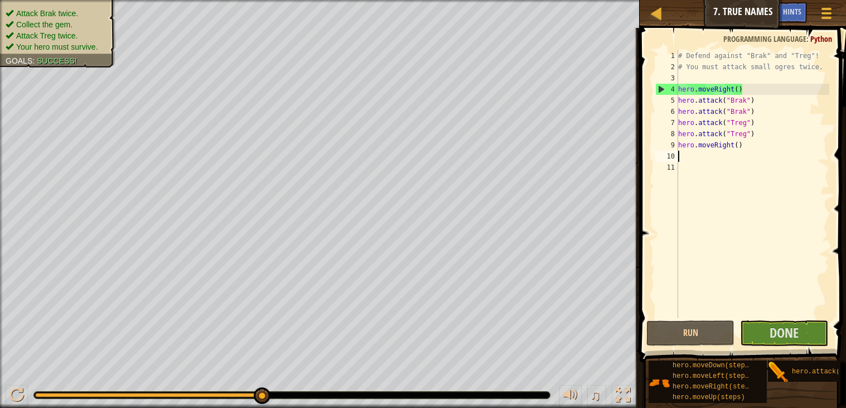
click at [736, 139] on div "# Defend against "Brak" and "Treg"! # You must attack small ogres twice. hero .…" at bounding box center [752, 195] width 153 height 290
click at [738, 145] on div "# Defend against "Brak" and "Treg"! # You must attack small ogres twice. hero .…" at bounding box center [752, 195] width 153 height 290
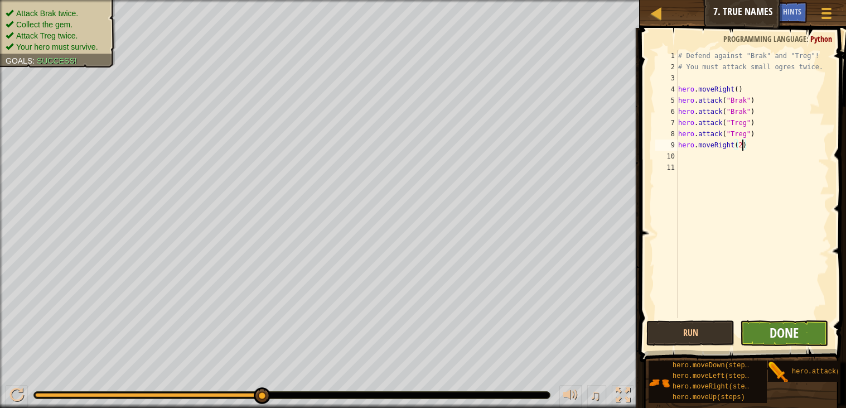
type textarea "hero.moveRight(2)"
click at [787, 327] on span "Done" at bounding box center [783, 332] width 29 height 18
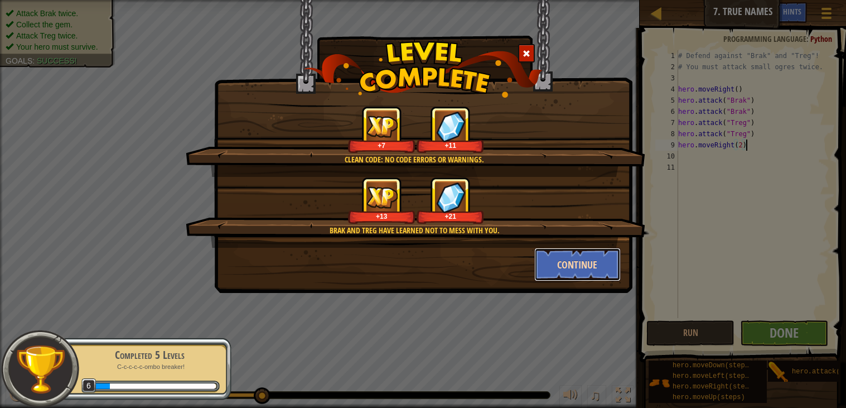
click at [600, 260] on button "Continue" at bounding box center [577, 264] width 86 height 33
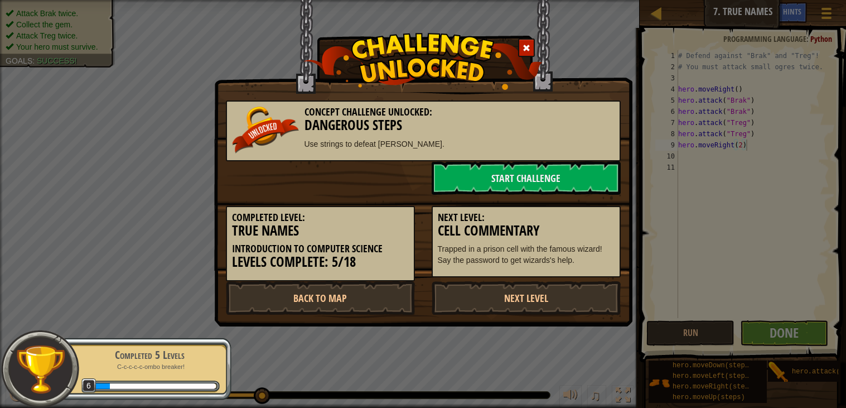
click at [600, 260] on p "Trapped in a prison cell with the famous wizard! Say the password to get wizard…" at bounding box center [526, 254] width 177 height 22
click at [594, 290] on link "Next Level" at bounding box center [525, 297] width 189 height 33
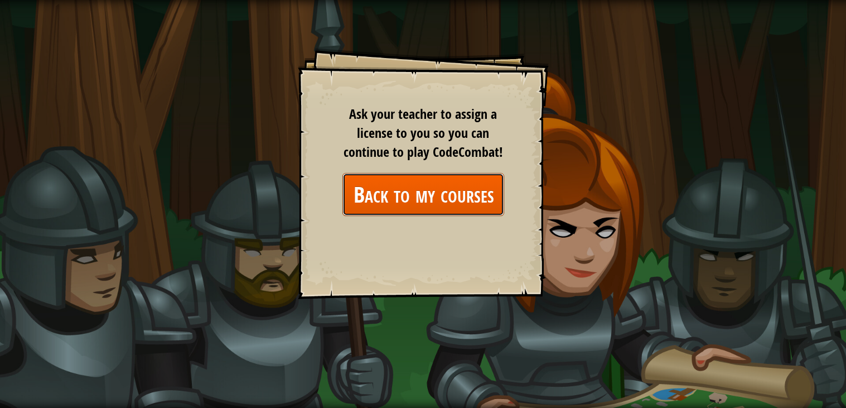
click at [452, 203] on link "Back to my courses" at bounding box center [423, 194] width 162 height 43
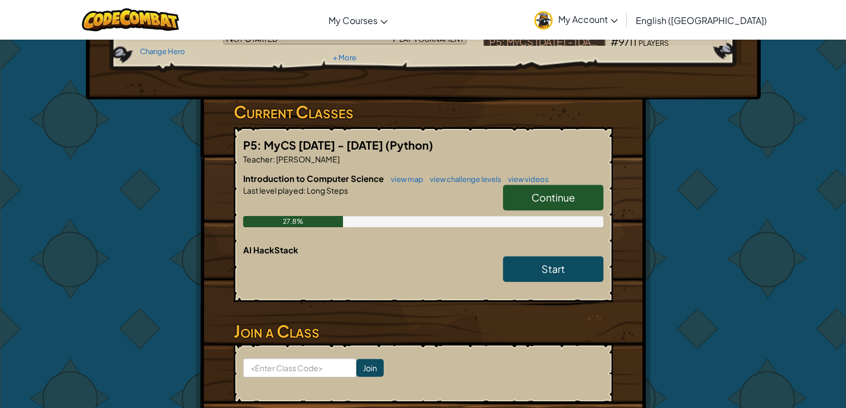
scroll to position [125, 0]
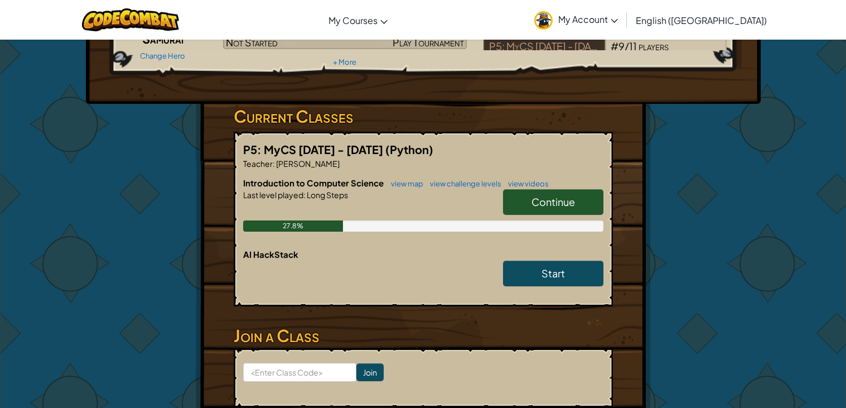
click at [560, 202] on span "Continue" at bounding box center [552, 201] width 43 height 13
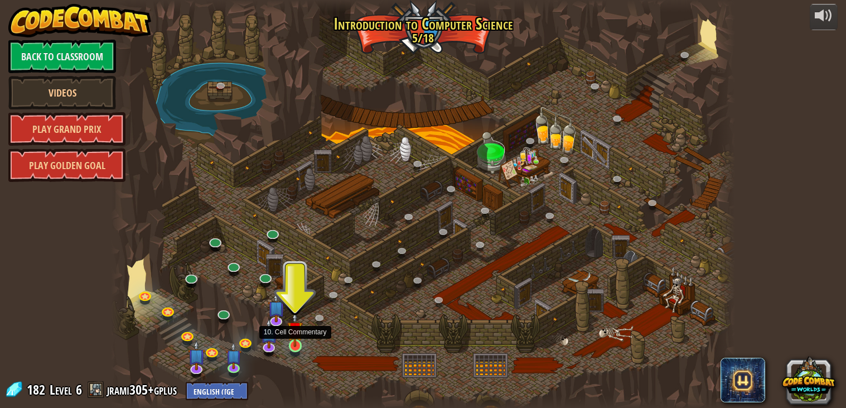
click at [292, 345] on img at bounding box center [295, 329] width 16 height 36
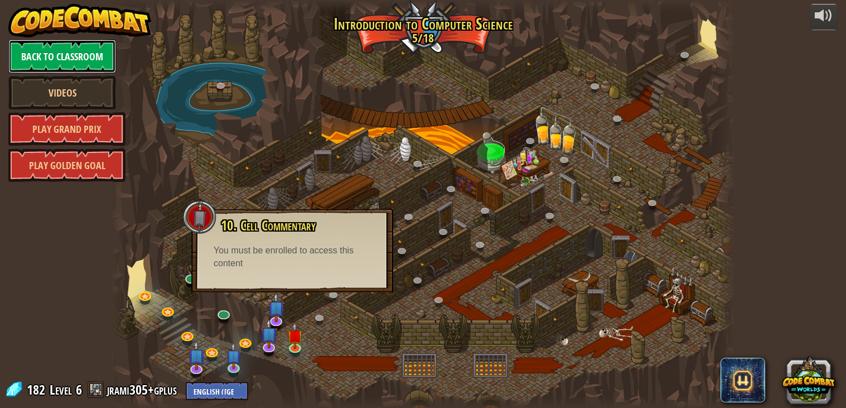
click at [90, 67] on link "Back to Classroom" at bounding box center [62, 56] width 108 height 33
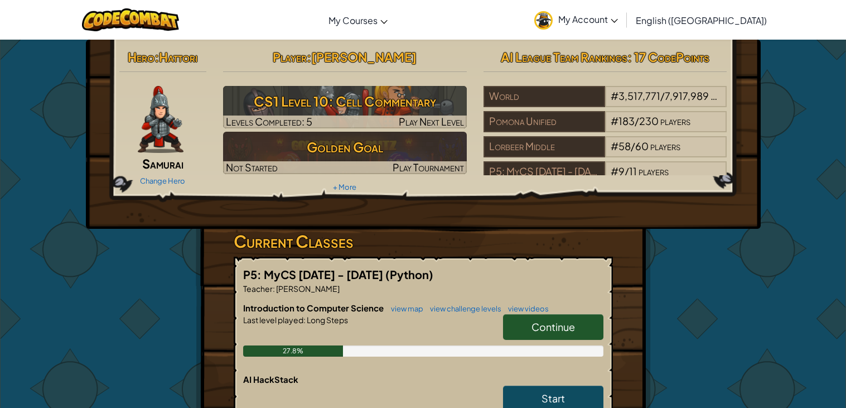
click at [623, 26] on link "My Account" at bounding box center [575, 19] width 95 height 35
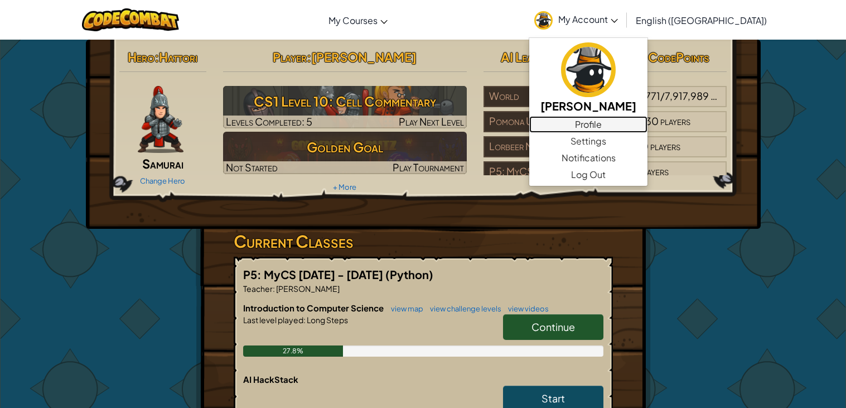
click at [647, 126] on link "Profile" at bounding box center [588, 124] width 118 height 17
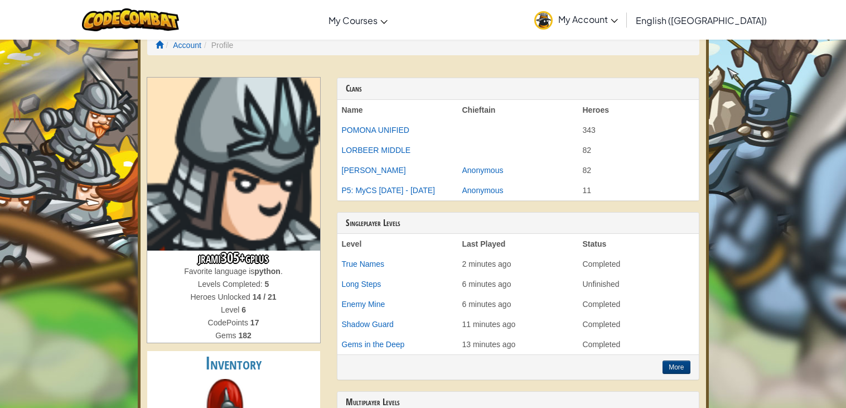
scroll to position [11, 0]
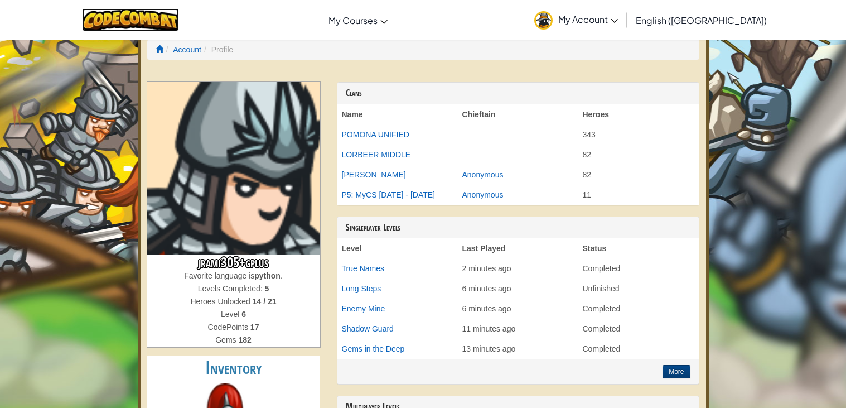
click at [120, 21] on img at bounding box center [131, 19] width 98 height 23
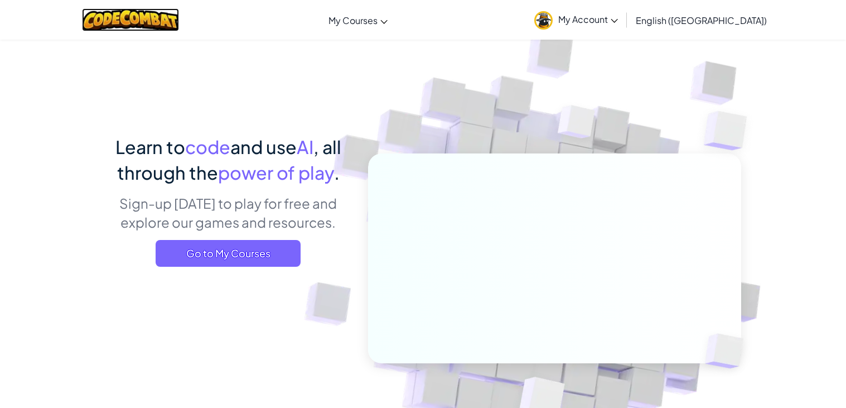
click at [119, 28] on img at bounding box center [131, 19] width 98 height 23
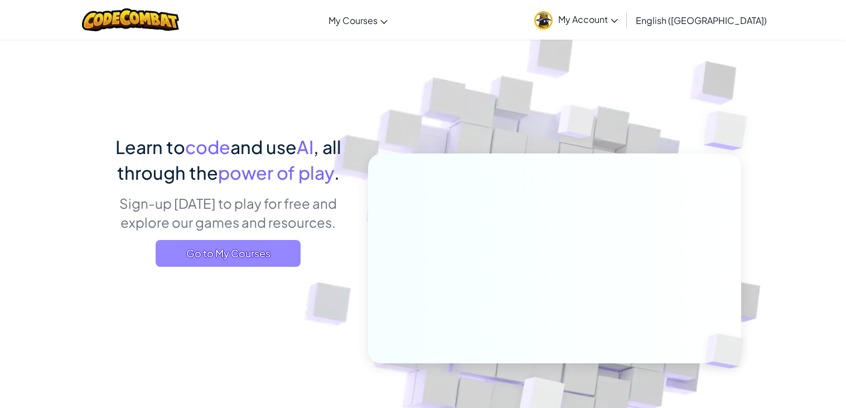
click at [206, 250] on span "Go to My Courses" at bounding box center [228, 253] width 145 height 27
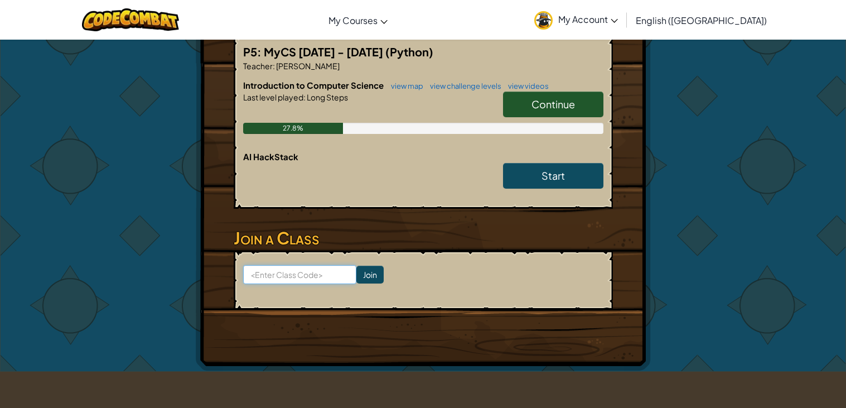
click at [266, 275] on input at bounding box center [299, 274] width 113 height 19
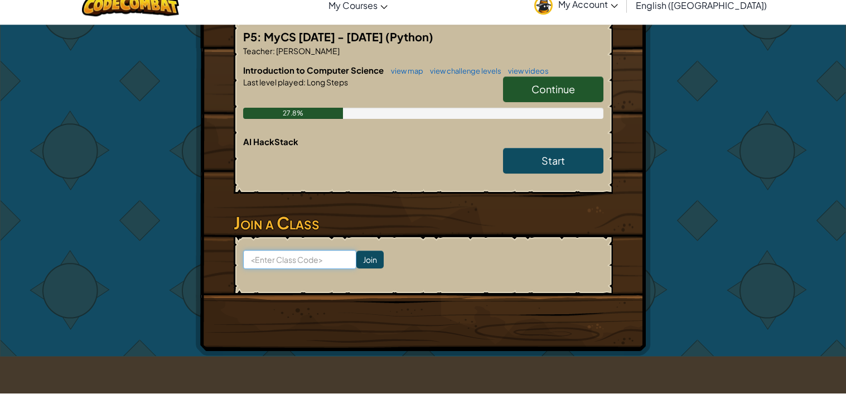
scroll to position [222, 0]
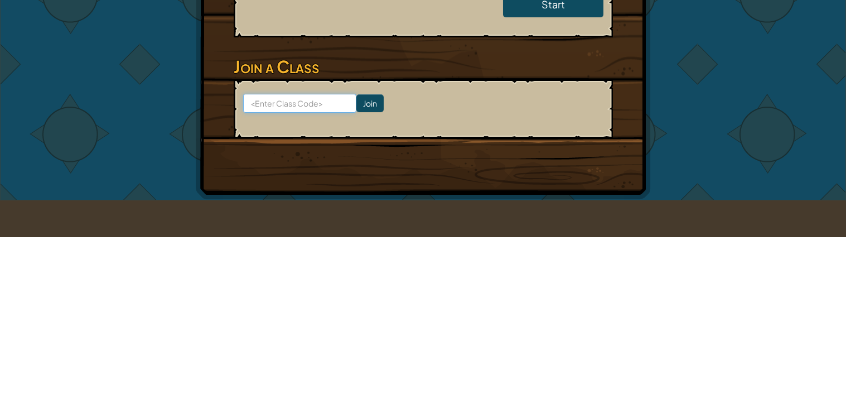
click at [253, 267] on input at bounding box center [299, 274] width 113 height 19
type input "GoatRunCorn"
click at [361, 265] on input "Join" at bounding box center [369, 274] width 27 height 18
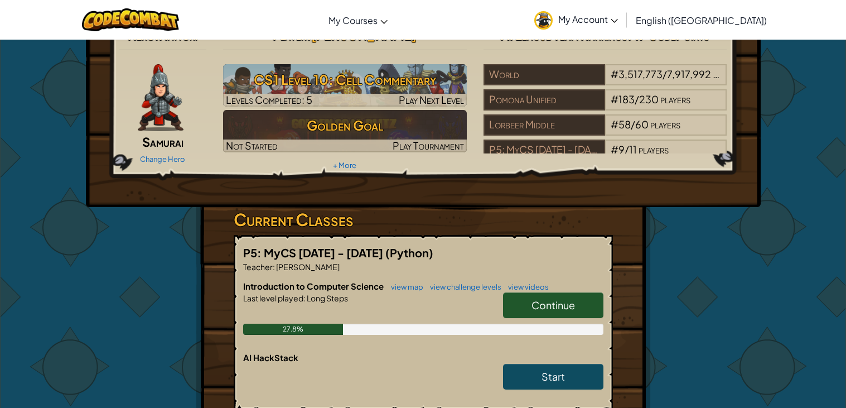
scroll to position [21, 0]
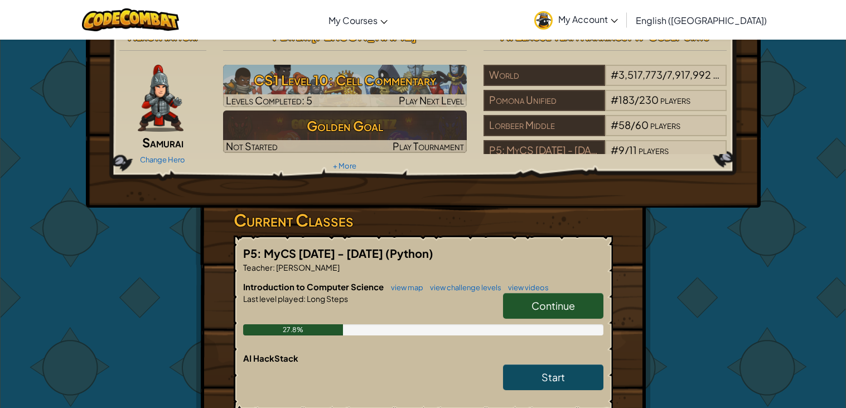
click at [533, 307] on span "Continue" at bounding box center [552, 305] width 43 height 13
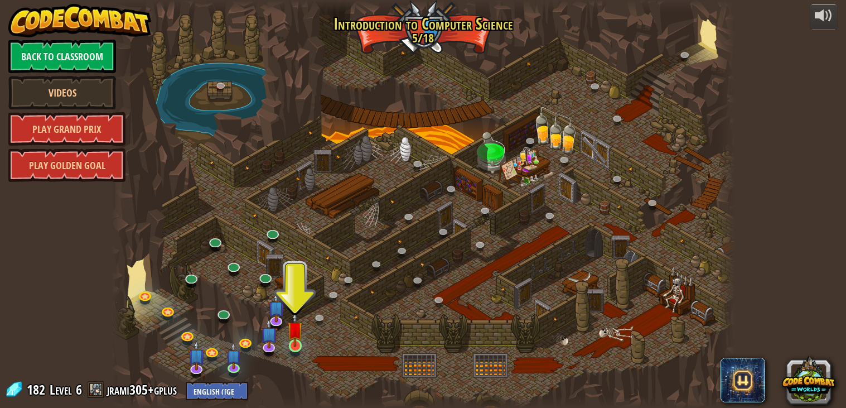
click at [292, 345] on img at bounding box center [295, 329] width 16 height 36
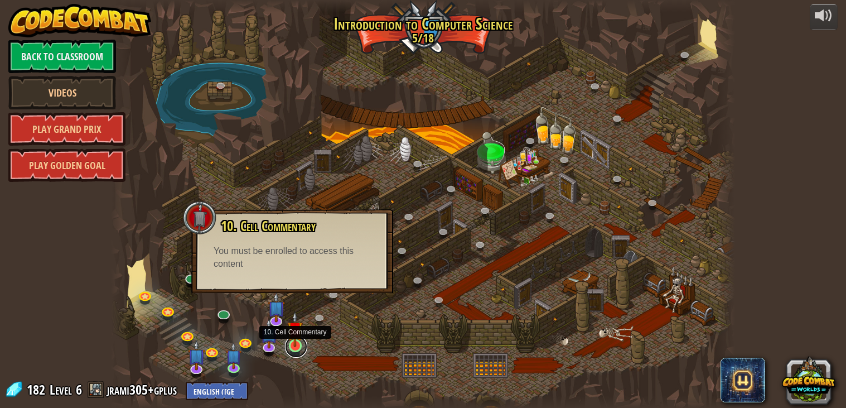
click at [301, 352] on link at bounding box center [296, 346] width 22 height 22
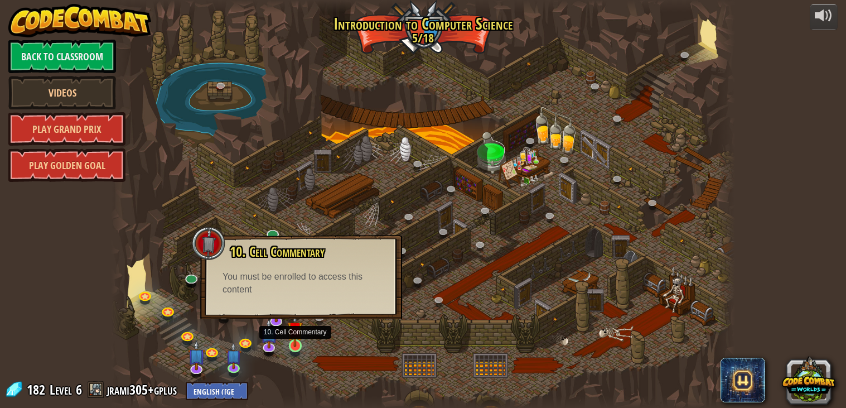
click at [299, 344] on img at bounding box center [295, 329] width 16 height 36
click at [298, 347] on link at bounding box center [296, 346] width 22 height 22
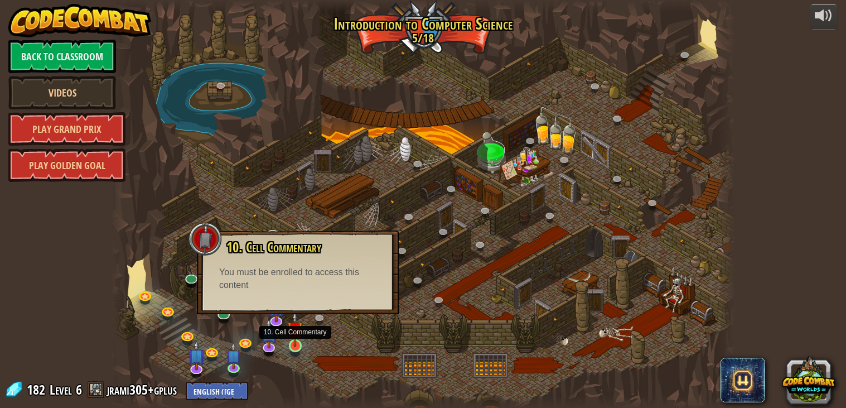
click at [295, 338] on img at bounding box center [295, 329] width 16 height 36
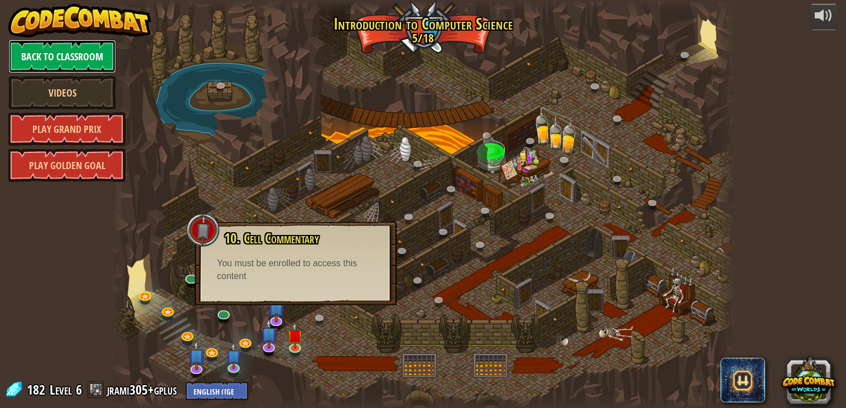
click at [41, 56] on link "Back to Classroom" at bounding box center [62, 56] width 108 height 33
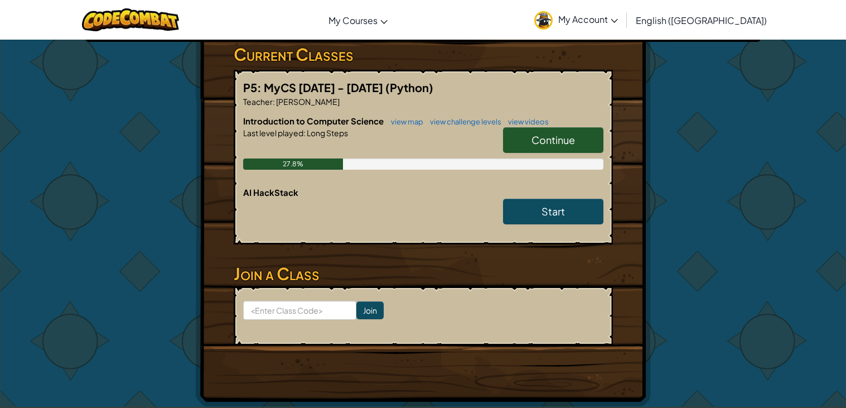
scroll to position [188, 0]
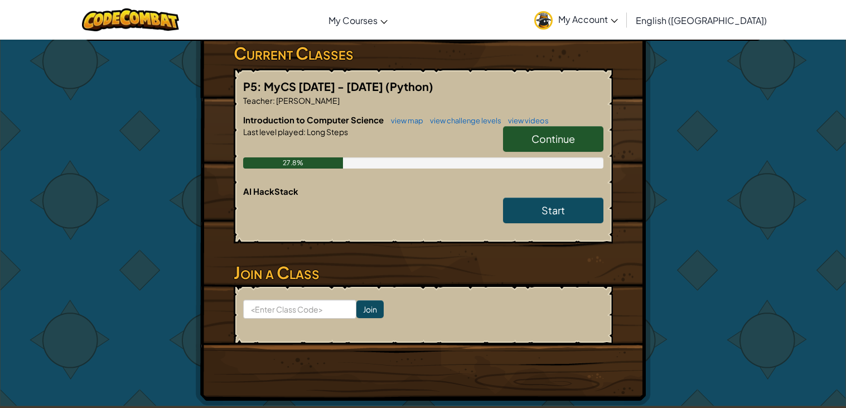
click at [551, 147] on link "Continue" at bounding box center [553, 139] width 100 height 26
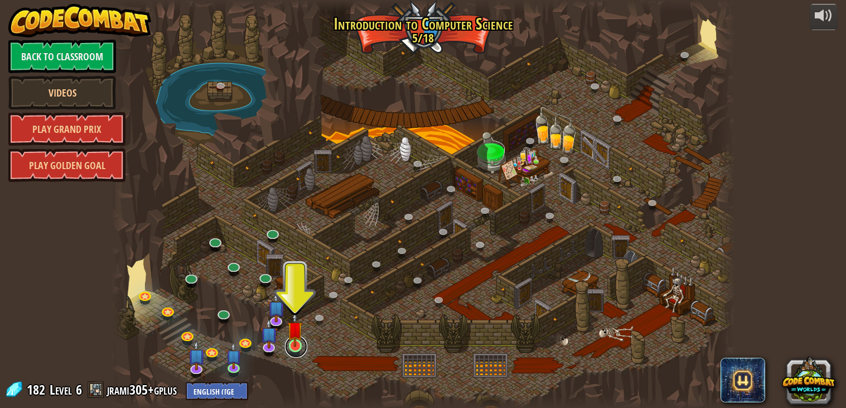
click at [297, 350] on link at bounding box center [296, 346] width 22 height 22
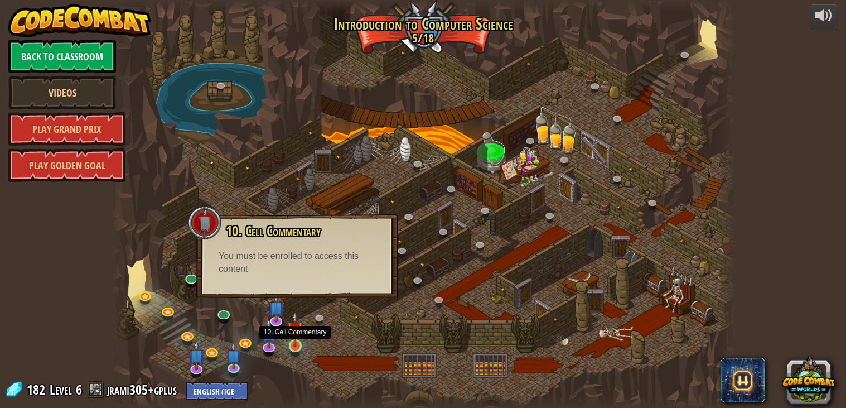
click at [292, 341] on img at bounding box center [295, 329] width 16 height 36
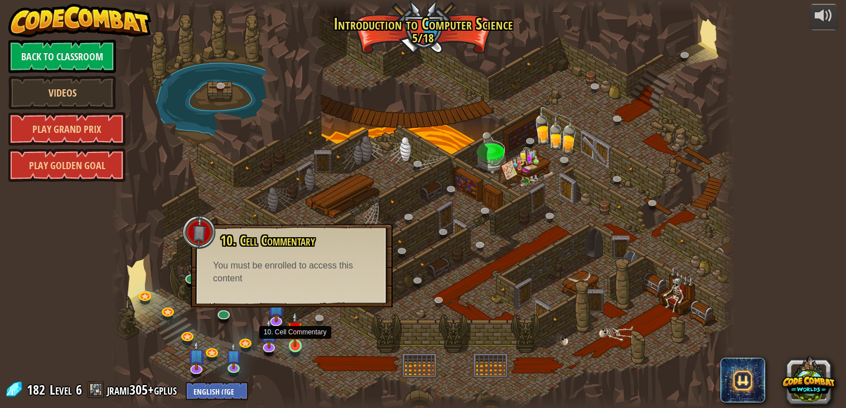
click at [301, 338] on img at bounding box center [295, 329] width 16 height 36
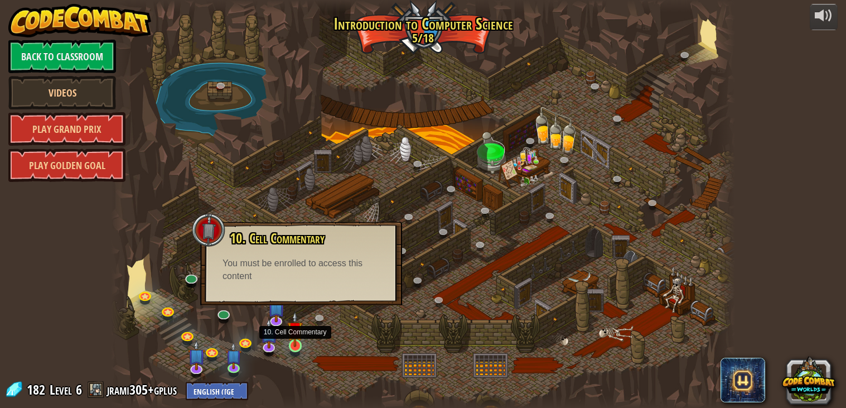
click at [302, 338] on img at bounding box center [295, 329] width 16 height 36
click at [301, 339] on img at bounding box center [295, 329] width 16 height 36
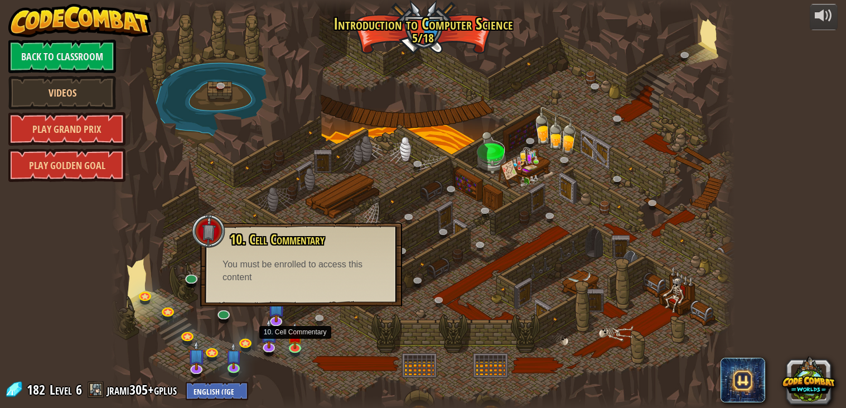
click at [311, 265] on div "You must be enrolled to access this content" at bounding box center [300, 271] width 157 height 26
drag, startPoint x: 251, startPoint y: 273, endPoint x: 219, endPoint y: 254, distance: 37.0
click at [219, 254] on div "10. Cell Commentary Trapped in a prison cell with the famous wizard! Say the pa…" at bounding box center [301, 258] width 180 height 52
